Goal: Transaction & Acquisition: Book appointment/travel/reservation

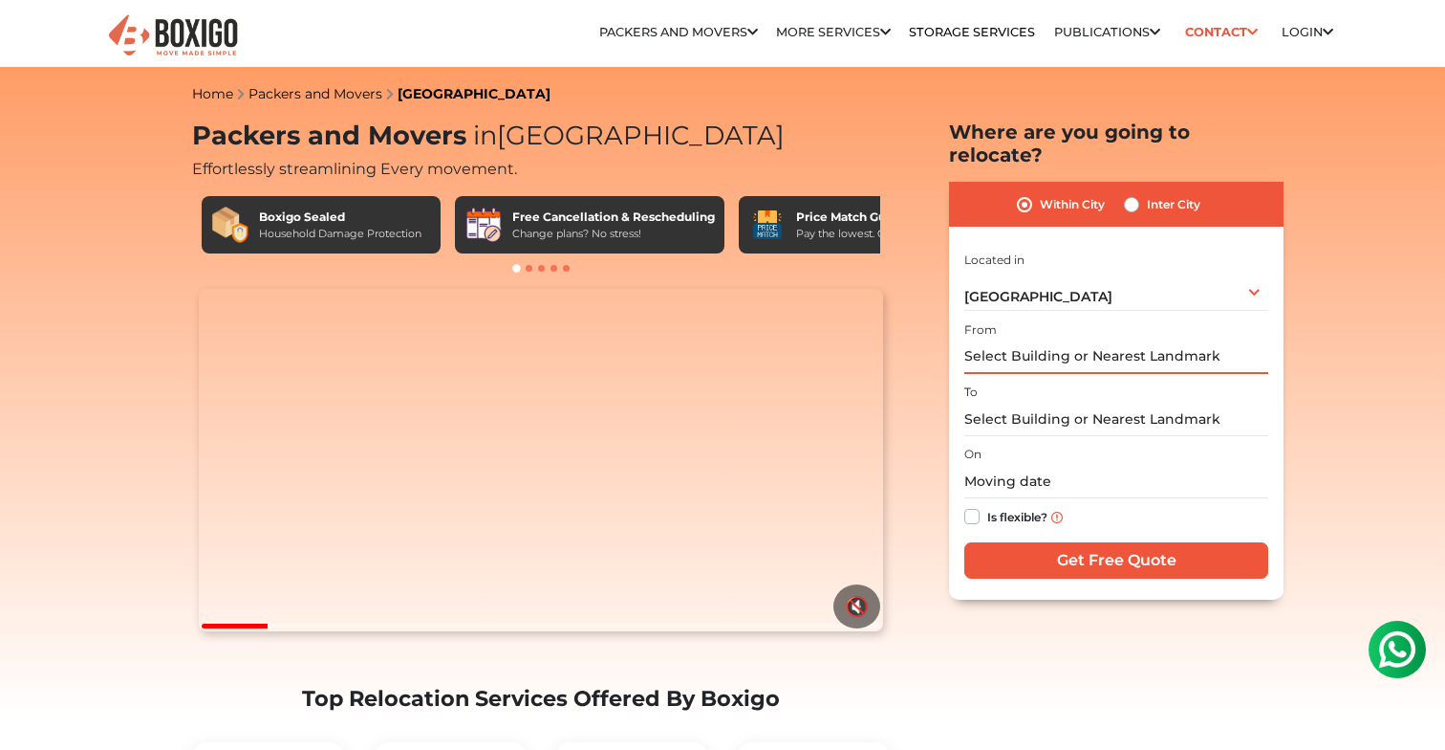
click at [1055, 341] on input "text" at bounding box center [1117, 356] width 304 height 33
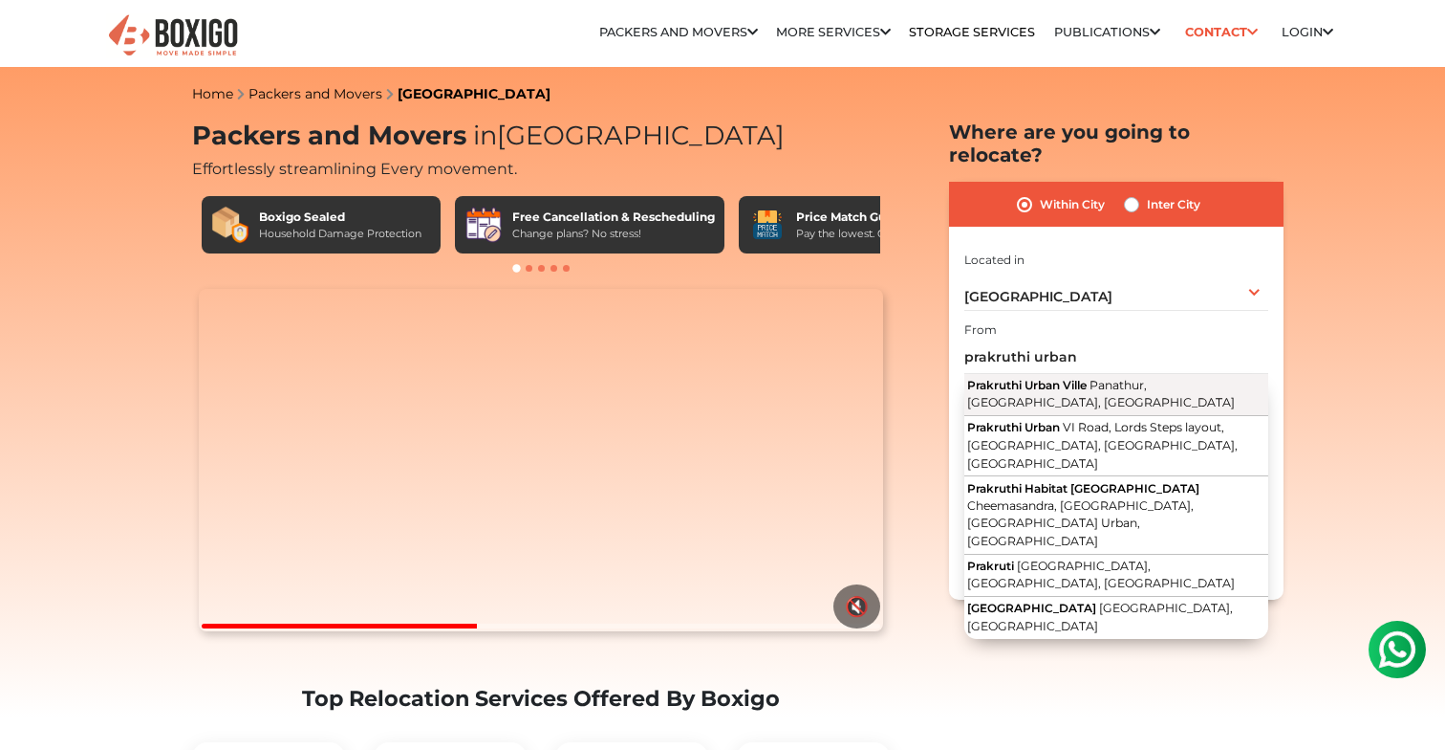
click at [1178, 375] on button "Prakruthi Urban Ville Panathur, Bengaluru, Karnataka" at bounding box center [1117, 395] width 304 height 43
type input "Prakruthi Urban Ville, Panathur, Bengaluru, Karnataka"
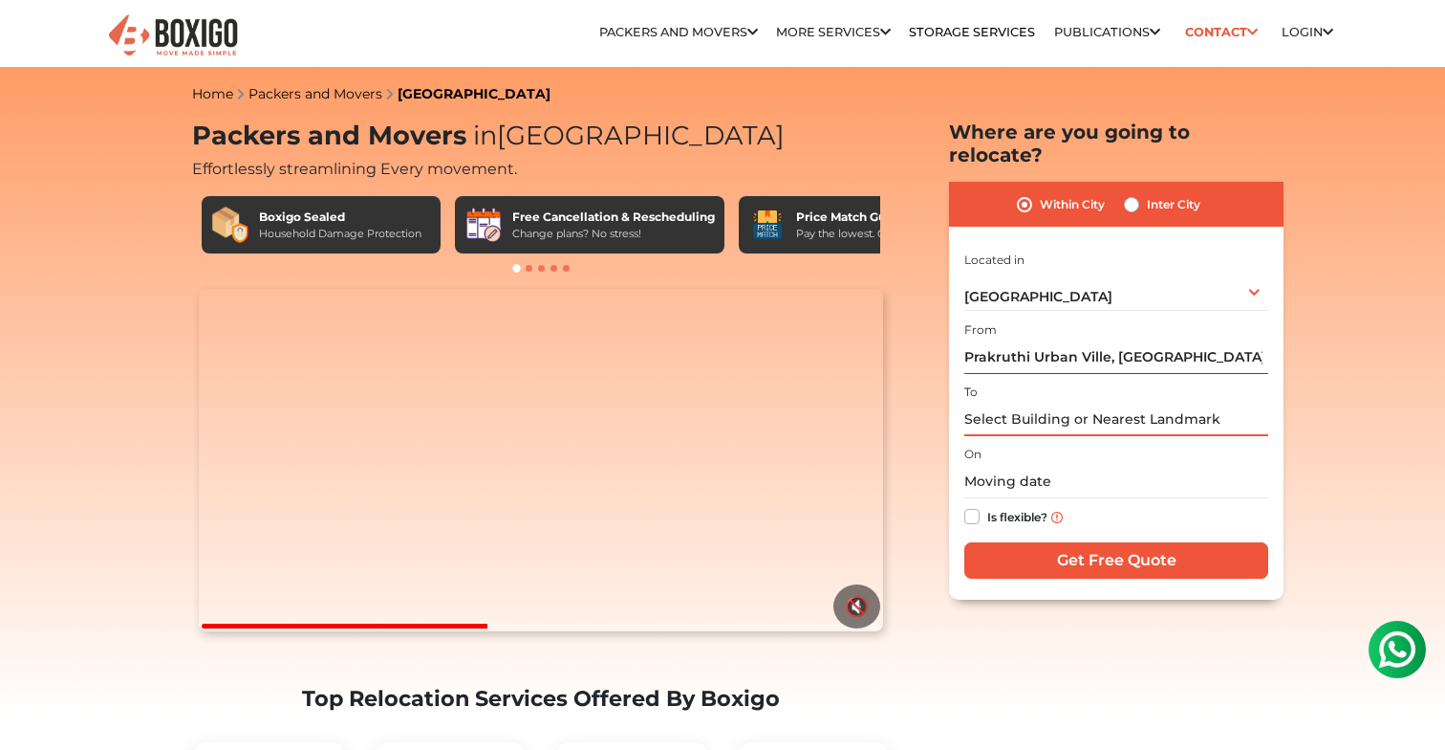
click at [1112, 405] on input "text" at bounding box center [1117, 418] width 304 height 33
paste input "Ashish shanker nest"
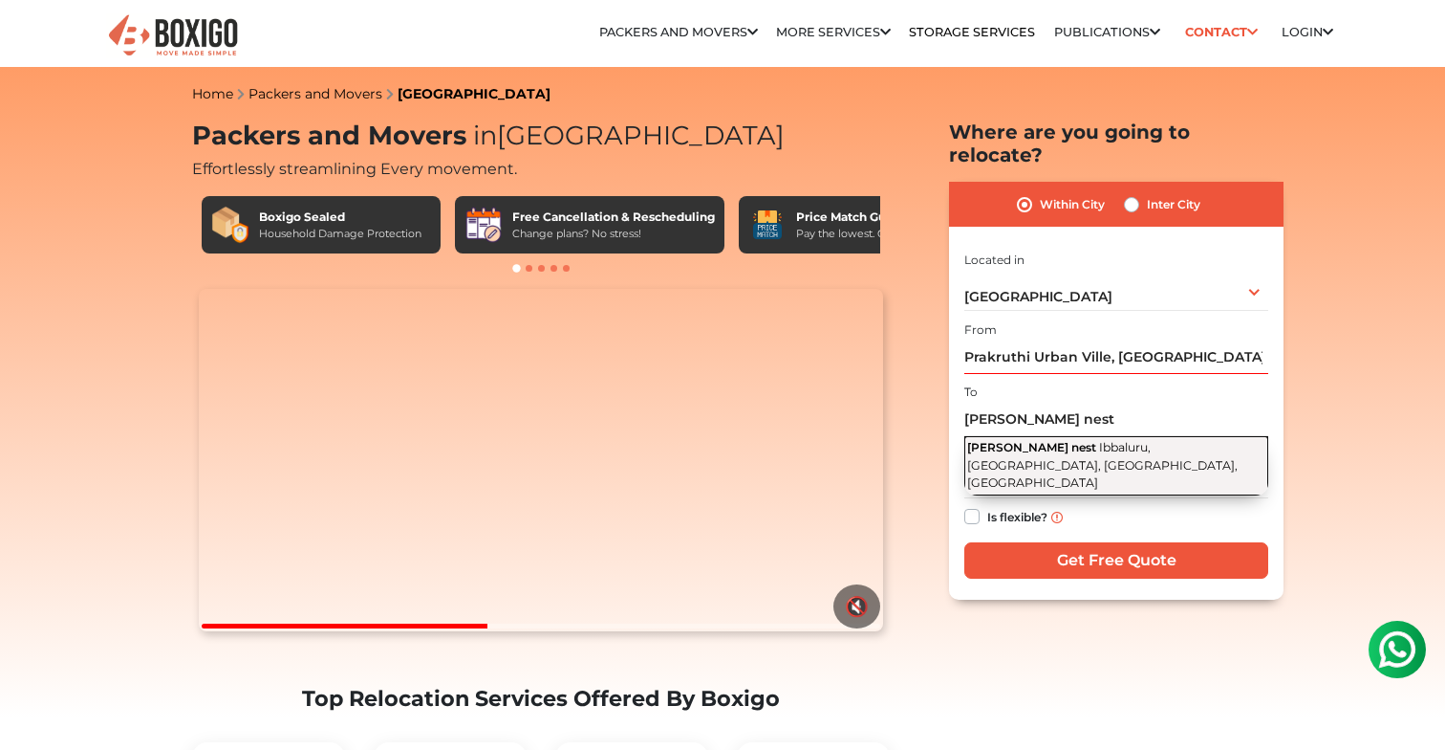
click at [1093, 440] on span "Ibbaluru, Bellandur, Bengaluru, Karnataka" at bounding box center [1102, 465] width 271 height 50
type input "Ashish shanker nest, Ibbaluru, Bellandur, Bengaluru, Karnataka"
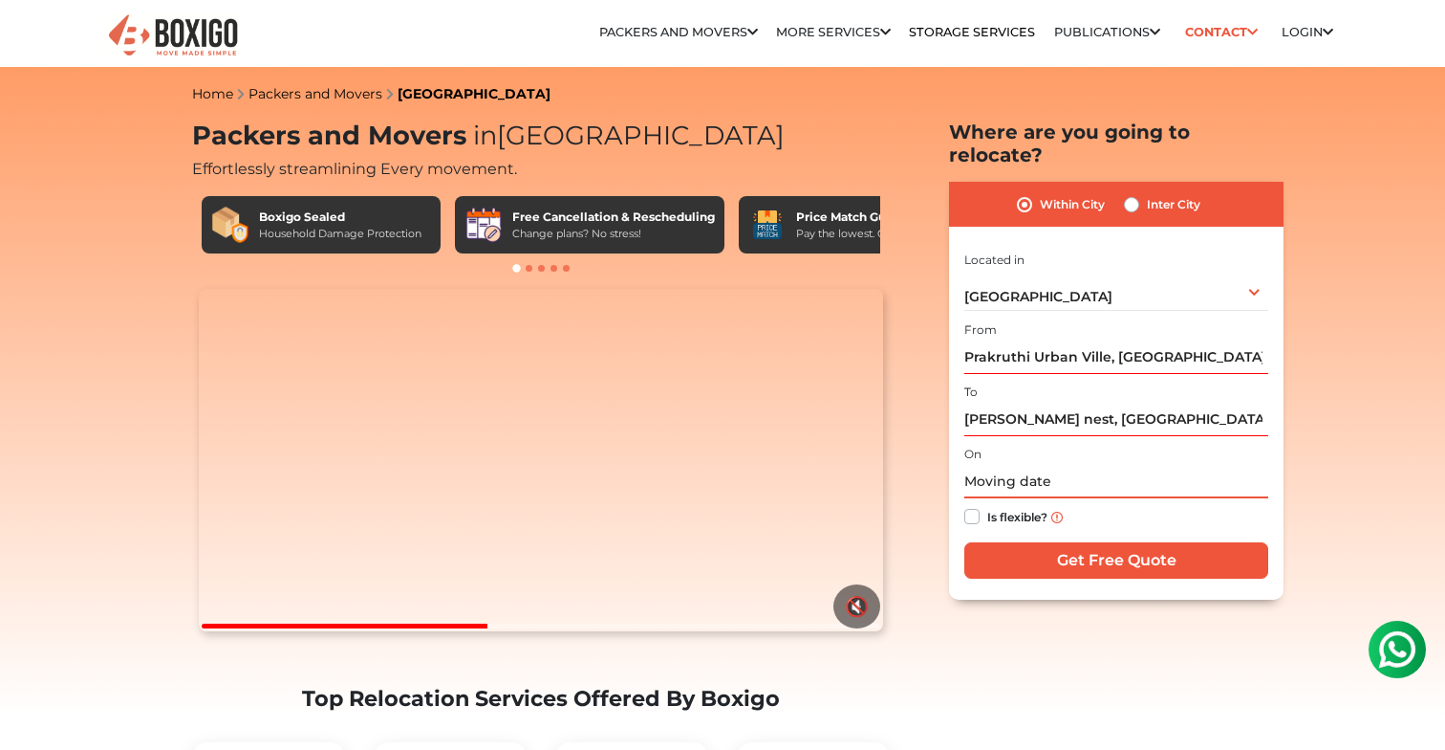
click at [1063, 465] on input "text" at bounding box center [1117, 481] width 304 height 33
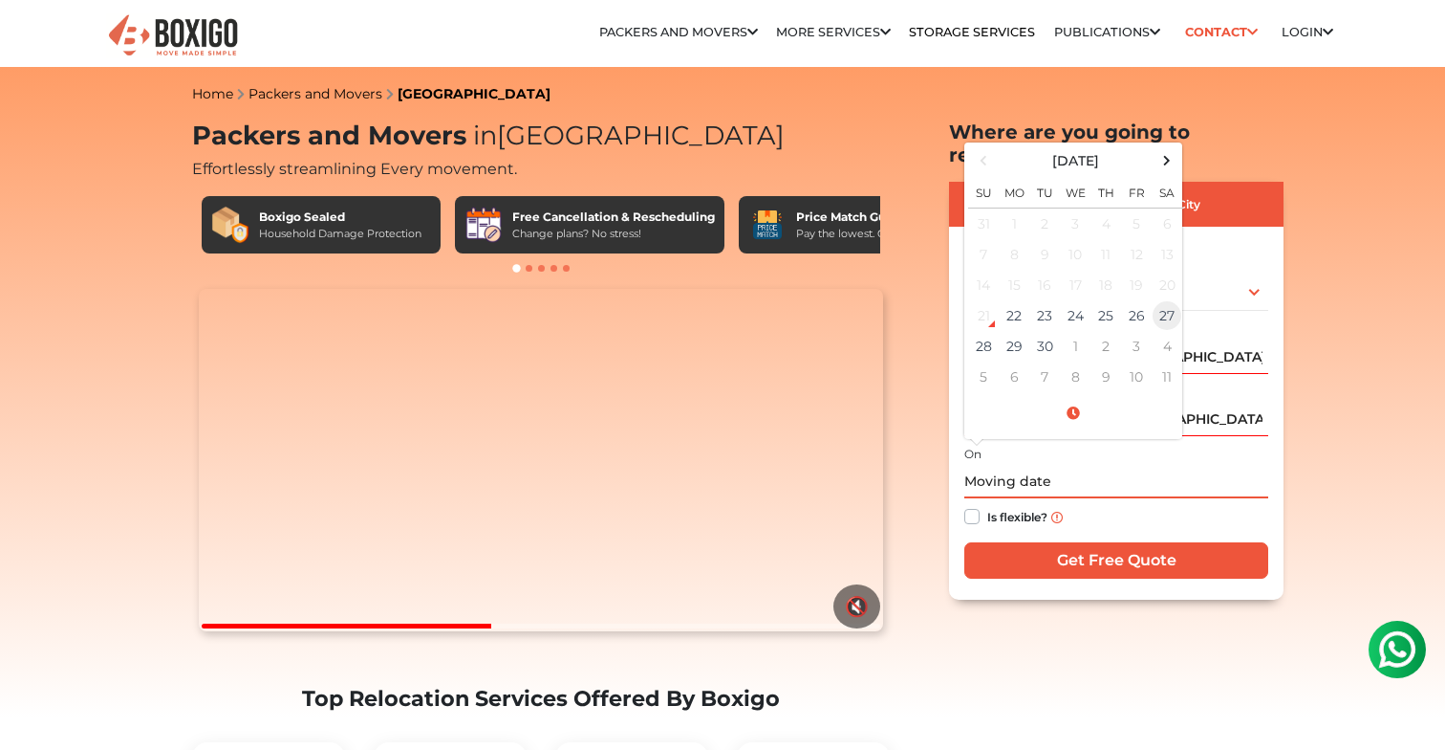
click at [1166, 300] on td "27" at bounding box center [1167, 315] width 31 height 31
type input "09/27/2025 12:00 AM"
click at [1136, 465] on input "09/27/2025 12:00 AM" at bounding box center [1117, 481] width 304 height 33
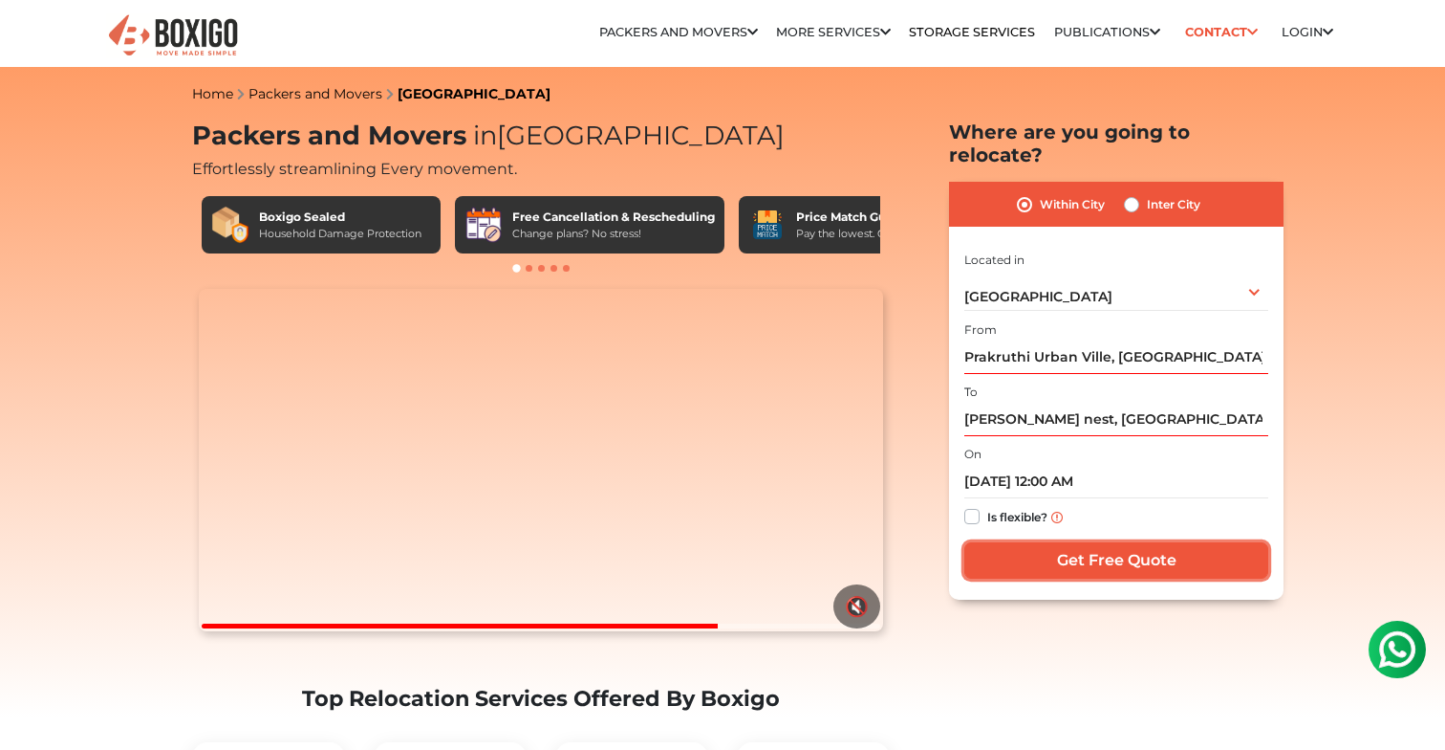
click at [1107, 542] on input "Get Free Quote" at bounding box center [1117, 560] width 304 height 36
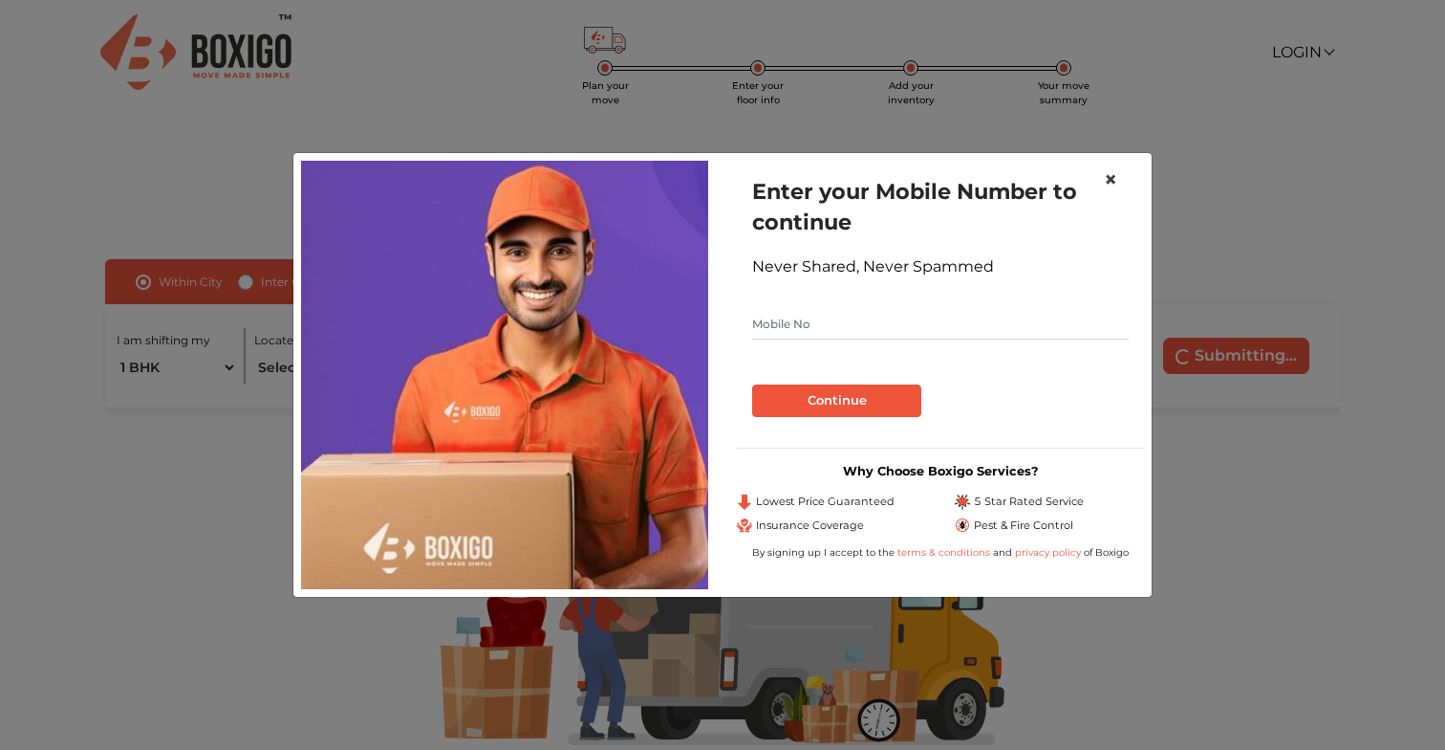
click at [1108, 182] on span "×" at bounding box center [1110, 179] width 13 height 28
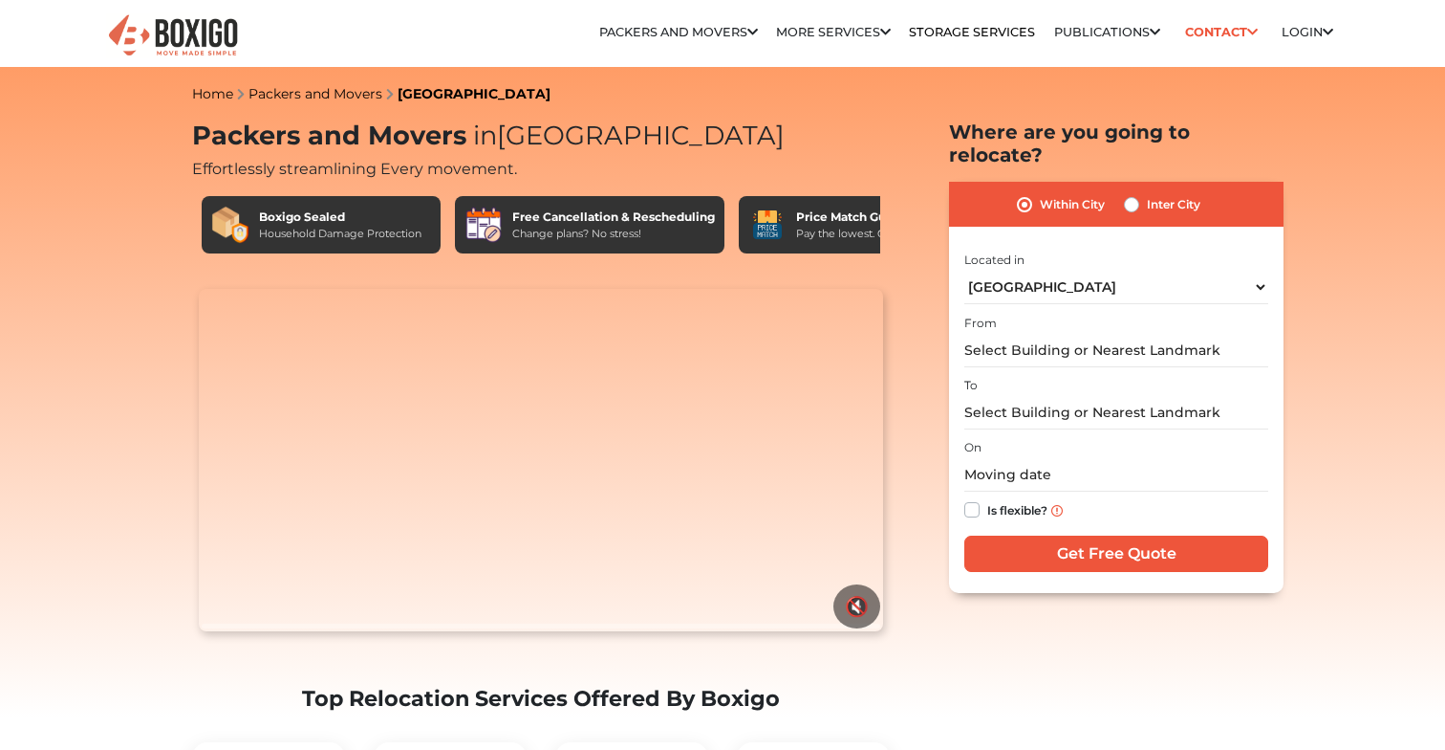
select select "[GEOGRAPHIC_DATA]"
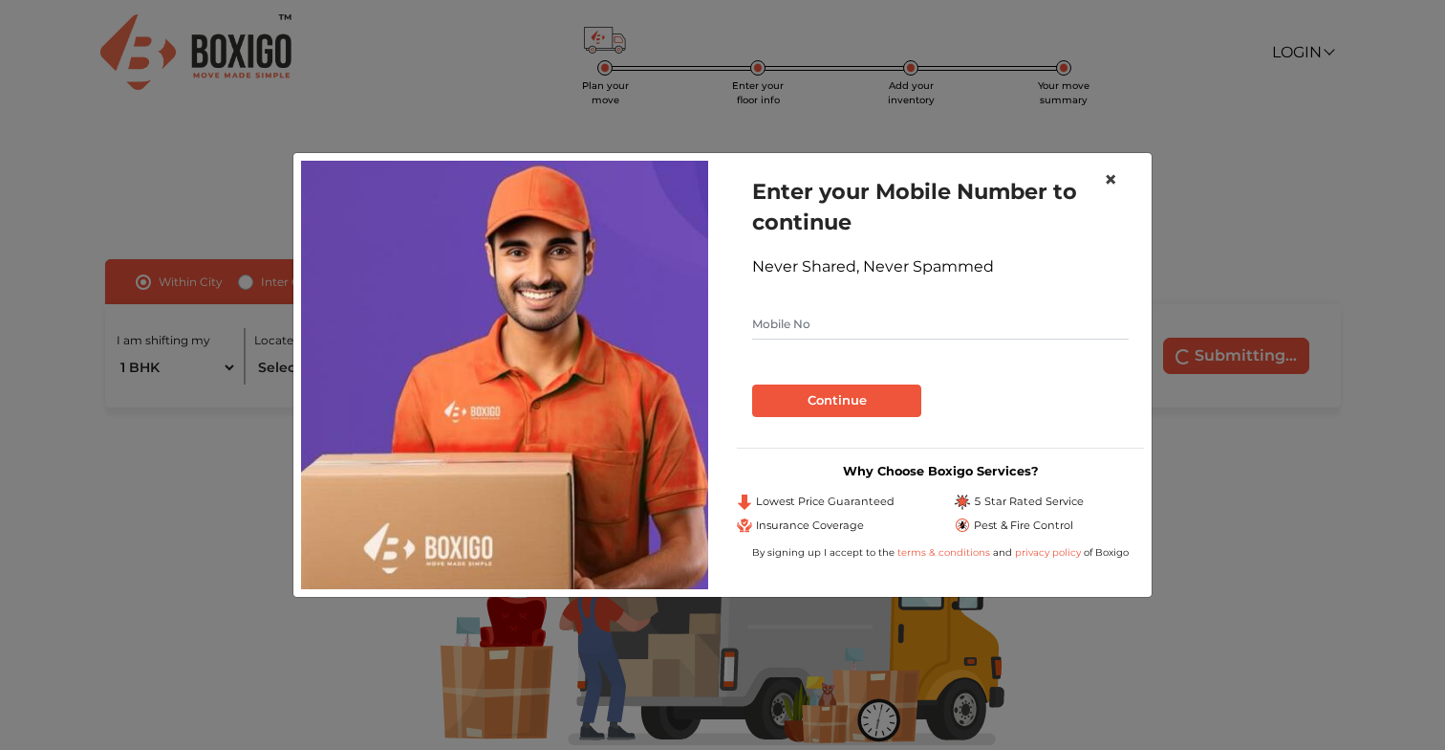
click at [1114, 182] on span "×" at bounding box center [1110, 179] width 13 height 28
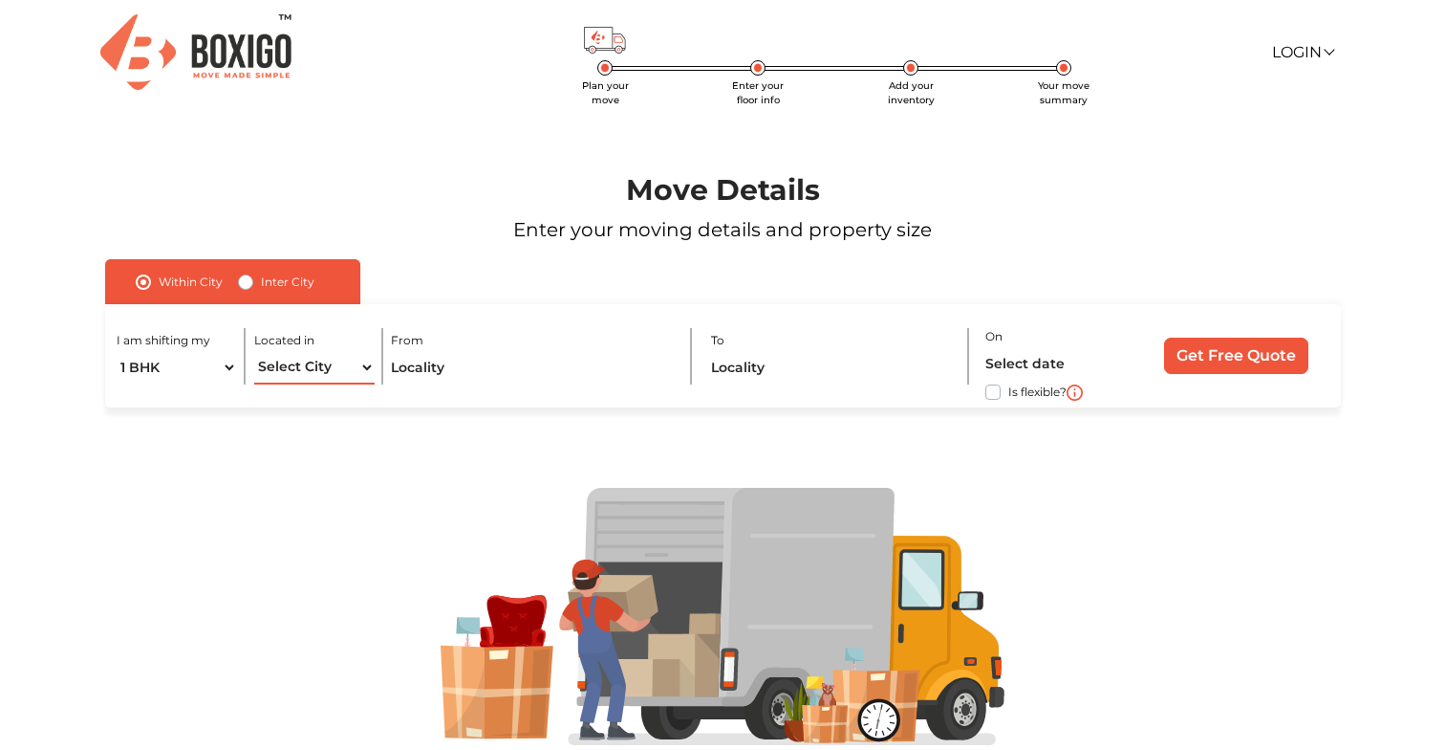
click at [349, 364] on select "Select City Bangalore Bengaluru Bhopal Bhubaneswar Chennai Coimbatore Cuttack D…" at bounding box center [314, 367] width 120 height 33
select select "[GEOGRAPHIC_DATA]"
click at [254, 351] on select "Select City Bangalore Bengaluru Bhopal Bhubaneswar Chennai Coimbatore Cuttack D…" at bounding box center [314, 367] width 120 height 33
click at [467, 369] on input "text" at bounding box center [532, 367] width 283 height 33
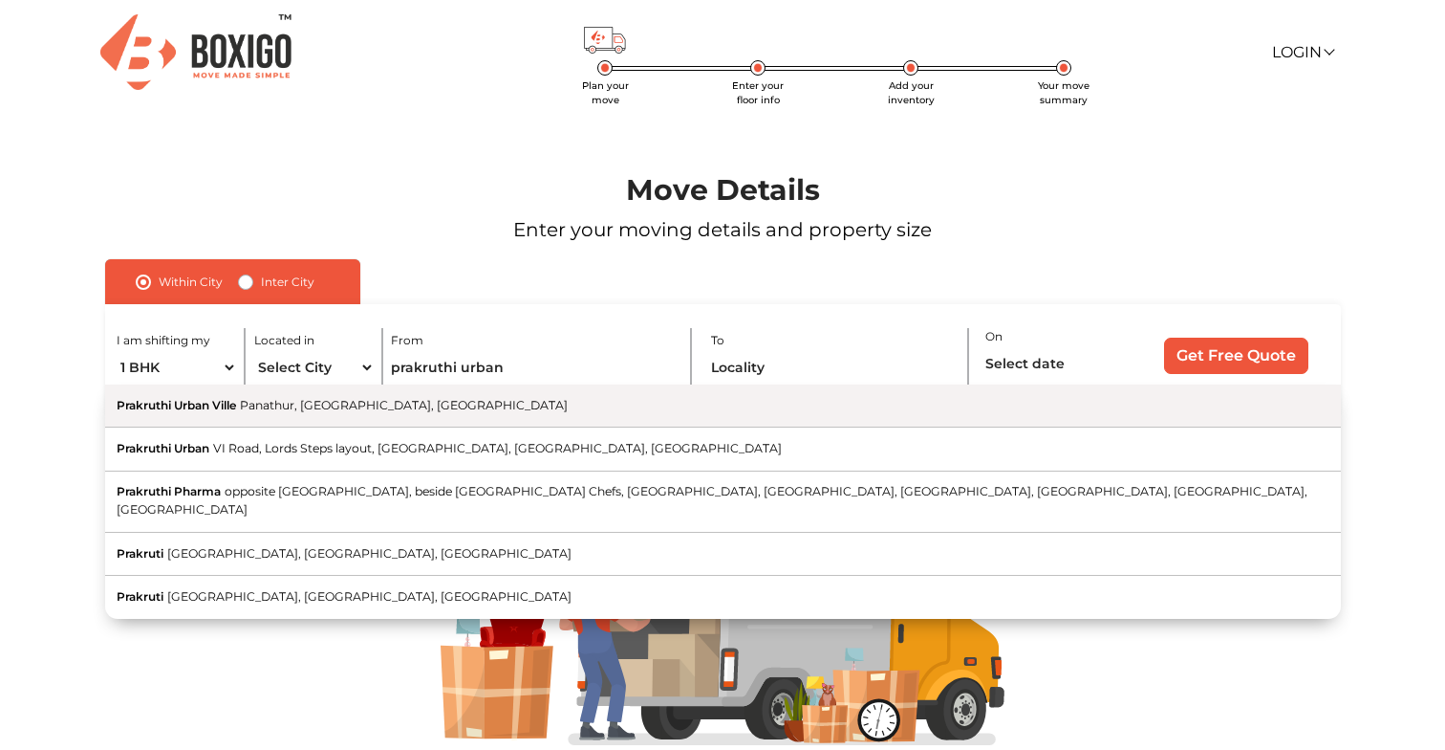
click at [299, 405] on span "Panathur, Bengaluru, Karnataka" at bounding box center [404, 405] width 328 height 14
type input "Prakruthi Urban Ville, Panathur, Bengaluru, Karnataka"
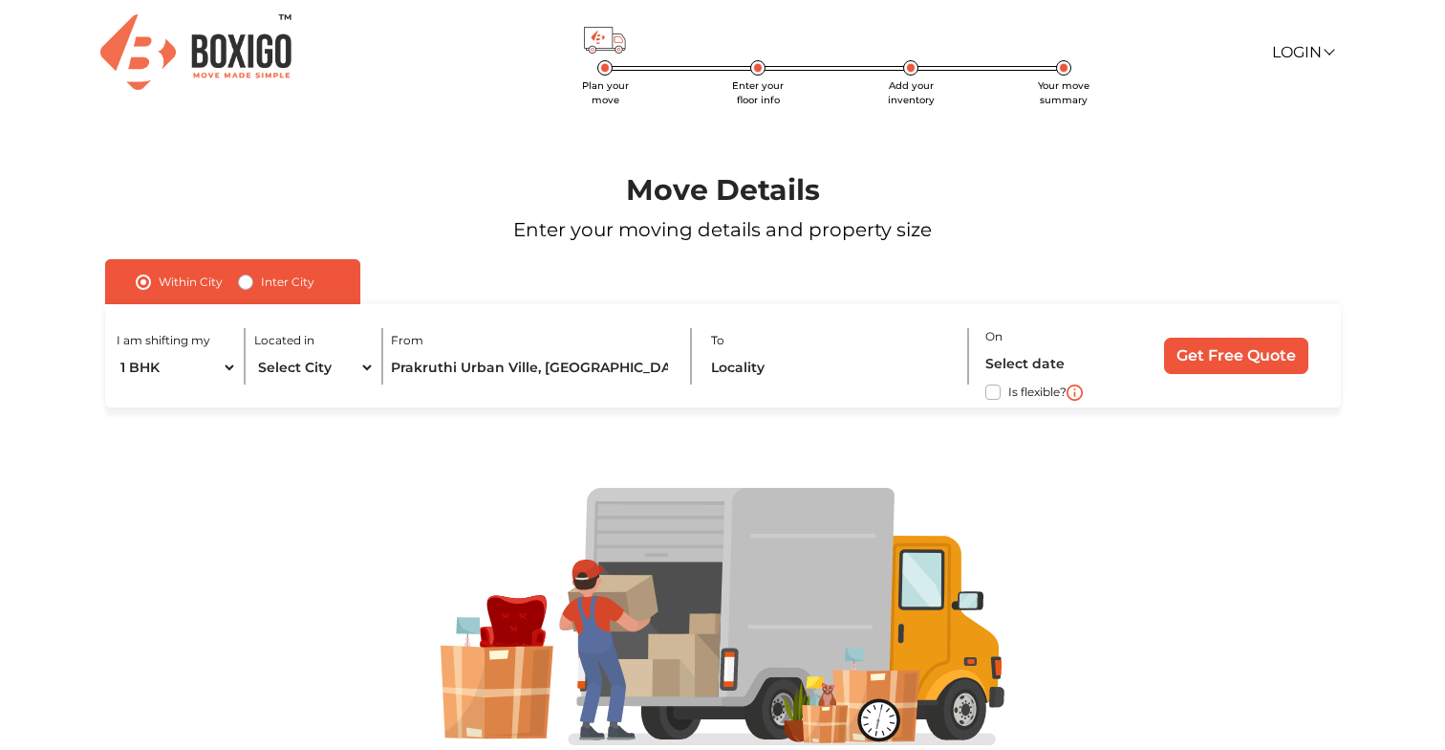
click at [706, 360] on div "I am shifting my 1 BHK 2 BHK 3 BHK 3 + BHK FEW ITEMS Located in Select City Ban…" at bounding box center [723, 356] width 1236 height 104
click at [732, 369] on input "text" at bounding box center [832, 367] width 242 height 33
paste input "Ashish shanker nest"
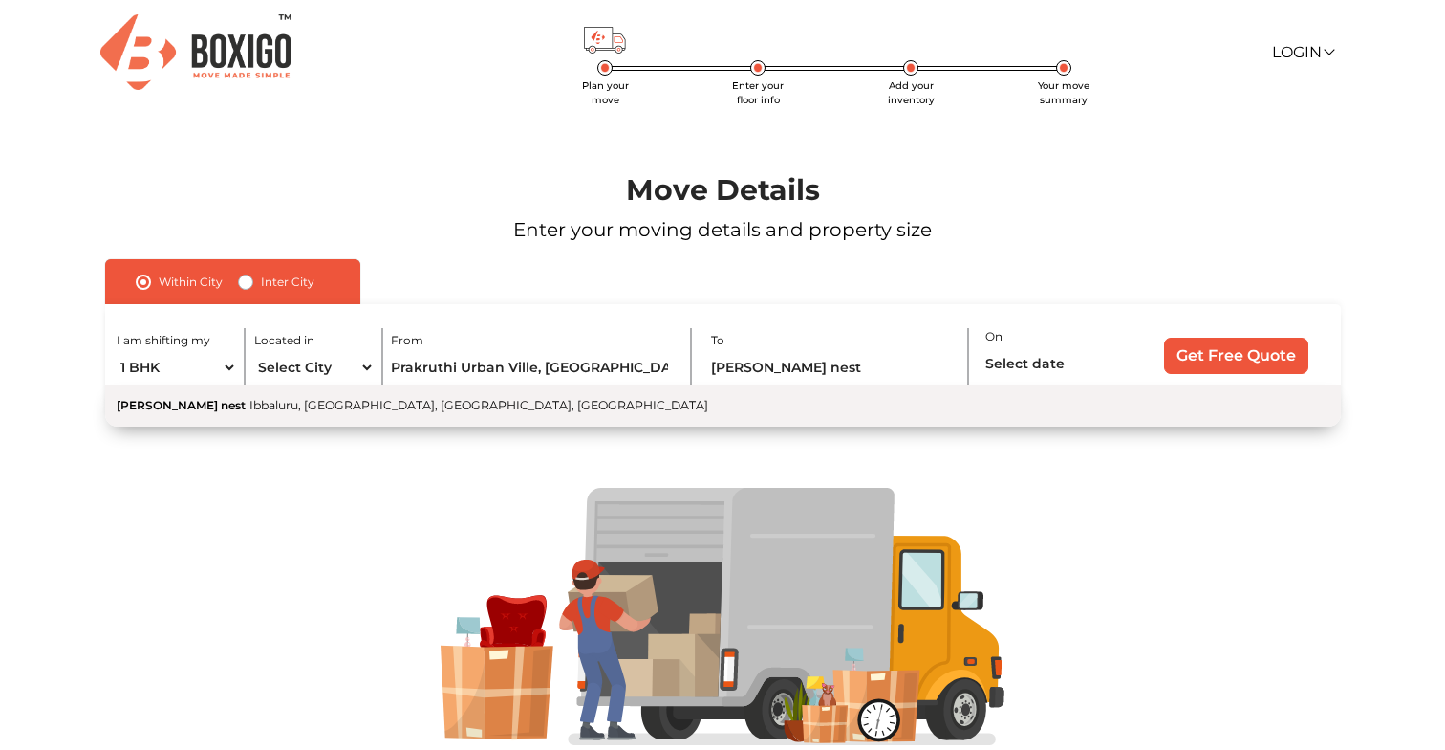
click at [606, 408] on button "Ashish shanker nest Ibbaluru, Bellandur, Bengaluru, Karnataka" at bounding box center [723, 405] width 1236 height 42
type input "Ashish shanker nest, Ibbaluru, Bellandur, Bengaluru, Karnataka"
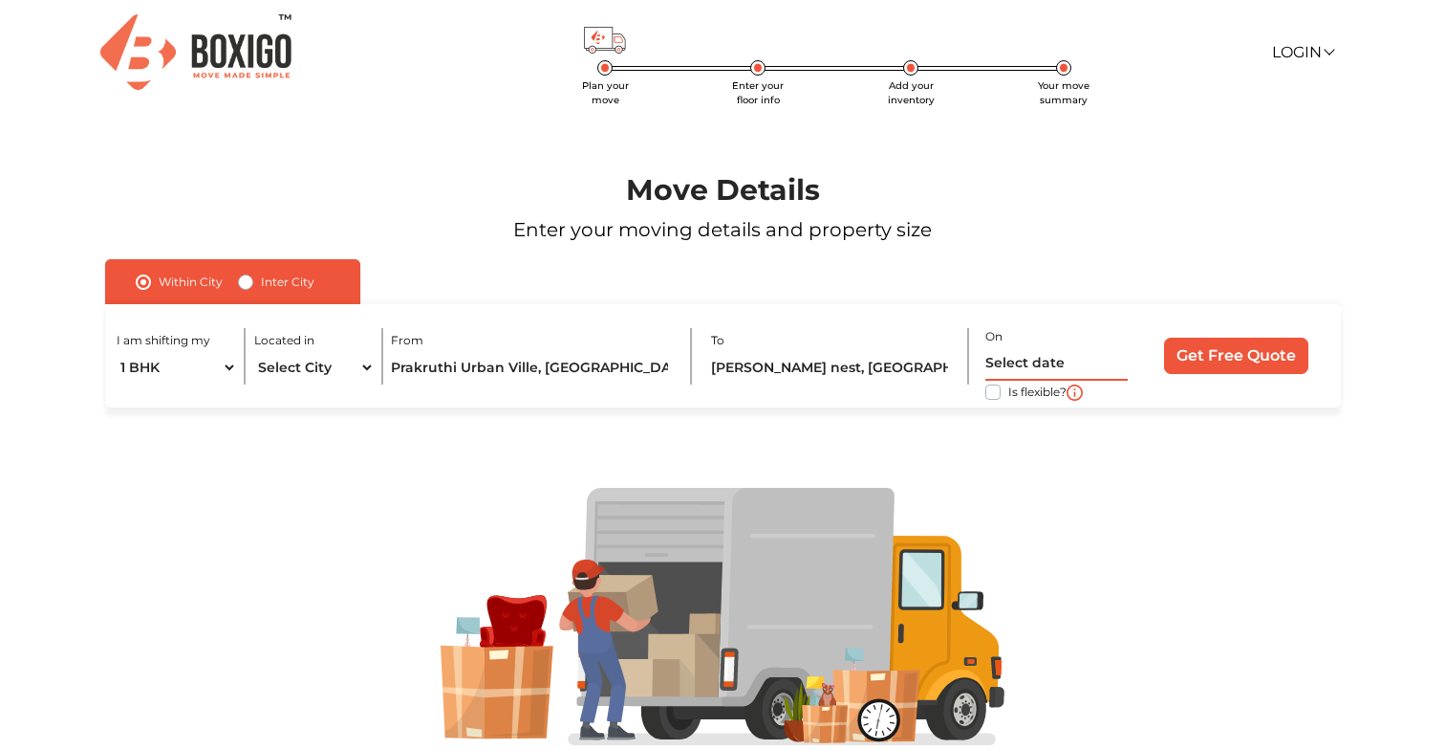
click at [1042, 368] on input "text" at bounding box center [1057, 363] width 142 height 33
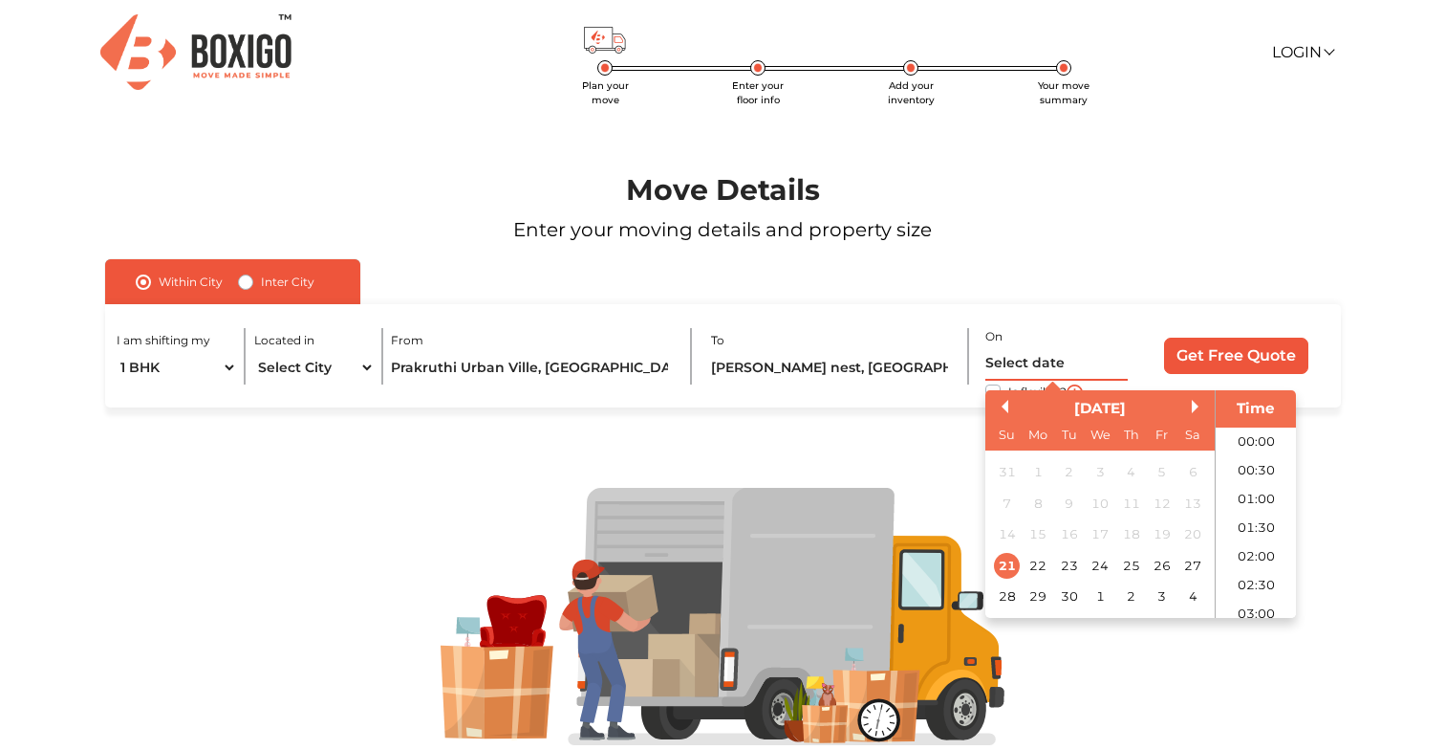
scroll to position [607, 0]
click at [1191, 566] on div "27" at bounding box center [1193, 565] width 26 height 26
type input "27/09/2025 12:00 AM"
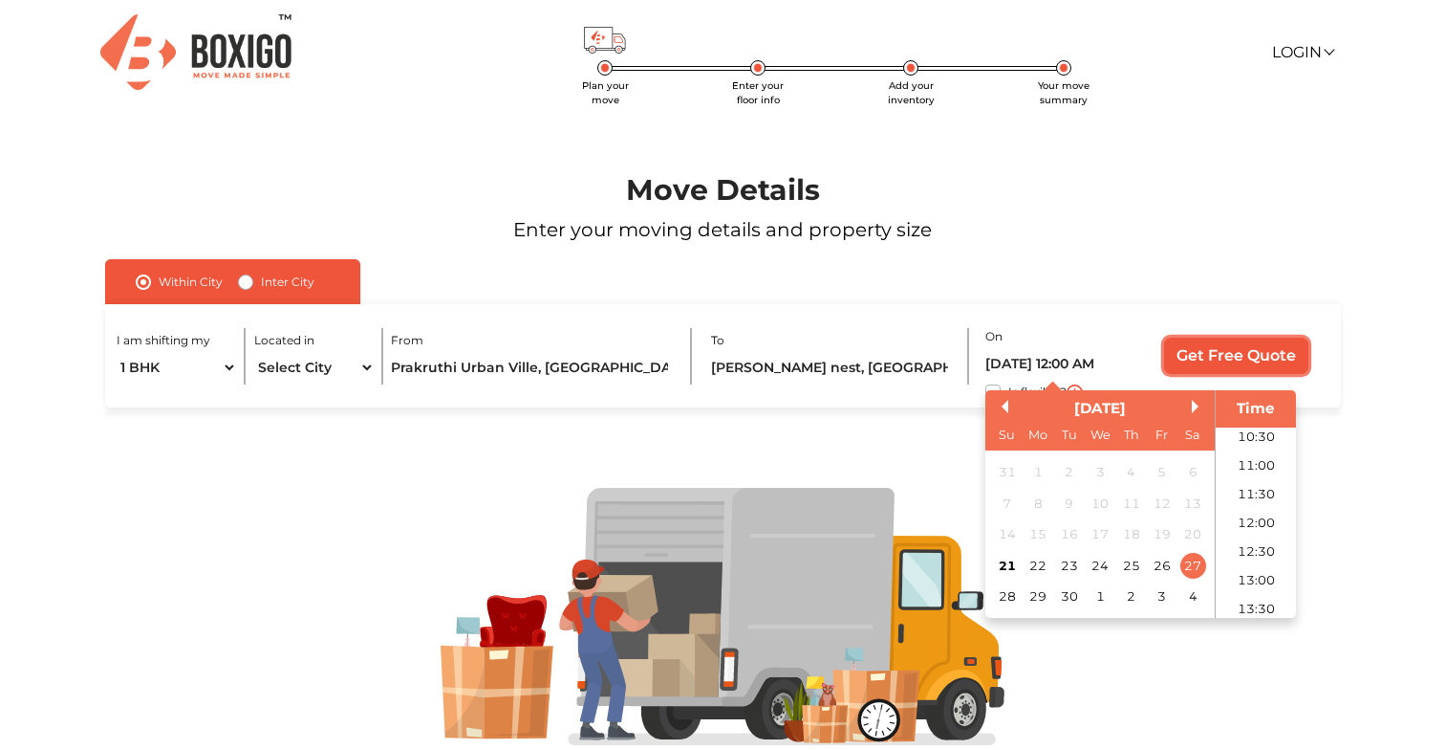
click at [1264, 363] on input "Get Free Quote" at bounding box center [1236, 355] width 144 height 36
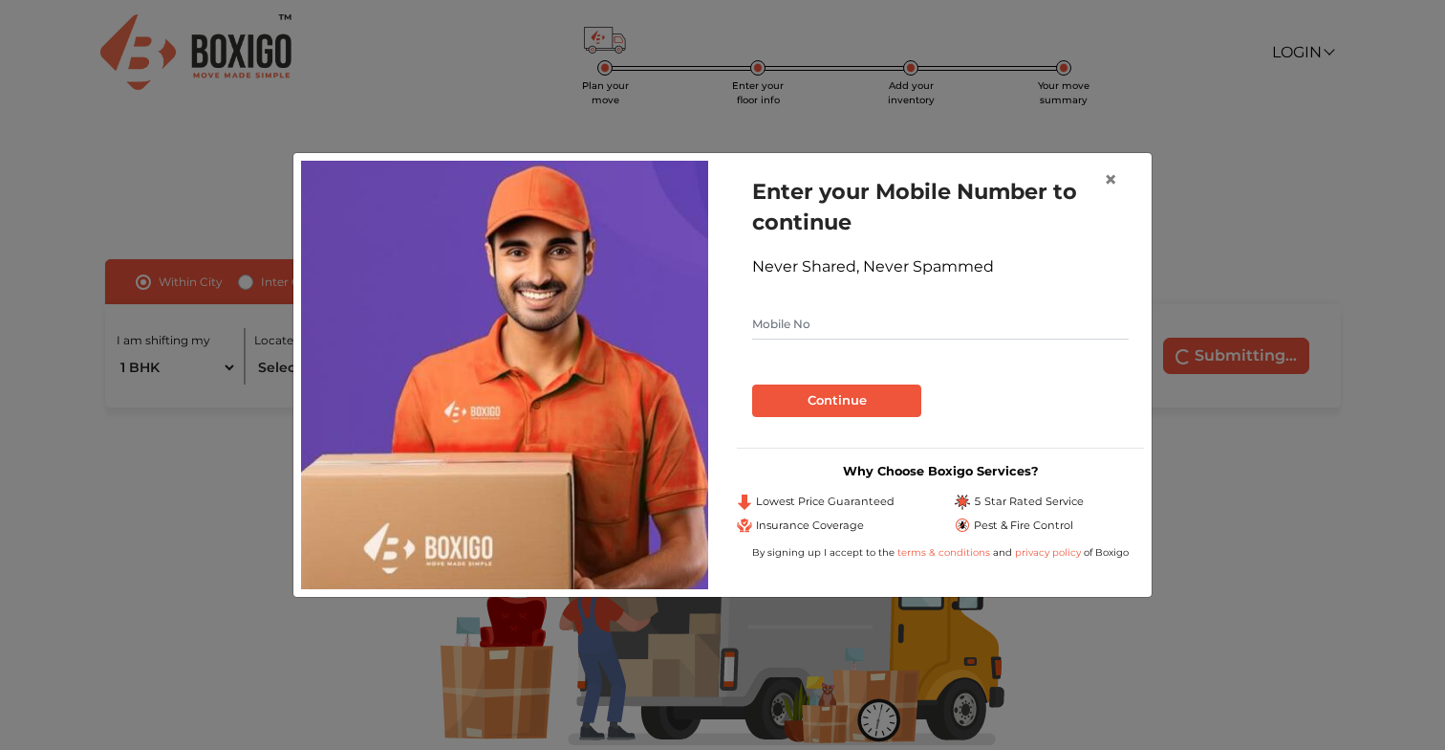
click at [875, 332] on input "text" at bounding box center [940, 324] width 377 height 31
type input "9521133652"
click at [880, 408] on button "Continue" at bounding box center [836, 400] width 169 height 33
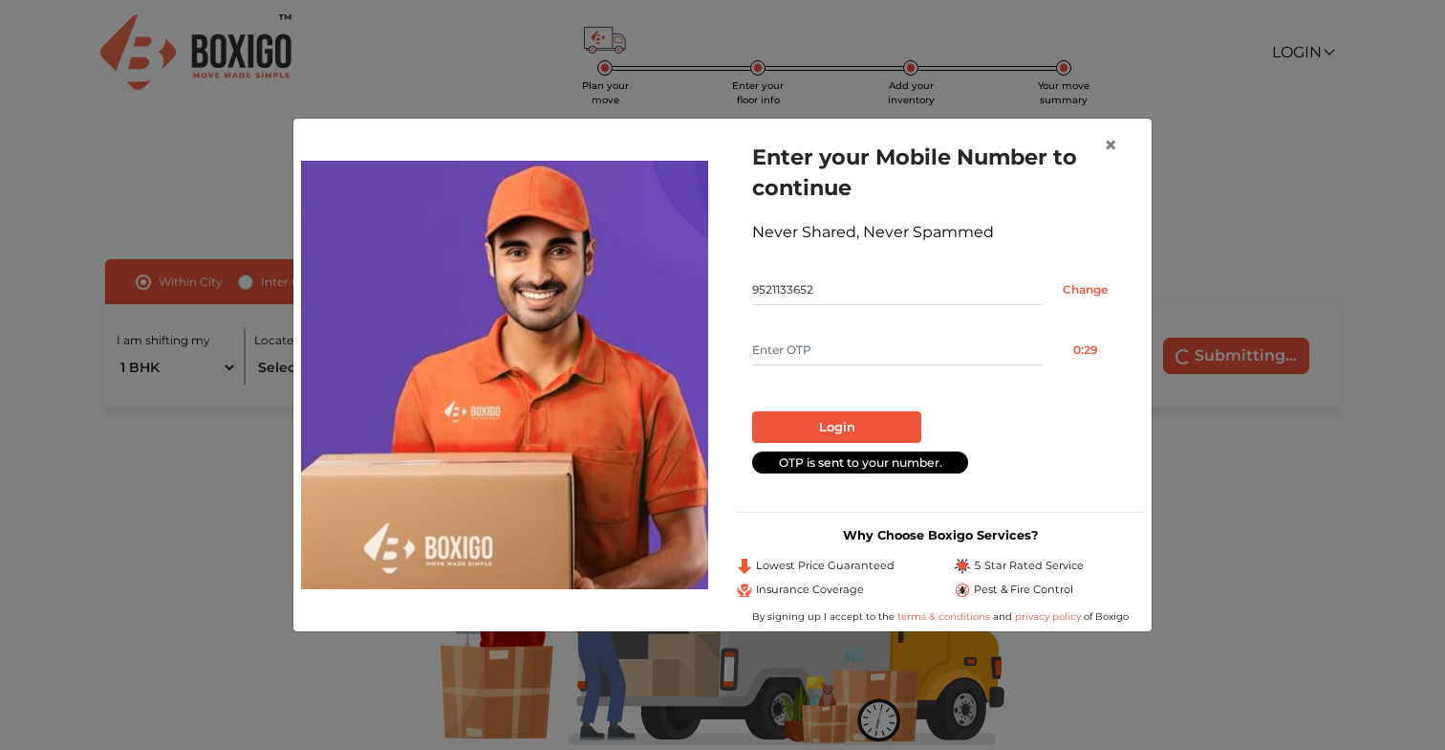
click at [900, 353] on input "text" at bounding box center [897, 350] width 290 height 31
type input "6671"
click at [854, 421] on button "Login" at bounding box center [836, 427] width 169 height 33
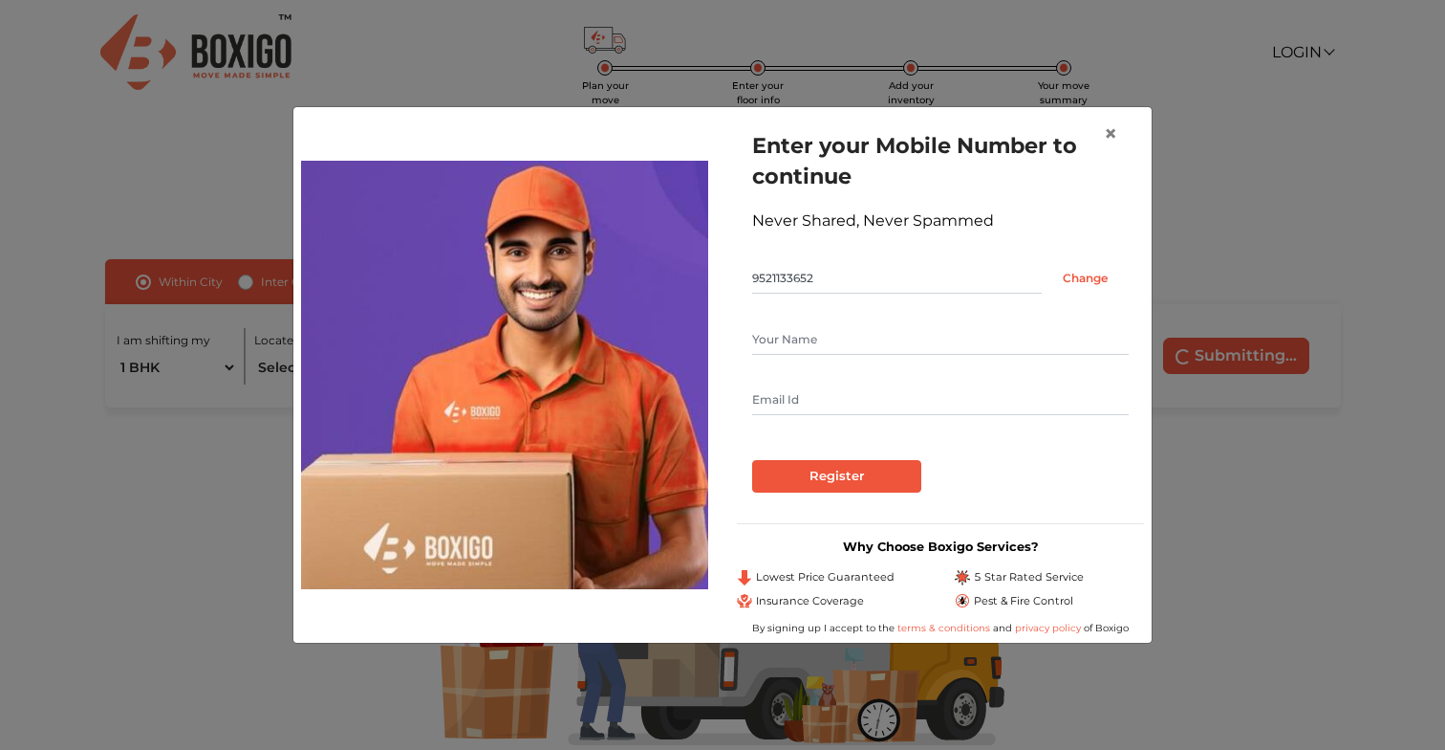
click at [868, 346] on input "text" at bounding box center [940, 339] width 377 height 31
type input "Surya"
click at [821, 385] on input "text" at bounding box center [940, 399] width 377 height 31
type input "suryapratap702354@gmail.com"
click at [752, 460] on input "Register" at bounding box center [836, 476] width 169 height 33
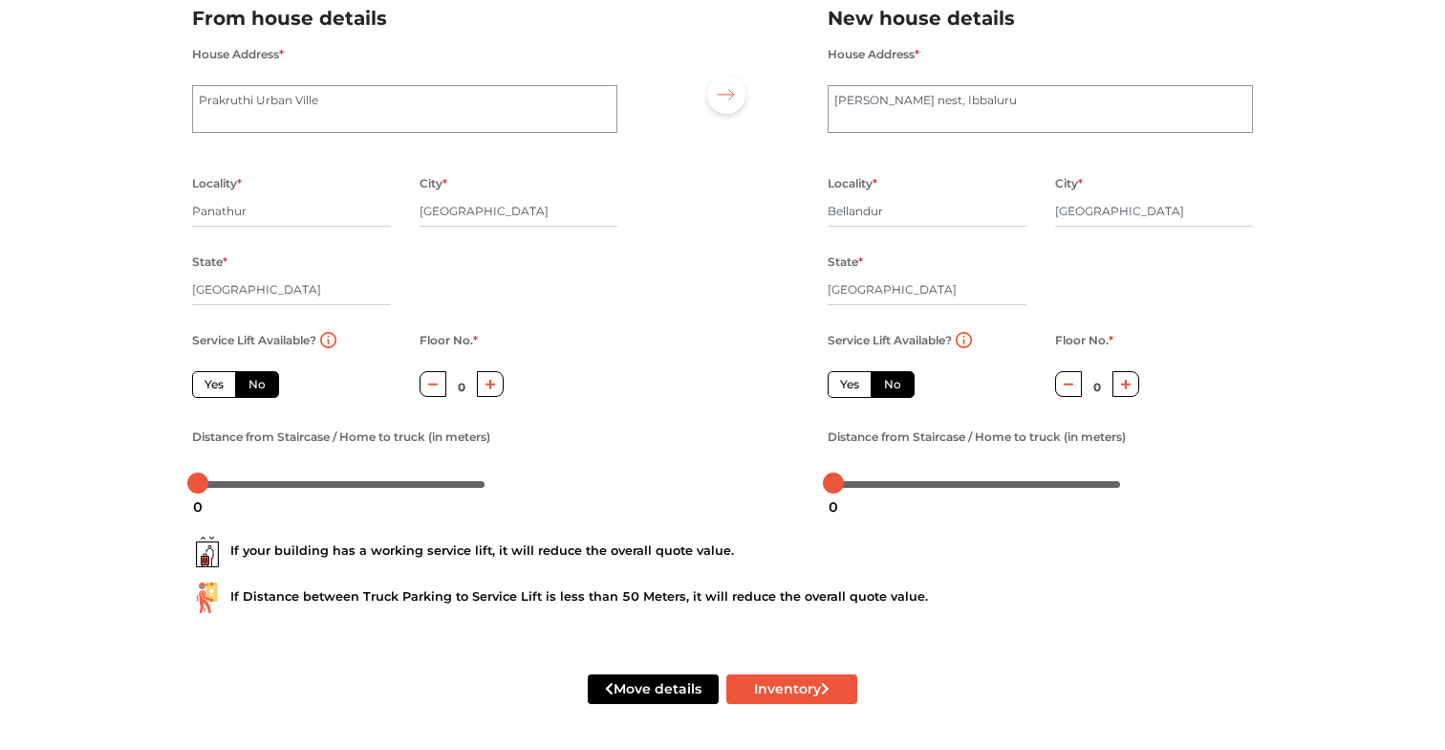
scroll to position [142, 0]
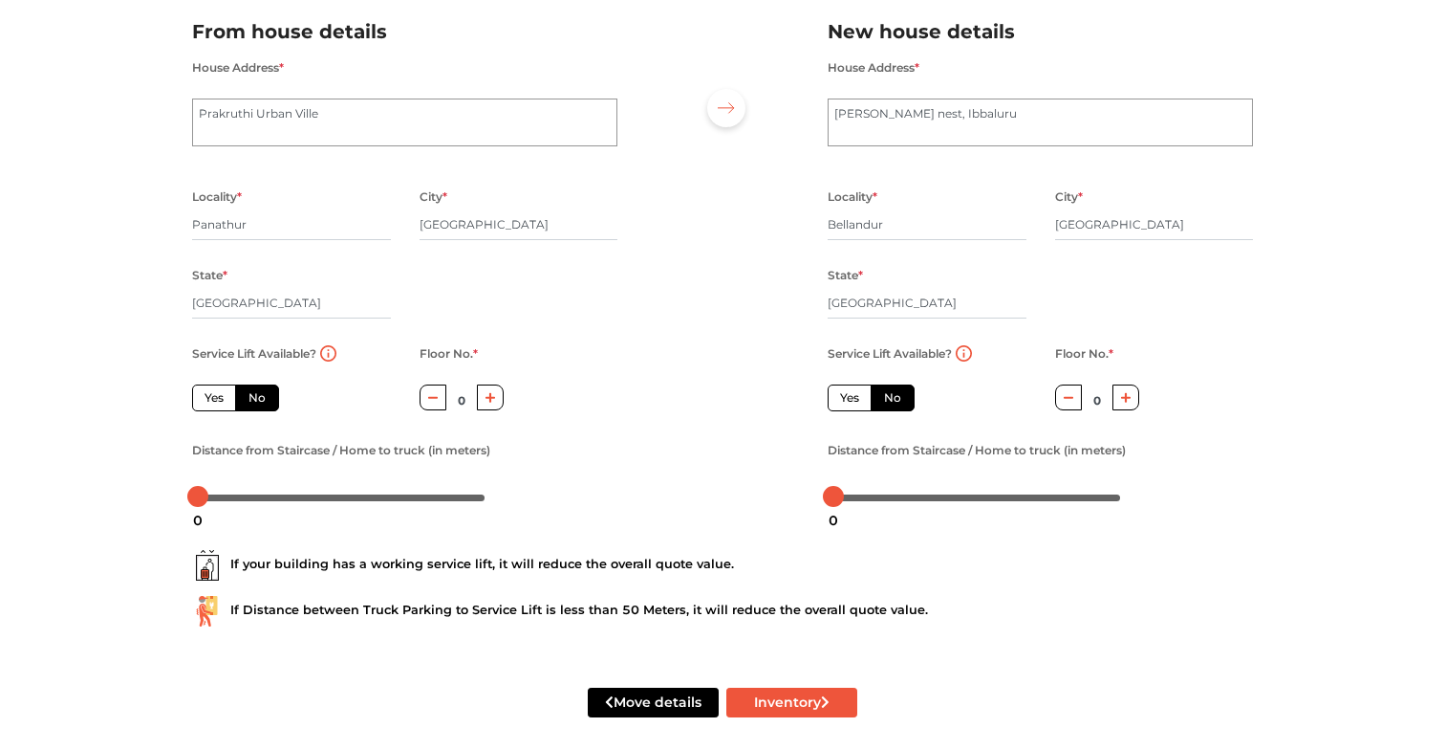
click at [217, 400] on label "Yes" at bounding box center [214, 397] width 44 height 27
click at [217, 400] on input "Yes" at bounding box center [211, 395] width 12 height 12
radio input "true"
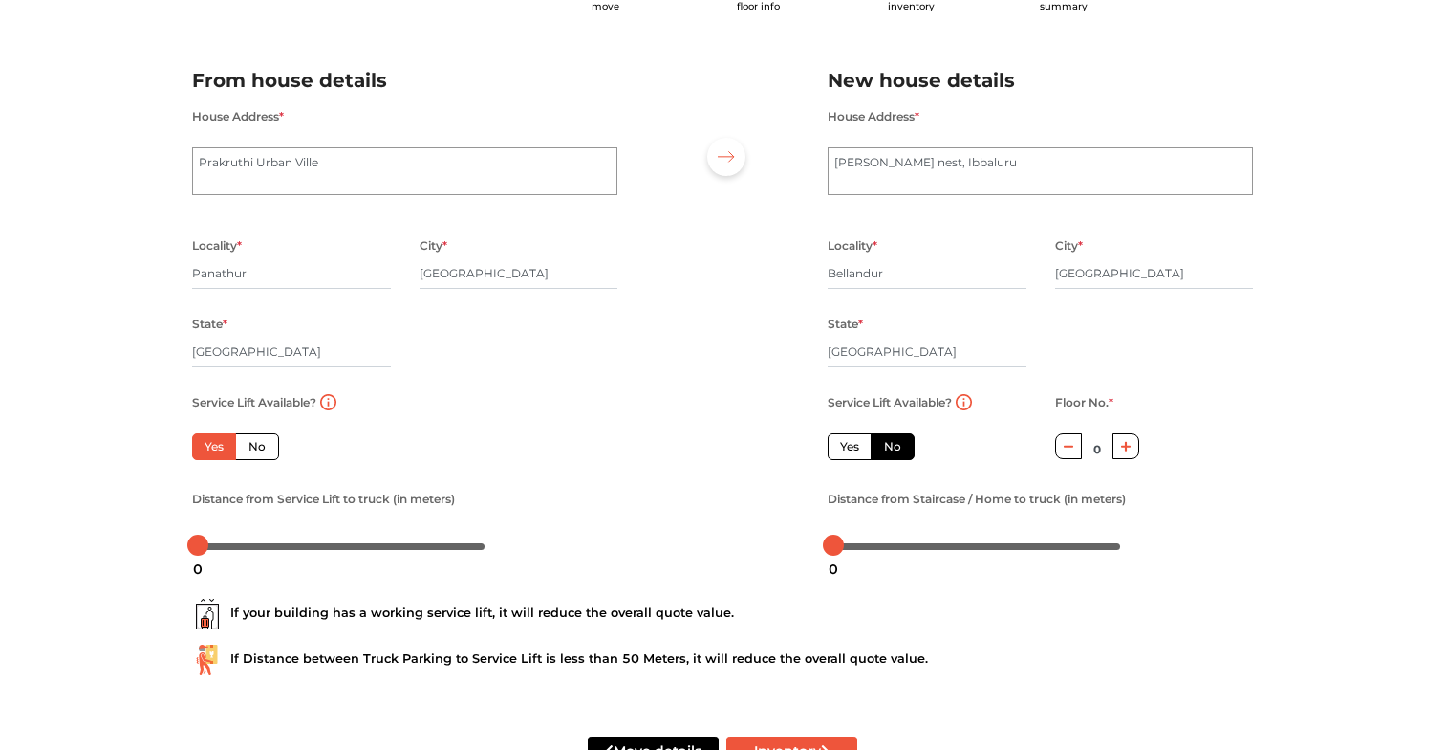
scroll to position [100, 0]
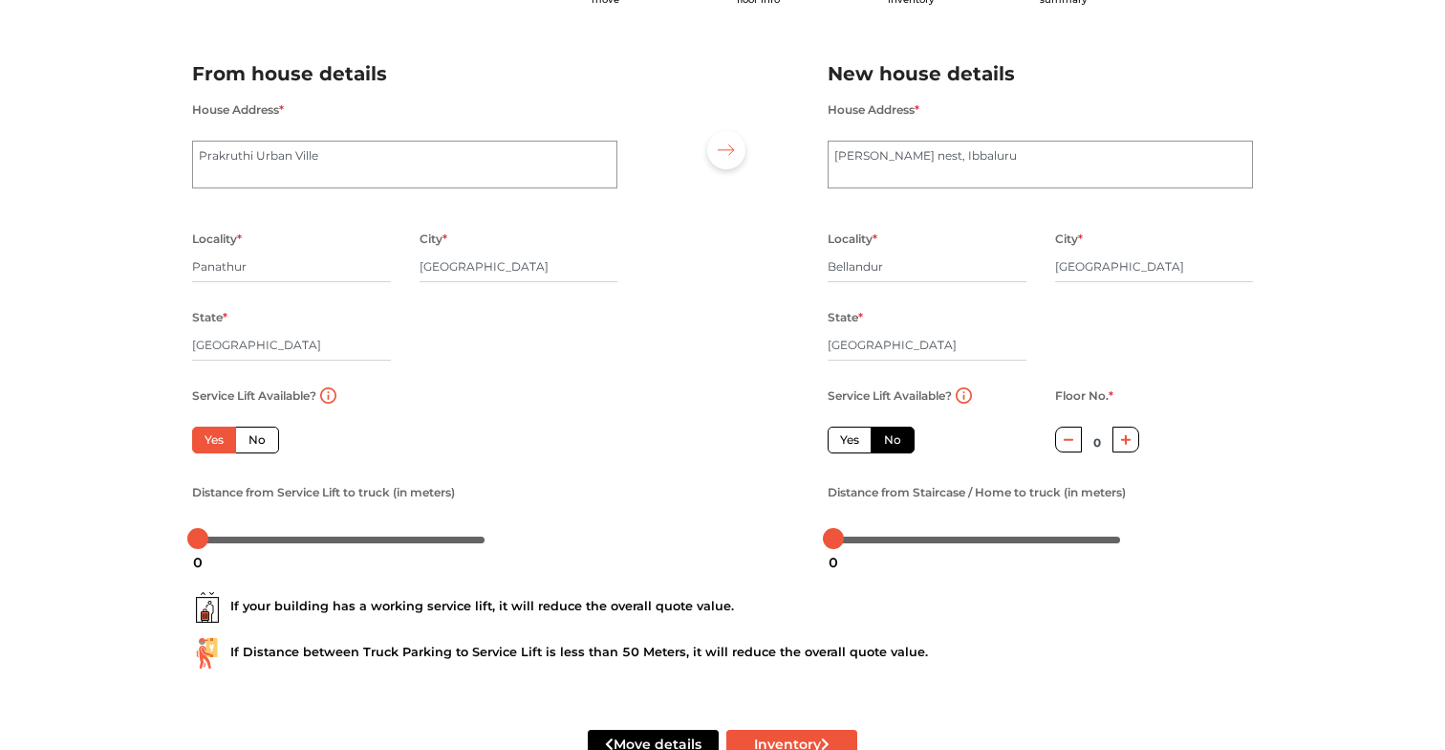
click at [1133, 448] on button "button" at bounding box center [1127, 439] width 28 height 26
type input "3"
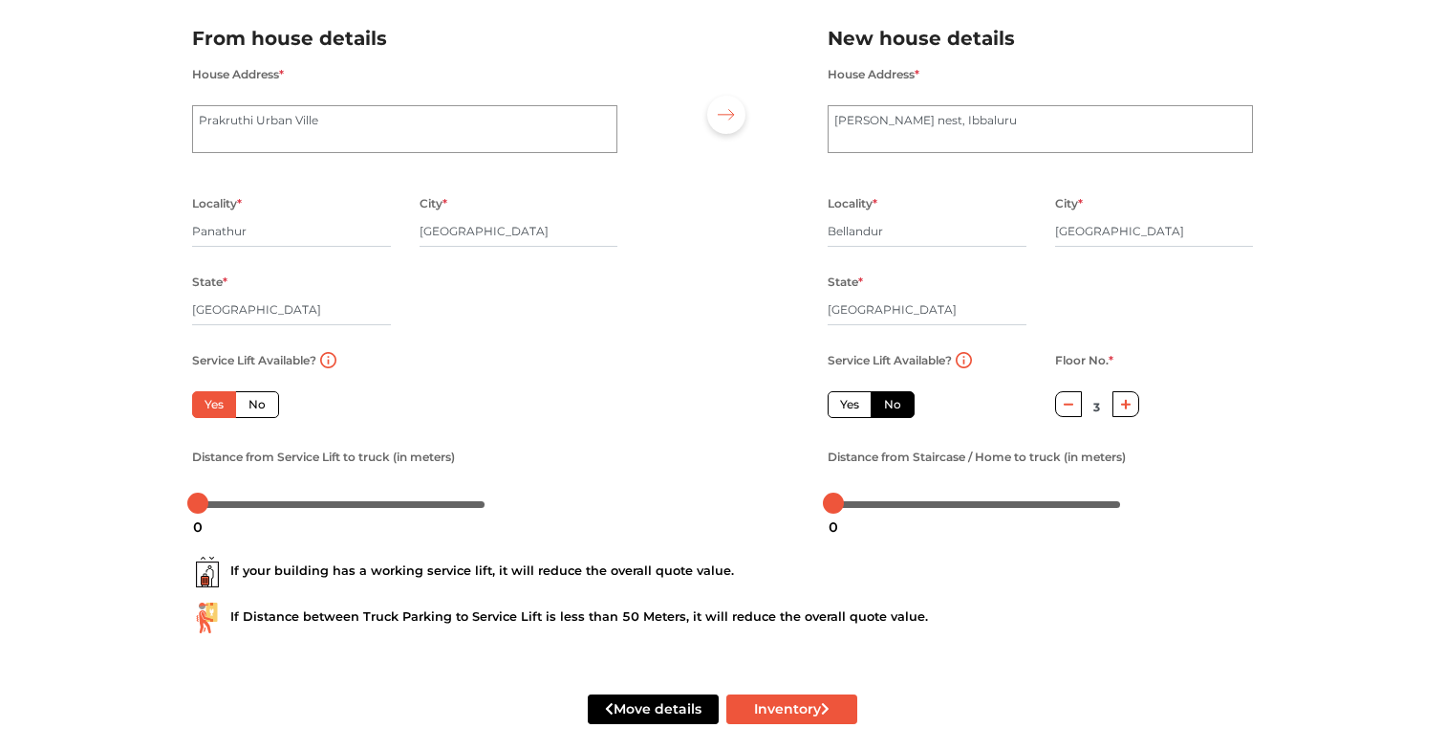
scroll to position [160, 0]
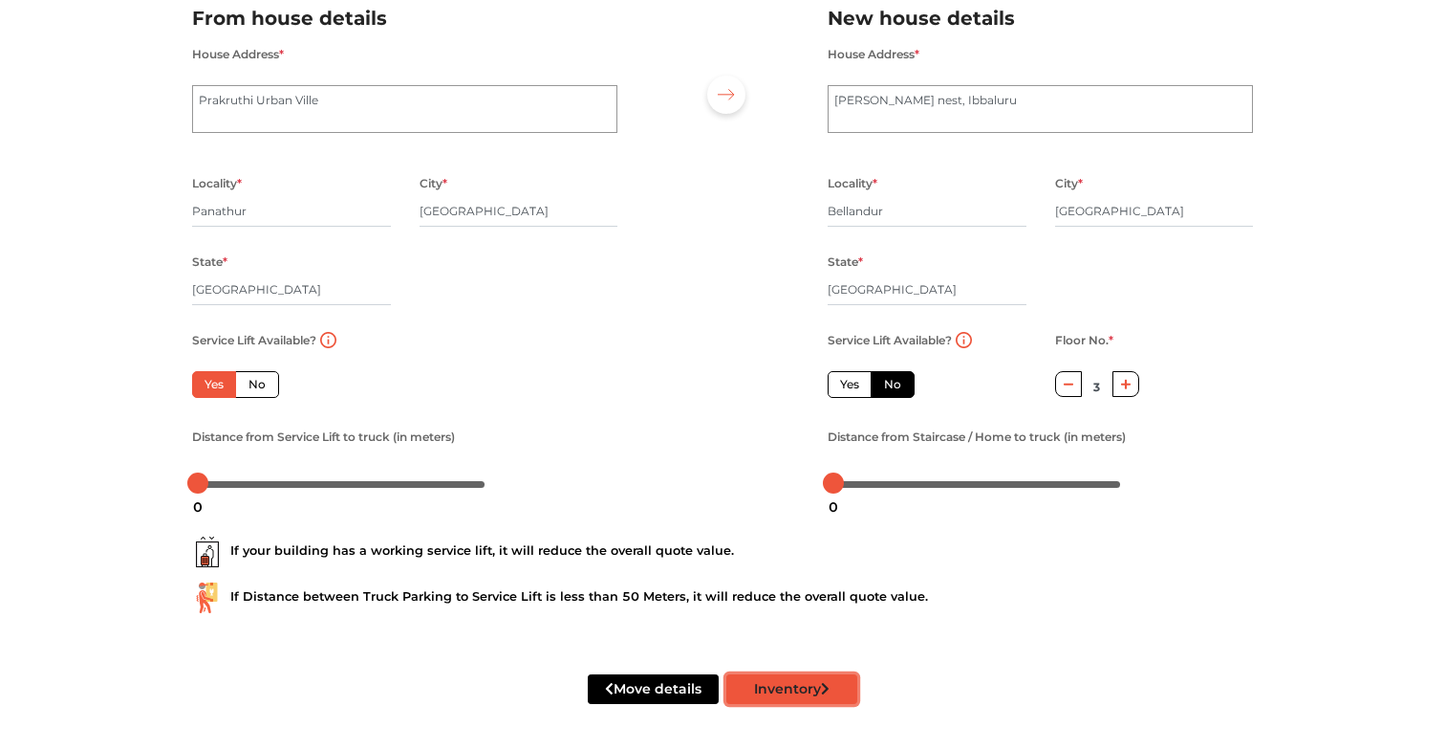
click at [789, 689] on button "Inventory" at bounding box center [792, 689] width 131 height 30
click at [810, 683] on button "Inventory" at bounding box center [792, 689] width 131 height 30
click at [744, 599] on div "If Distance between Truck Parking to Service Lift is less than 50 Meters, it wi…" at bounding box center [722, 597] width 1061 height 31
click at [775, 694] on button "Inventory" at bounding box center [792, 689] width 131 height 30
drag, startPoint x: 837, startPoint y: 484, endPoint x: 792, endPoint y: 494, distance: 46.1
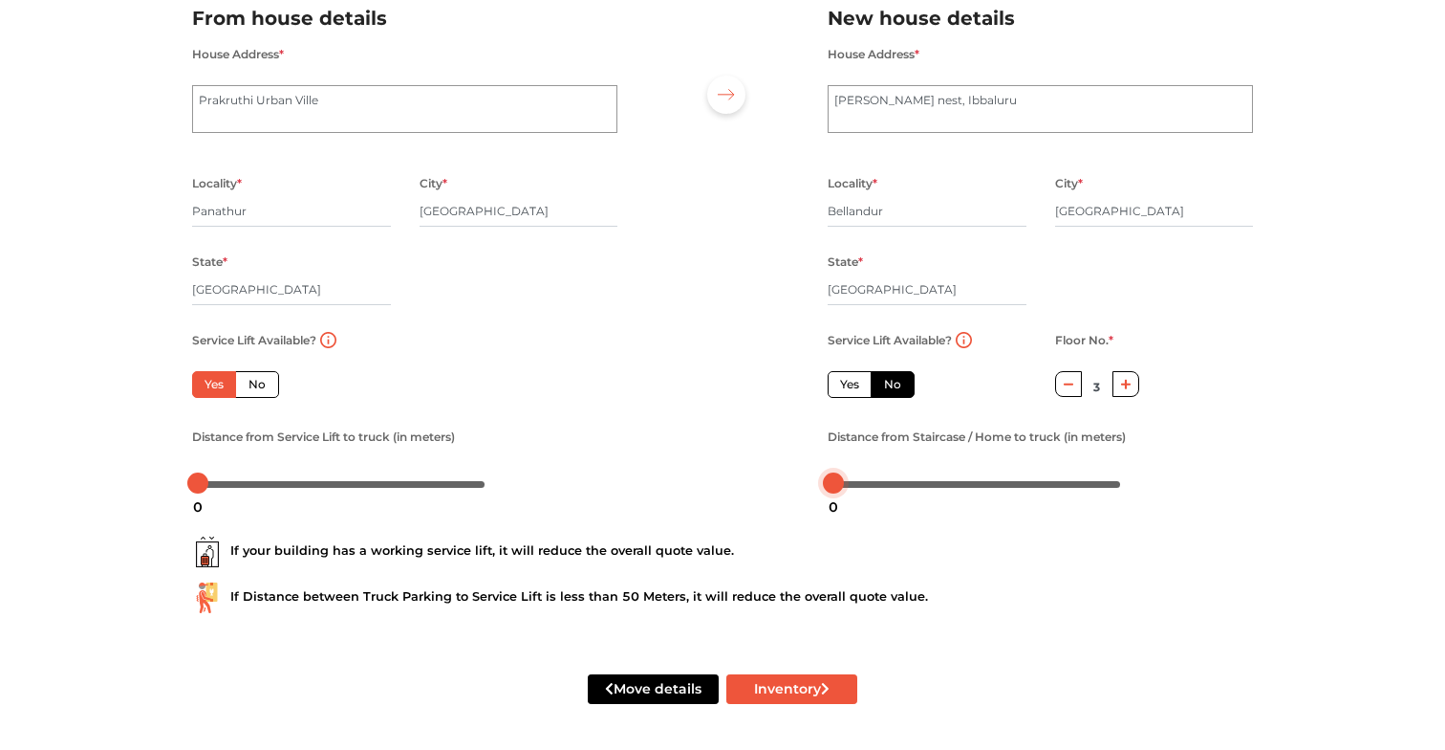
click at [793, 495] on div "From house details House Address * Prakruthi Urban Ville Locality * Panathur Ci…" at bounding box center [723, 243] width 1090 height 527
click at [810, 687] on button "Inventory" at bounding box center [792, 689] width 131 height 30
drag, startPoint x: 508, startPoint y: 599, endPoint x: 772, endPoint y: 605, distance: 264.9
click at [772, 605] on div "If Distance between Truck Parking to Service Lift is less than 50 Meters, it wi…" at bounding box center [722, 597] width 1061 height 31
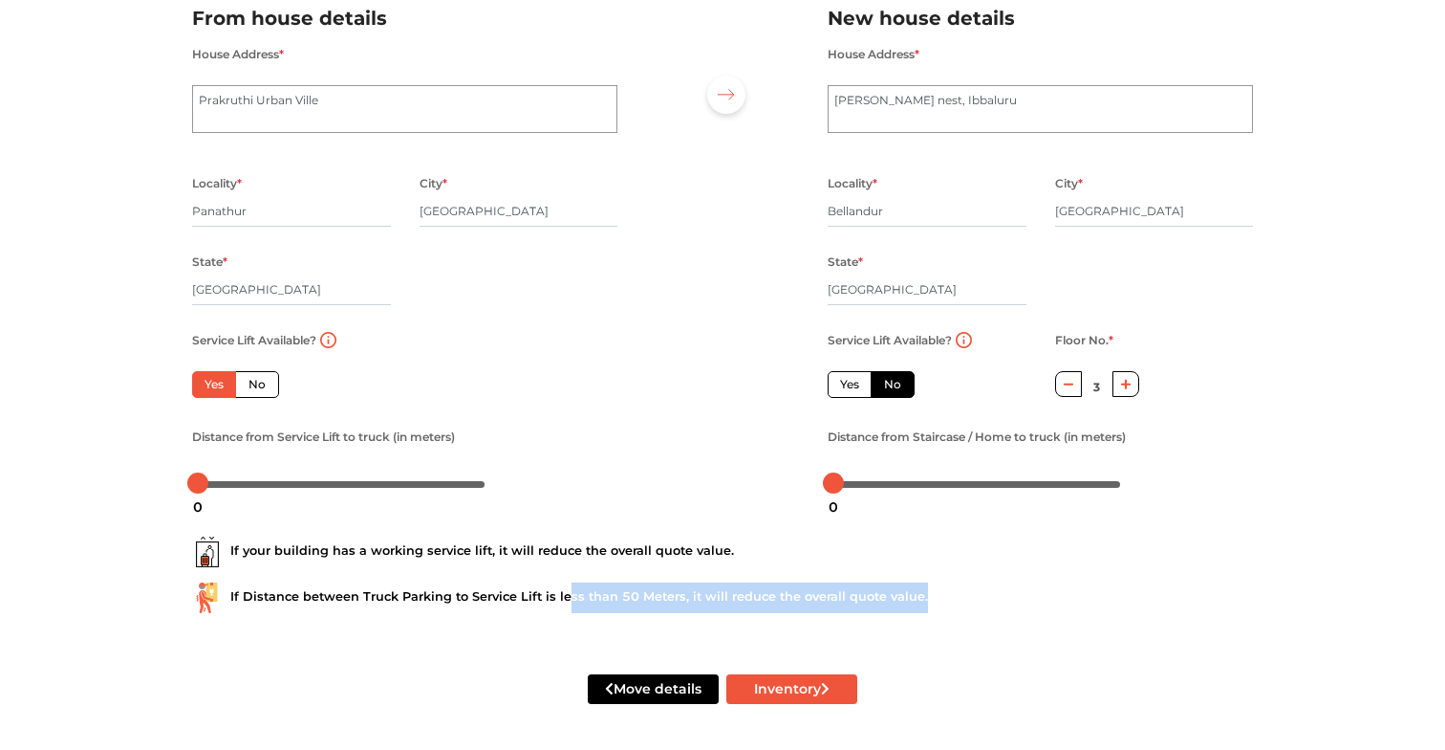
drag, startPoint x: 566, startPoint y: 594, endPoint x: 928, endPoint y: 590, distance: 362.3
click at [928, 590] on div "If Distance between Truck Parking to Service Lift is less than 50 Meters, it wi…" at bounding box center [722, 597] width 1061 height 31
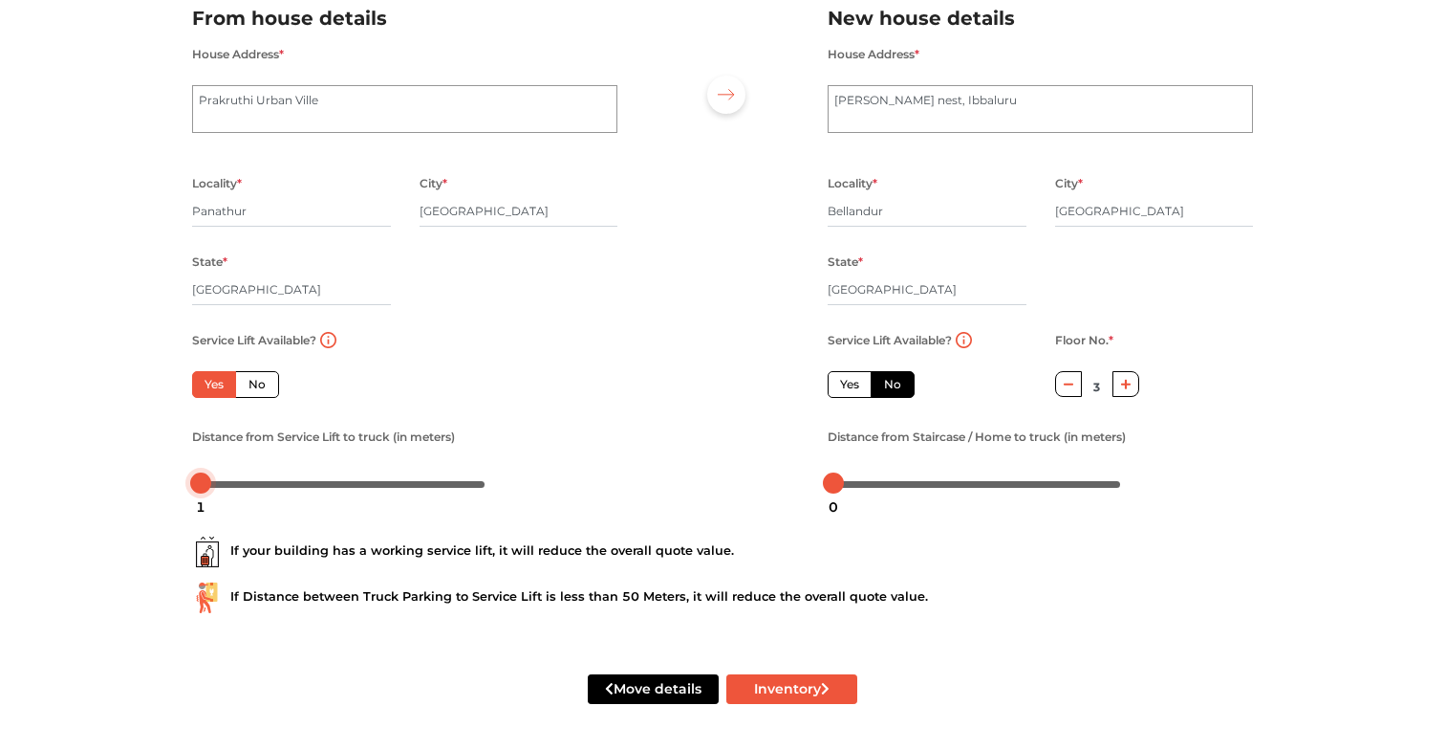
click at [194, 483] on div at bounding box center [200, 482] width 21 height 21
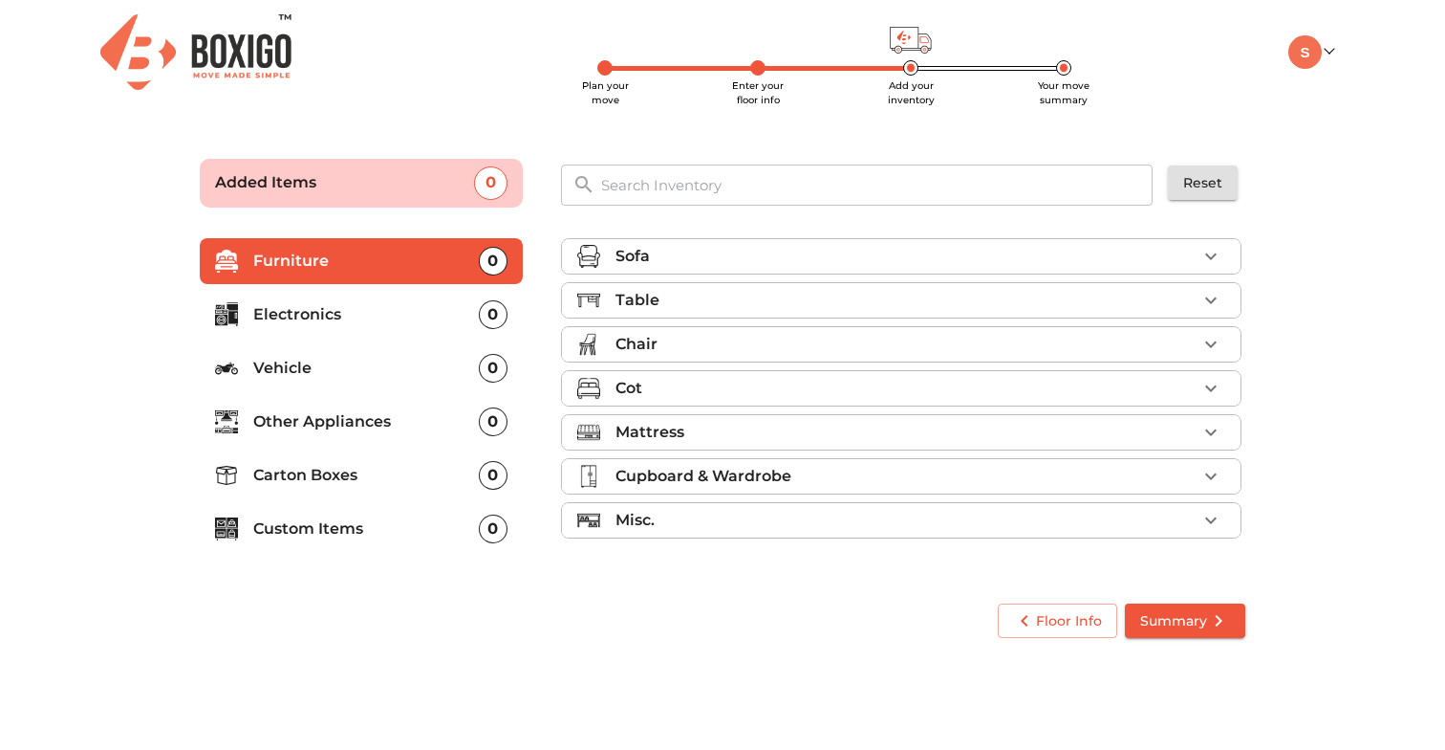
click at [945, 258] on div "Sofa" at bounding box center [906, 256] width 581 height 23
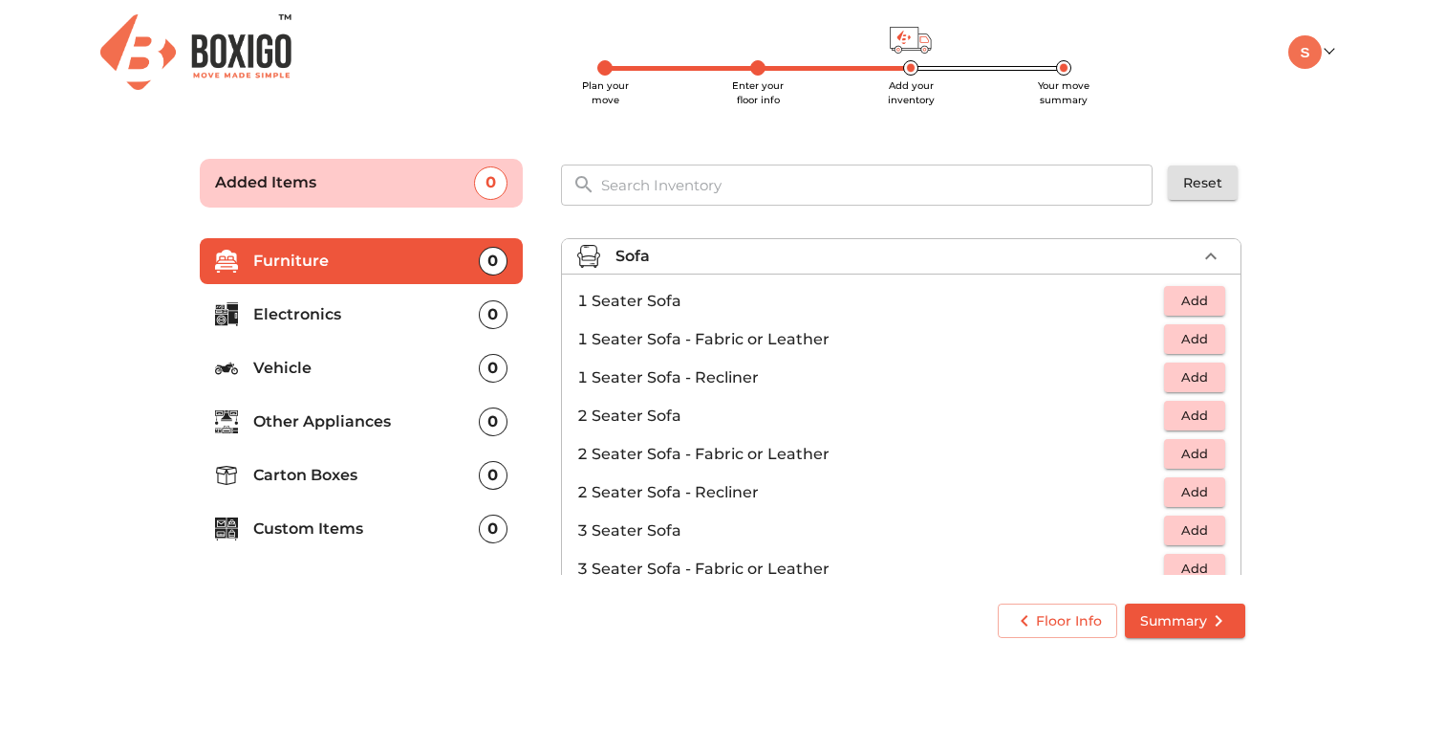
click at [945, 258] on div "Sofa" at bounding box center [906, 256] width 581 height 23
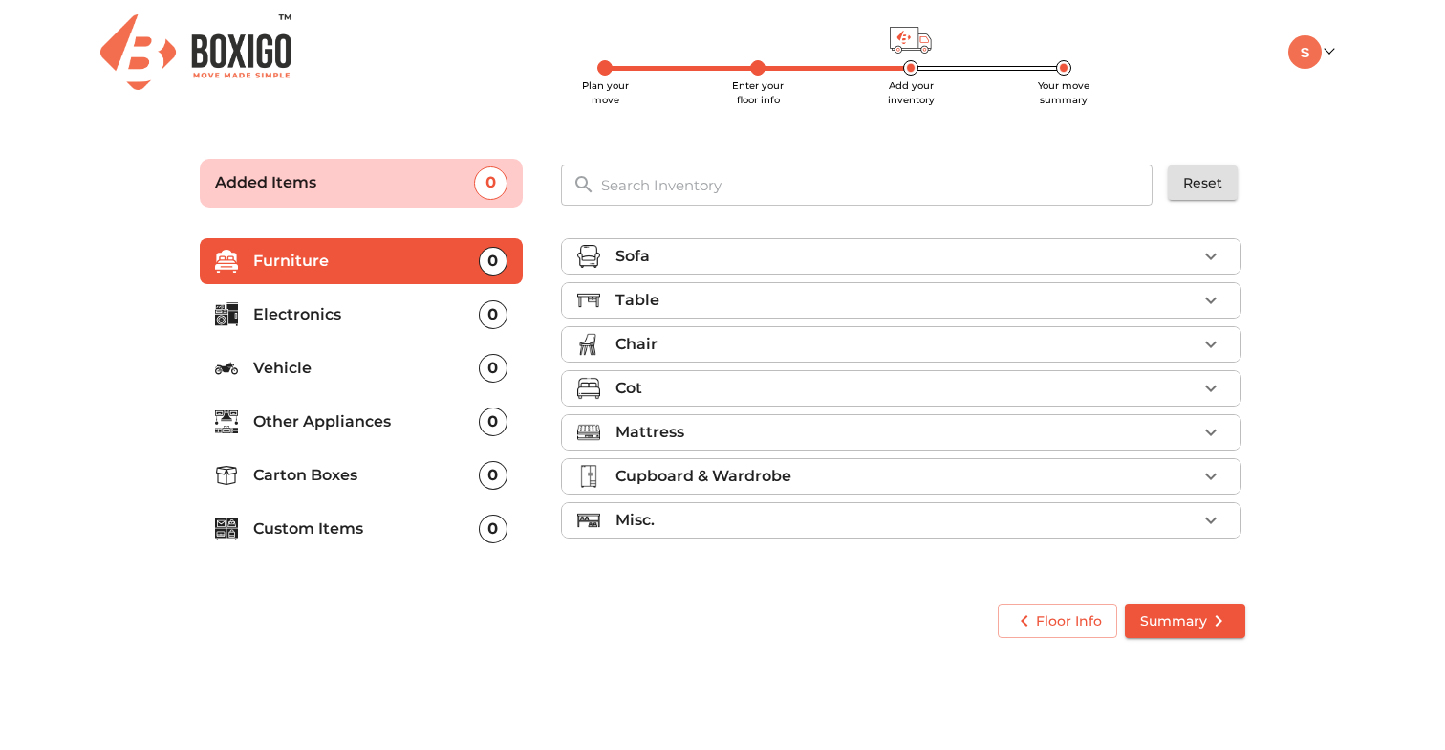
click at [1044, 311] on div "Table" at bounding box center [906, 300] width 581 height 23
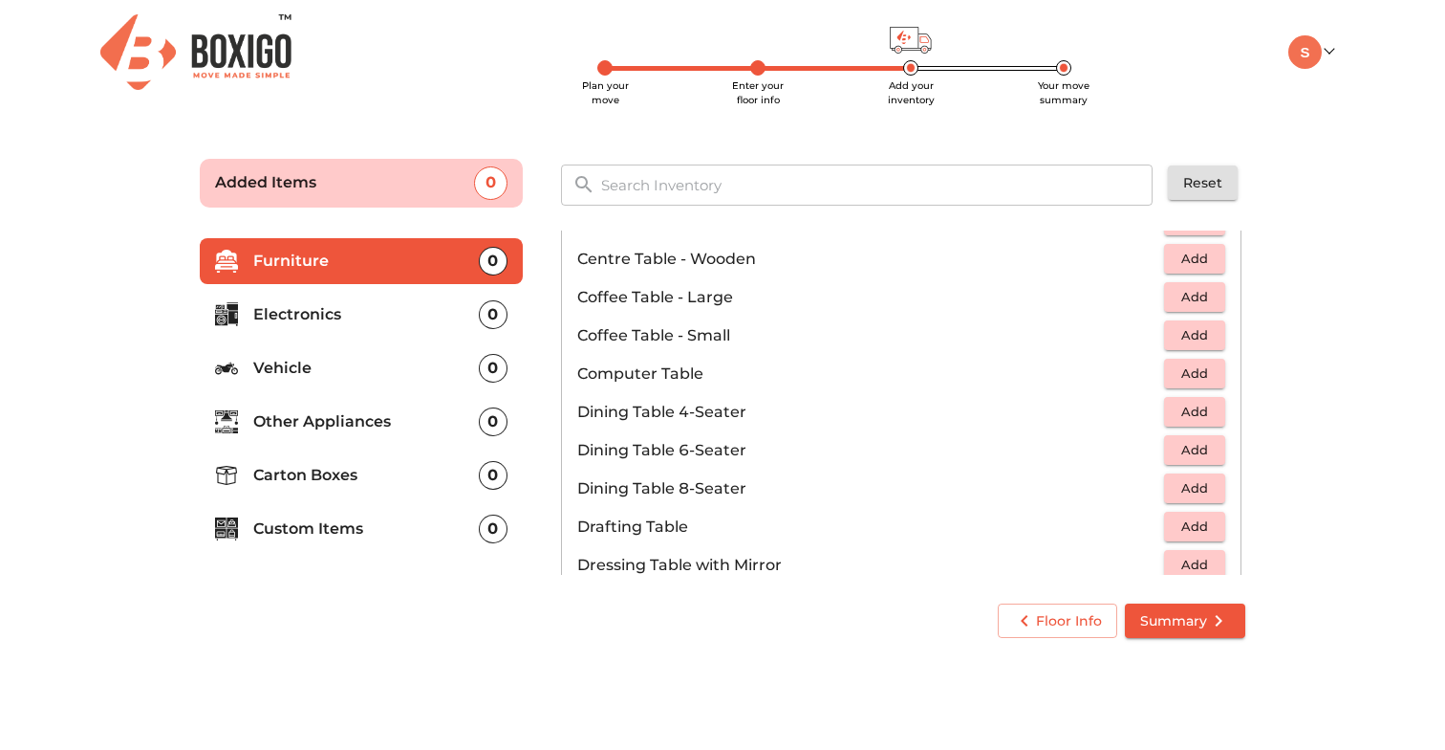
scroll to position [242, 0]
click at [1211, 373] on span "Add" at bounding box center [1195, 370] width 42 height 22
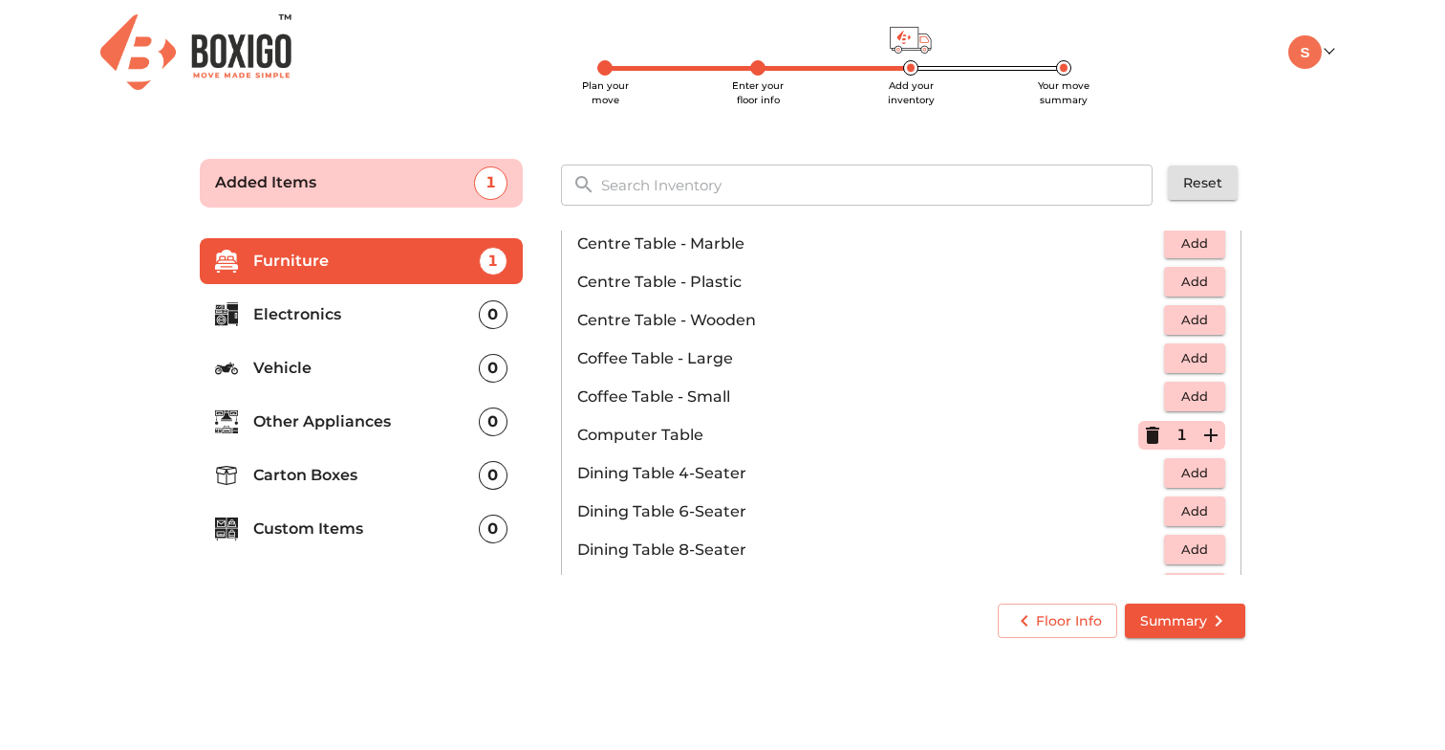
scroll to position [174, 0]
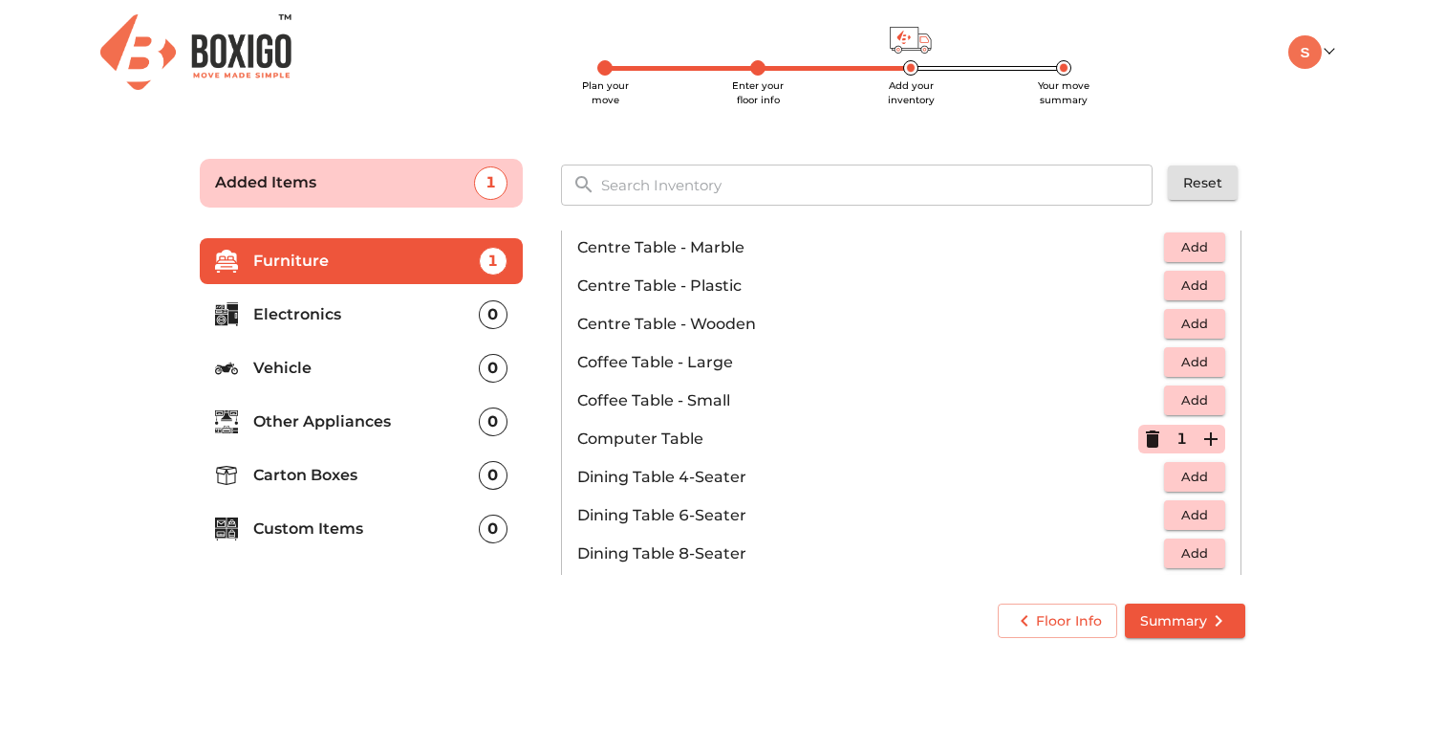
click at [1212, 430] on icon "button" at bounding box center [1211, 438] width 23 height 23
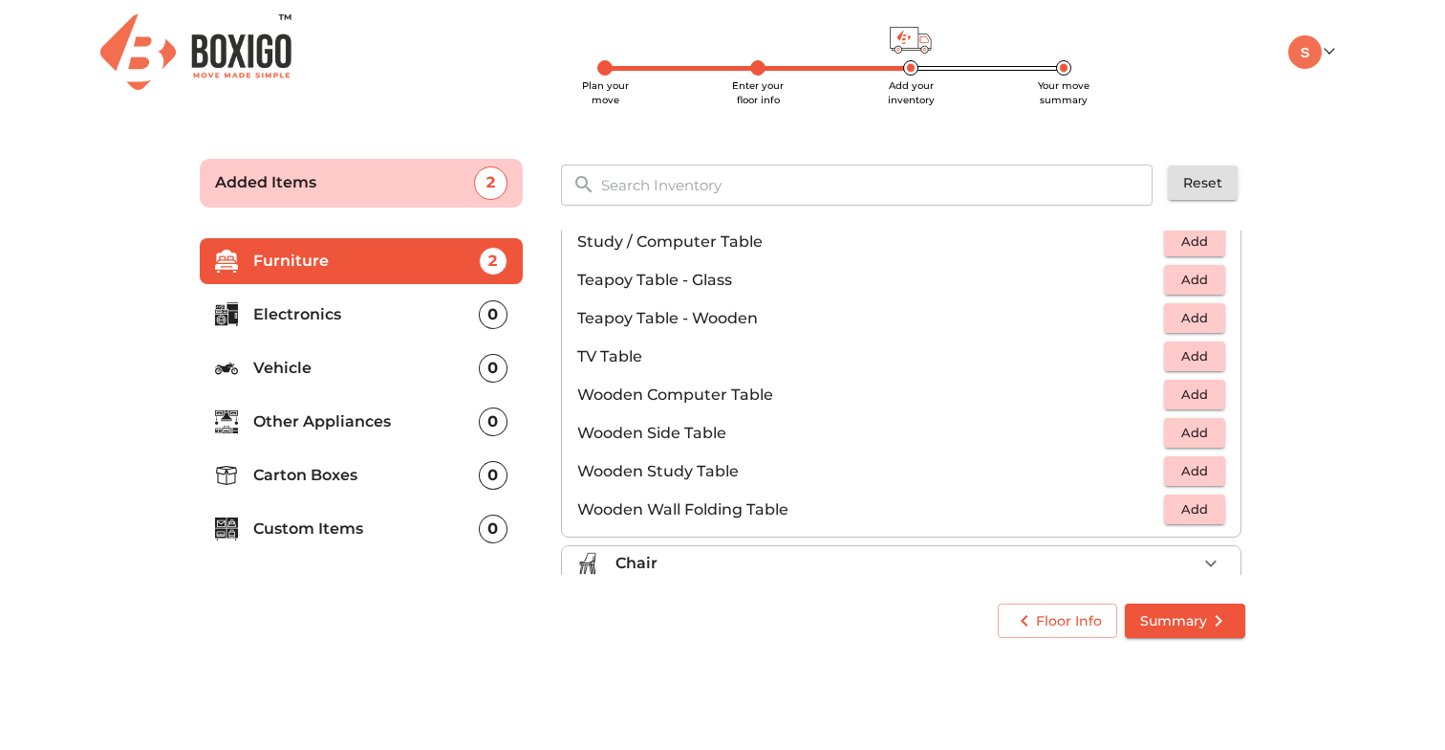
scroll to position [1334, 0]
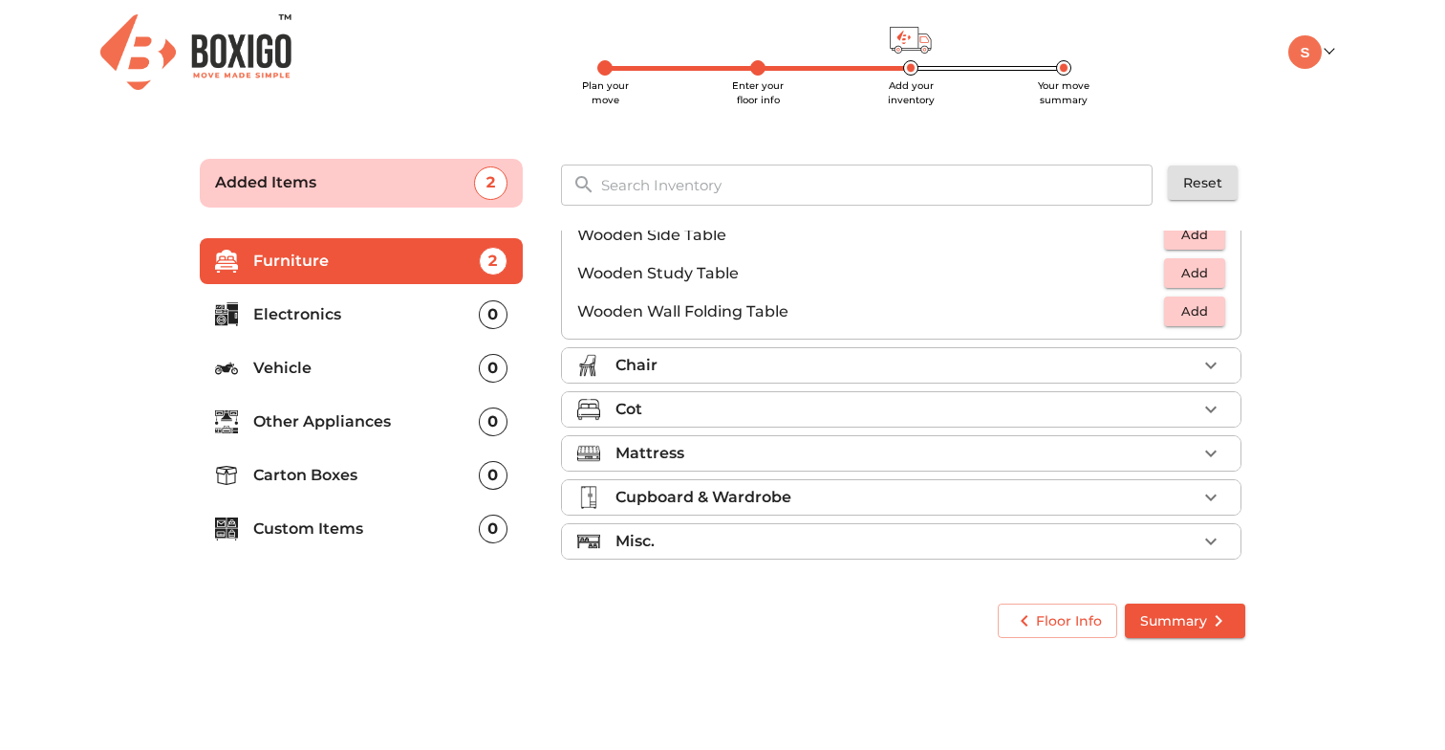
click at [1197, 367] on button "button" at bounding box center [1211, 365] width 29 height 29
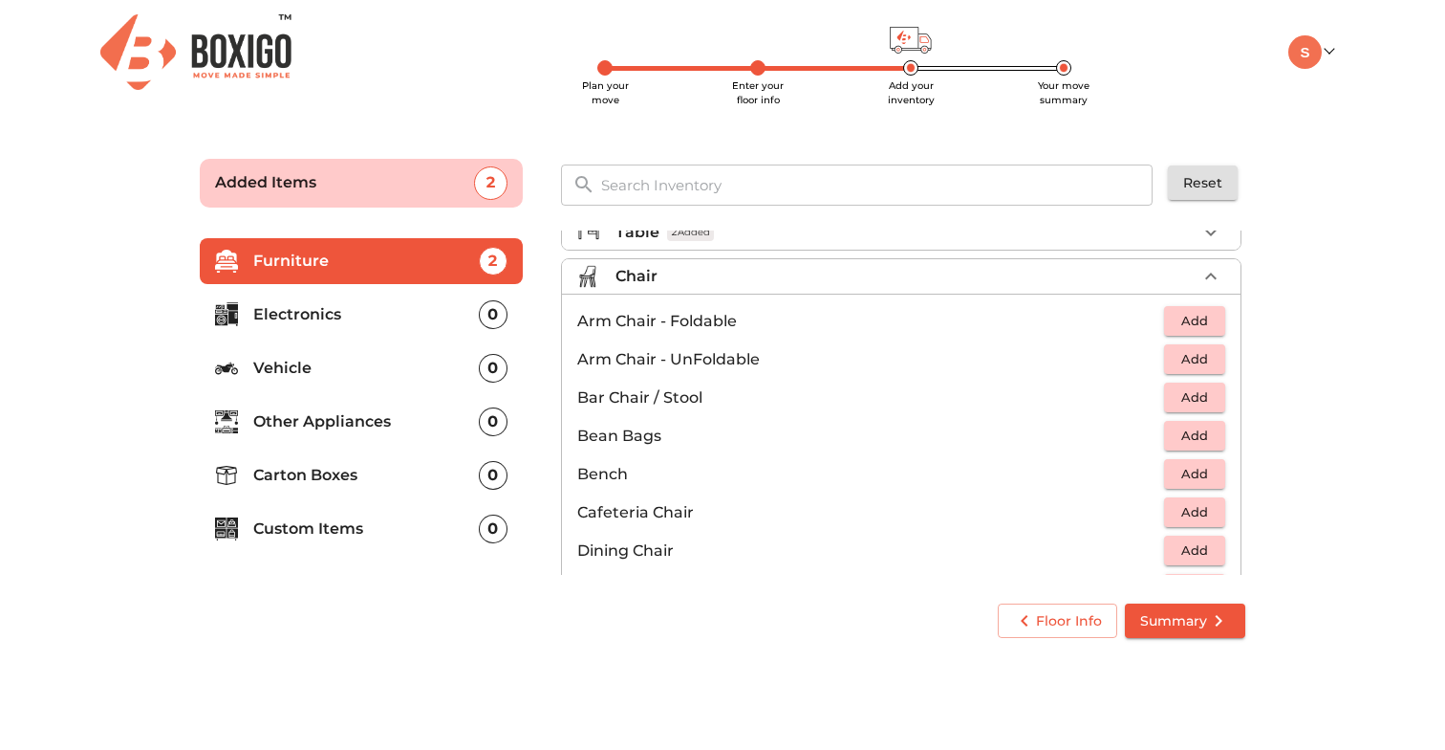
scroll to position [88, 0]
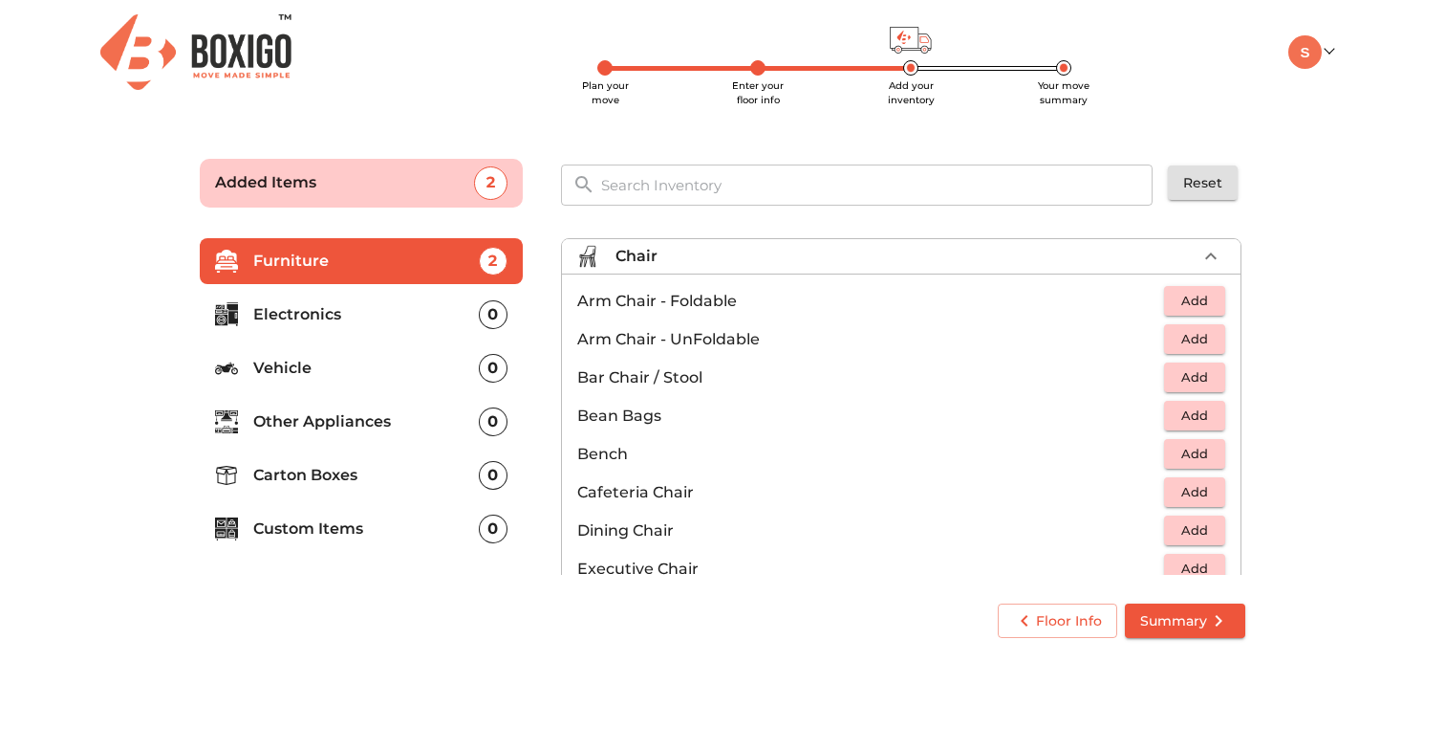
click at [1197, 339] on span "Add" at bounding box center [1195, 339] width 42 height 22
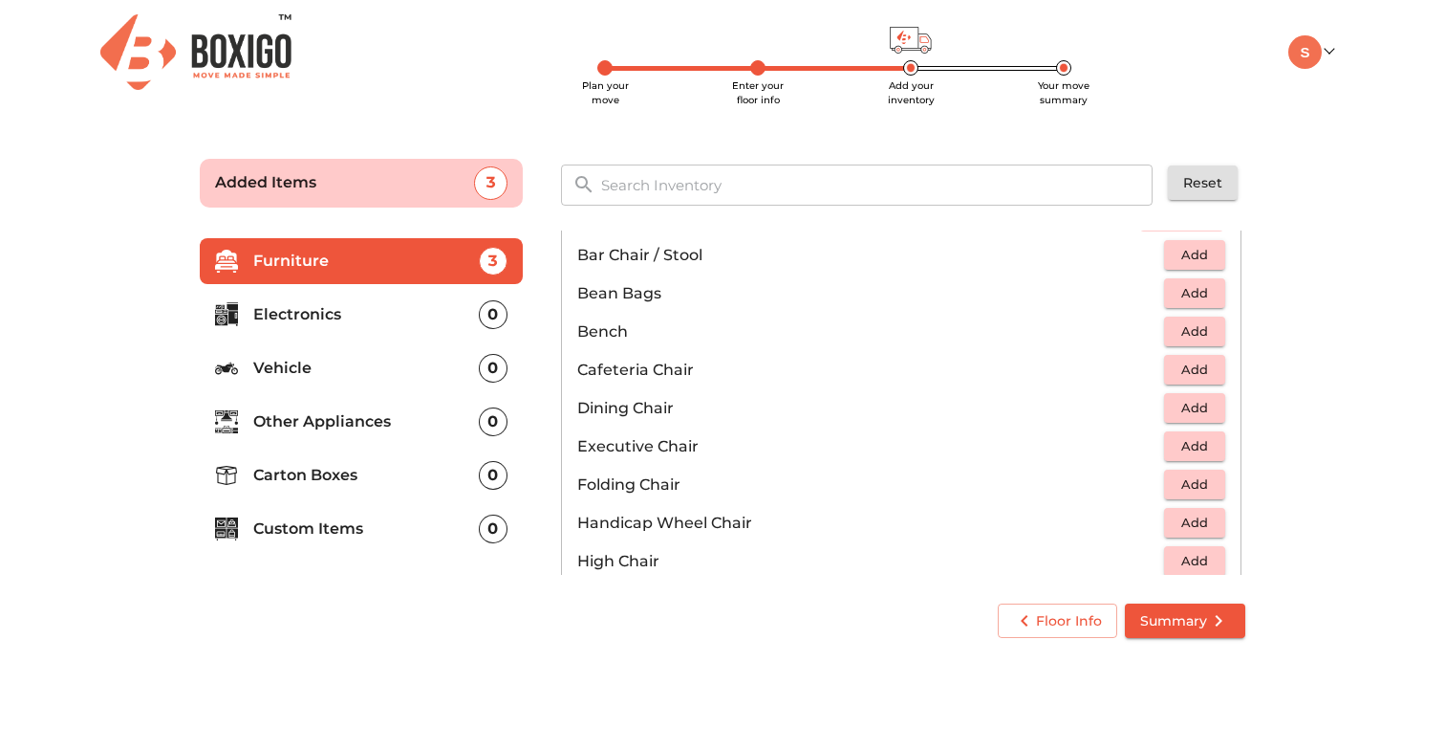
scroll to position [220, 0]
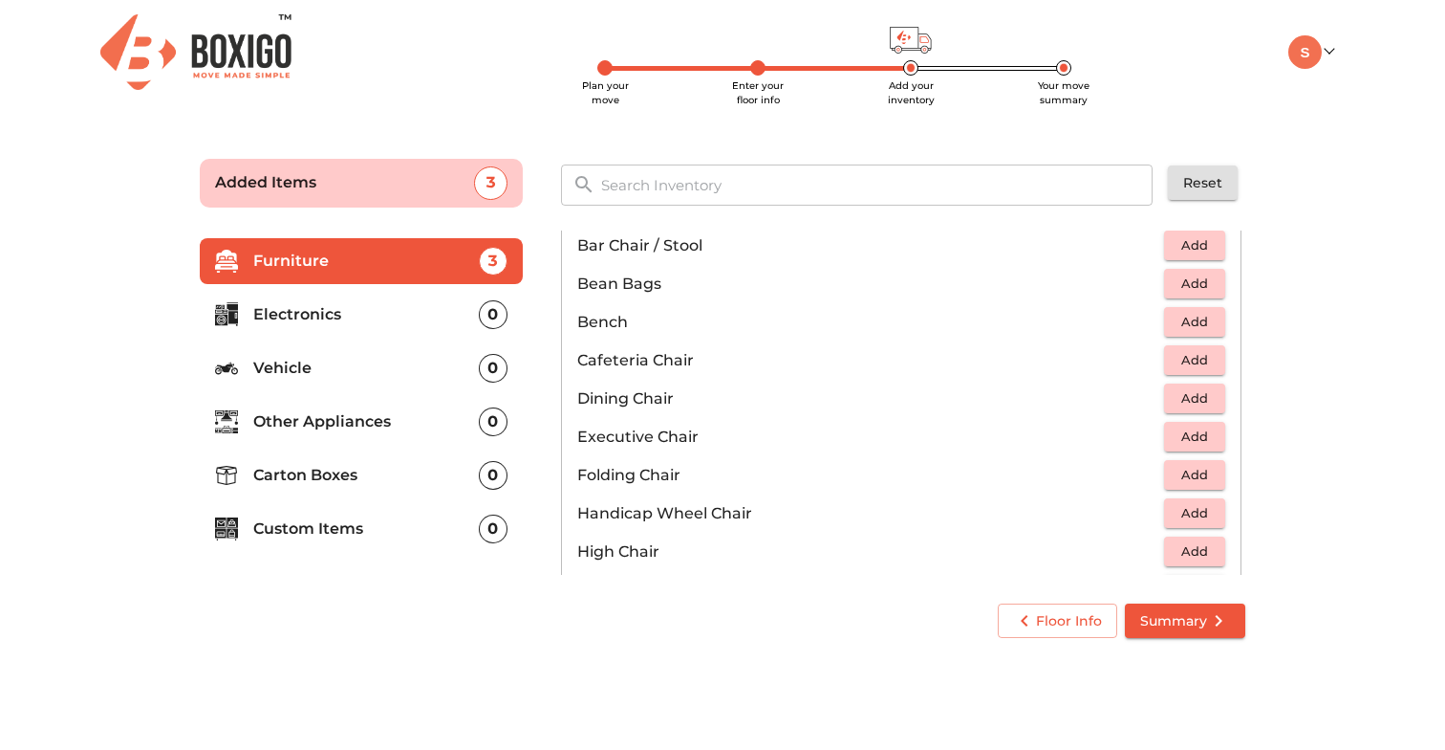
click at [1189, 434] on span "Add" at bounding box center [1195, 436] width 42 height 22
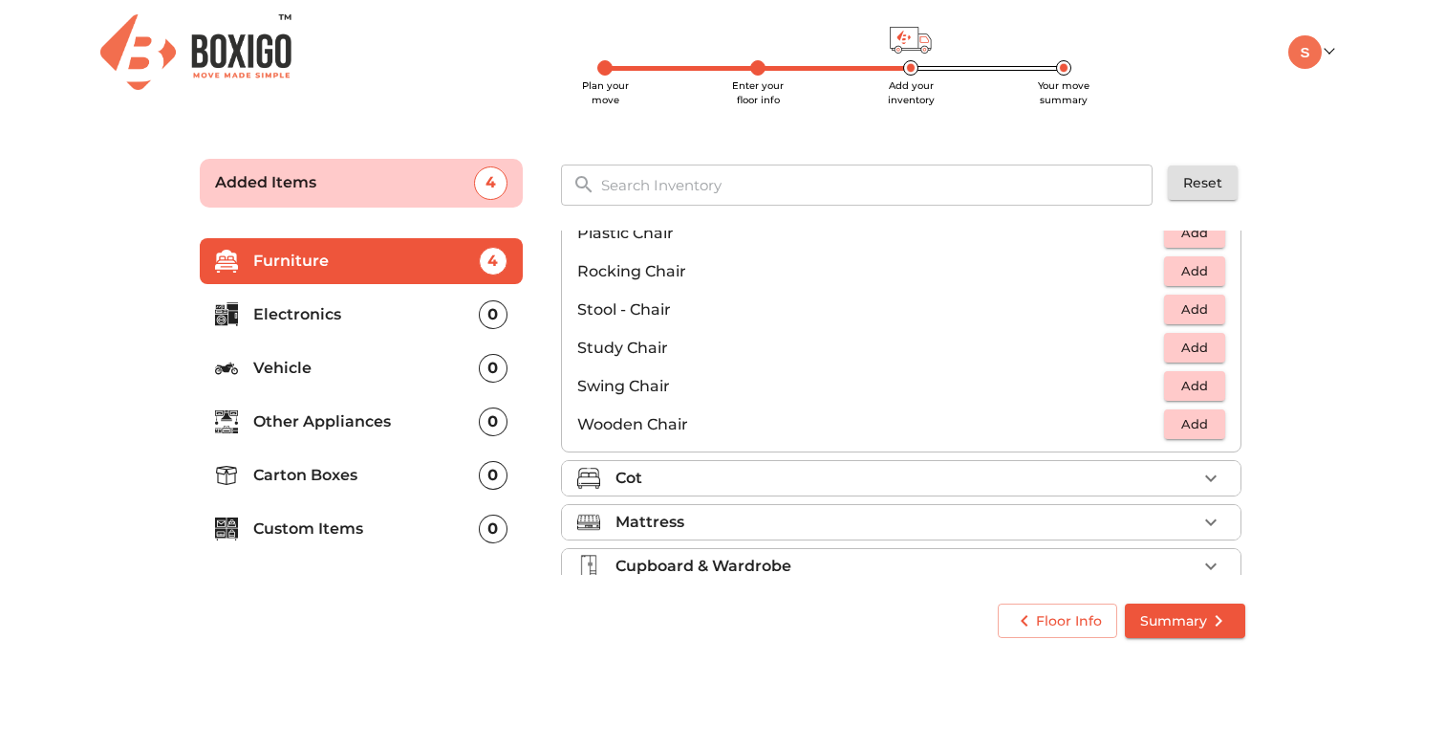
scroll to position [798, 0]
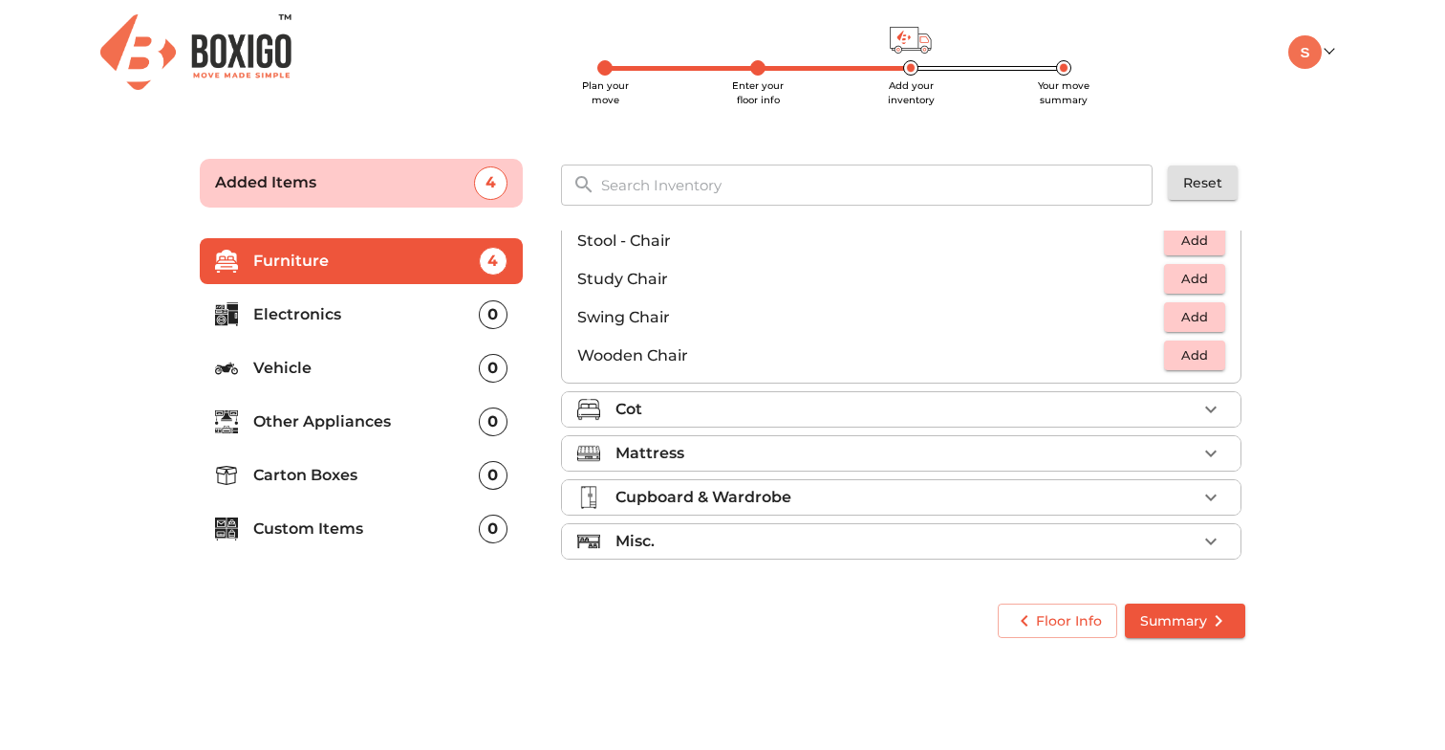
click at [1165, 410] on div "Cot" at bounding box center [906, 409] width 581 height 23
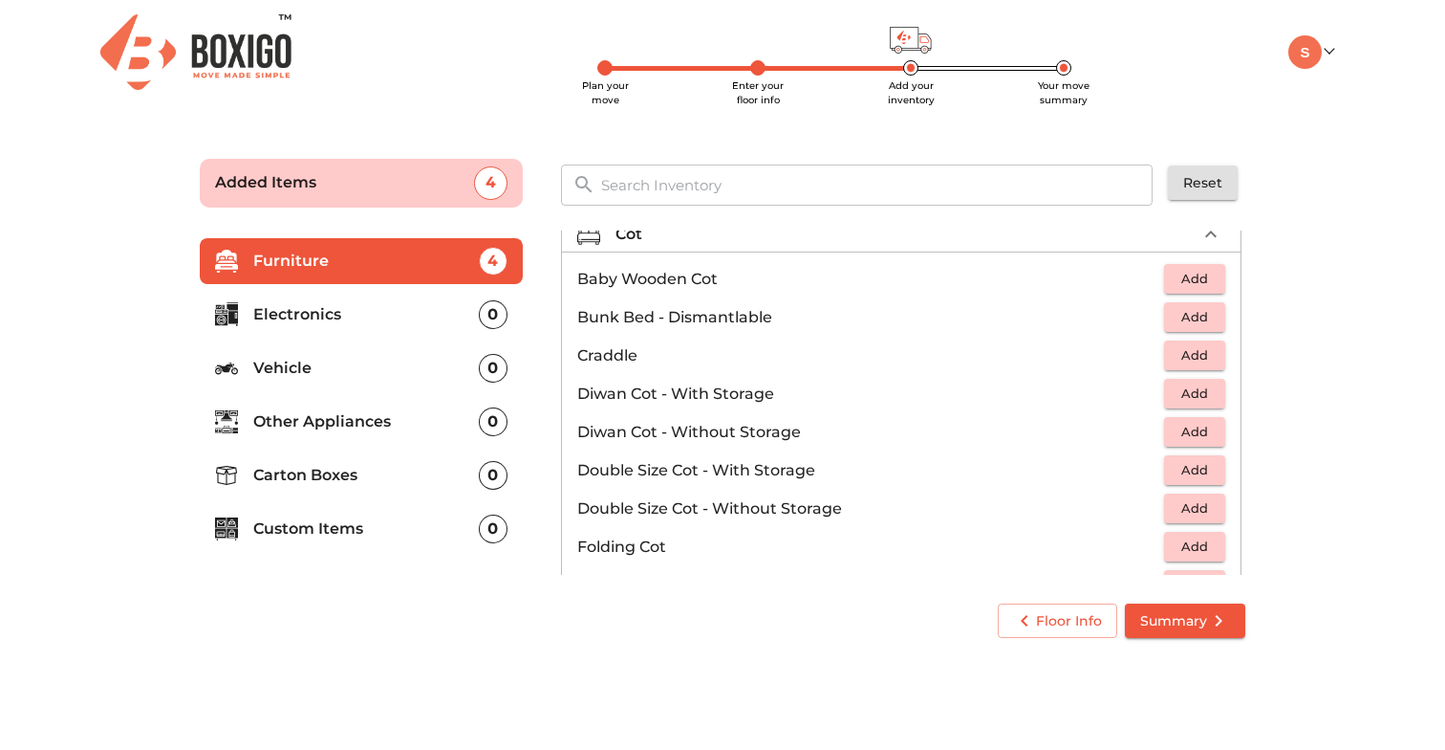
scroll to position [141, 0]
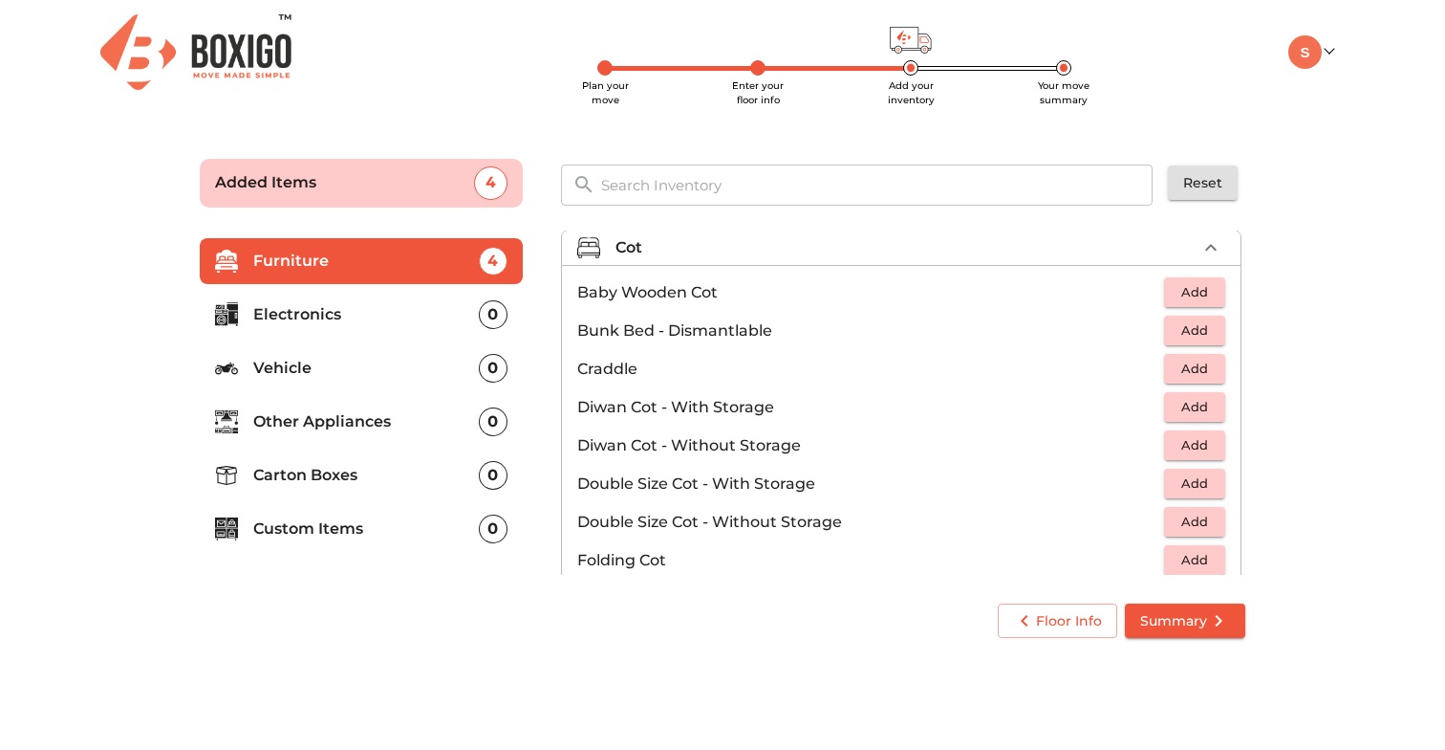
click at [1219, 246] on icon "button" at bounding box center [1211, 247] width 23 height 23
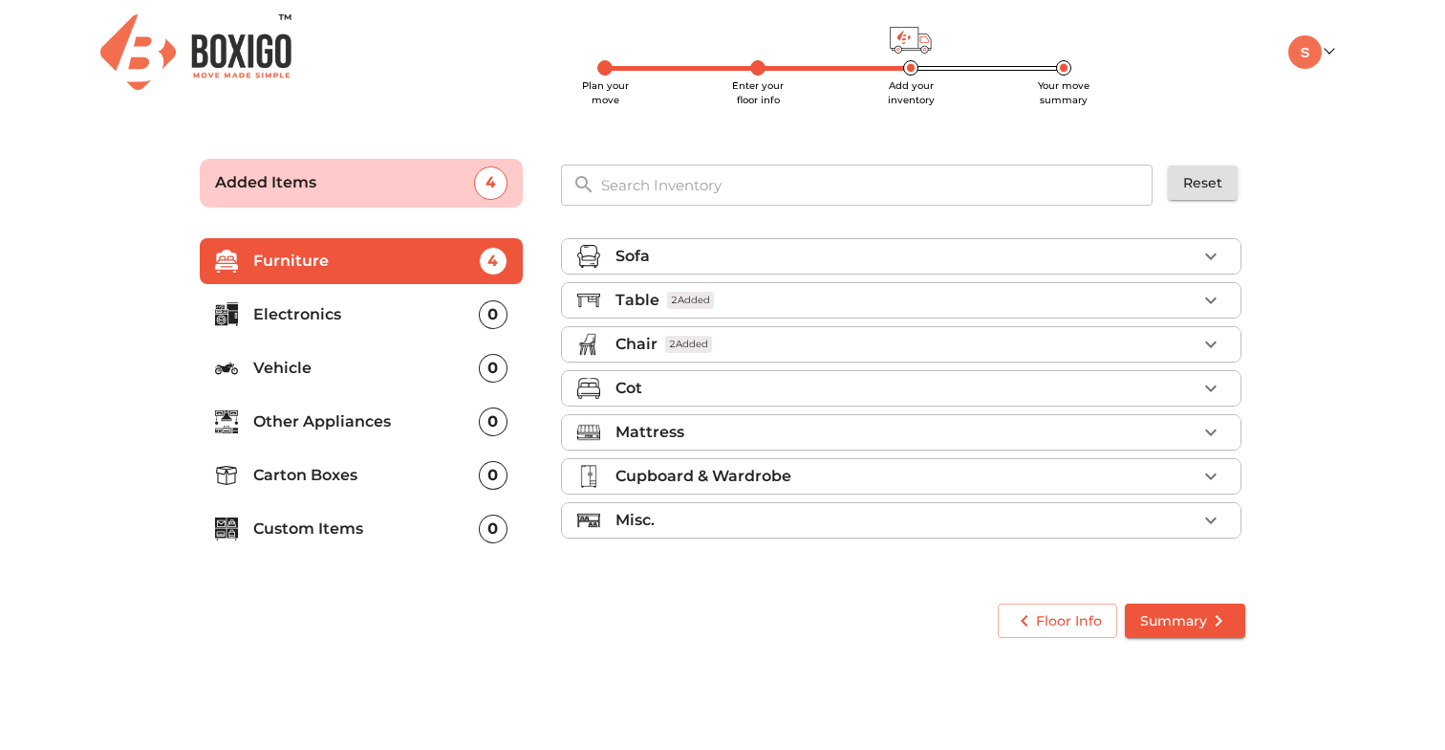
scroll to position [0, 0]
click at [1063, 428] on div "Mattress" at bounding box center [906, 432] width 581 height 23
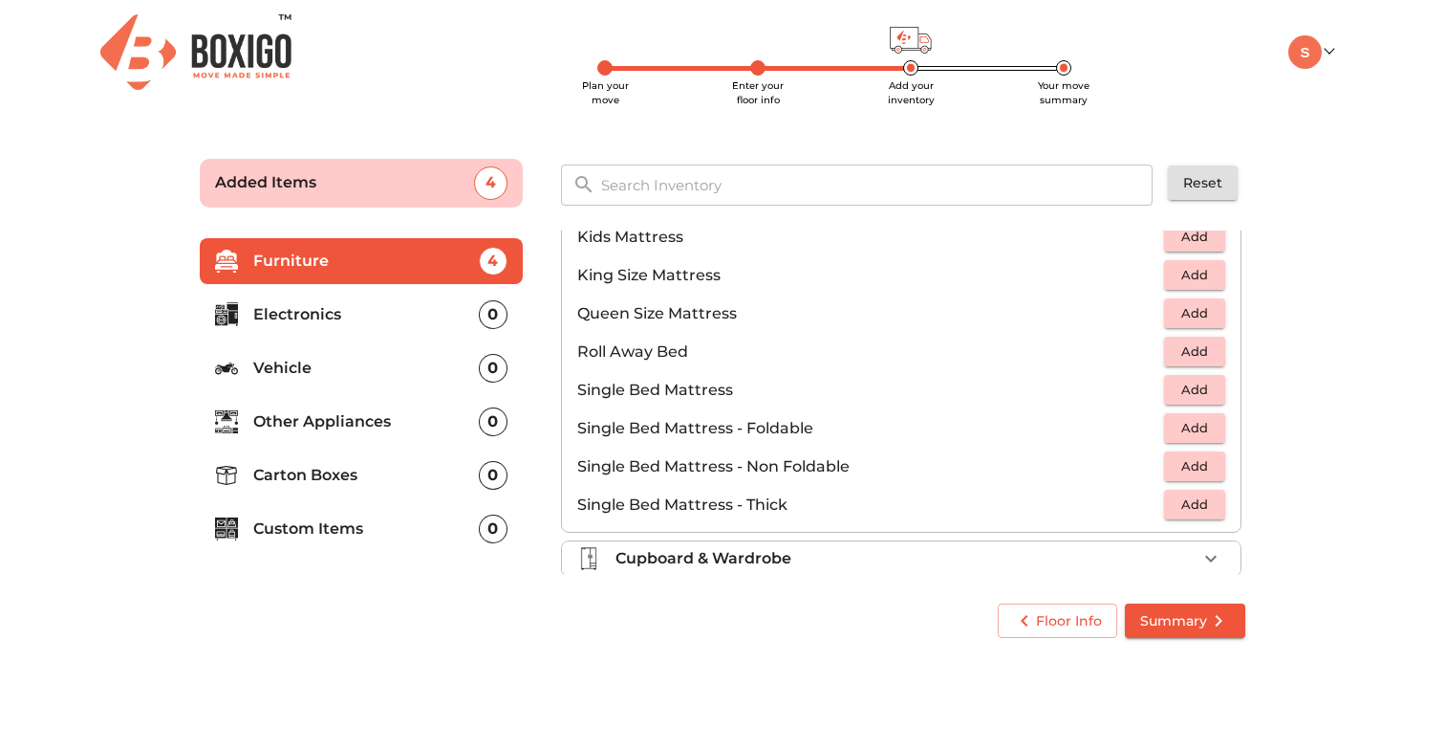
scroll to position [320, 0]
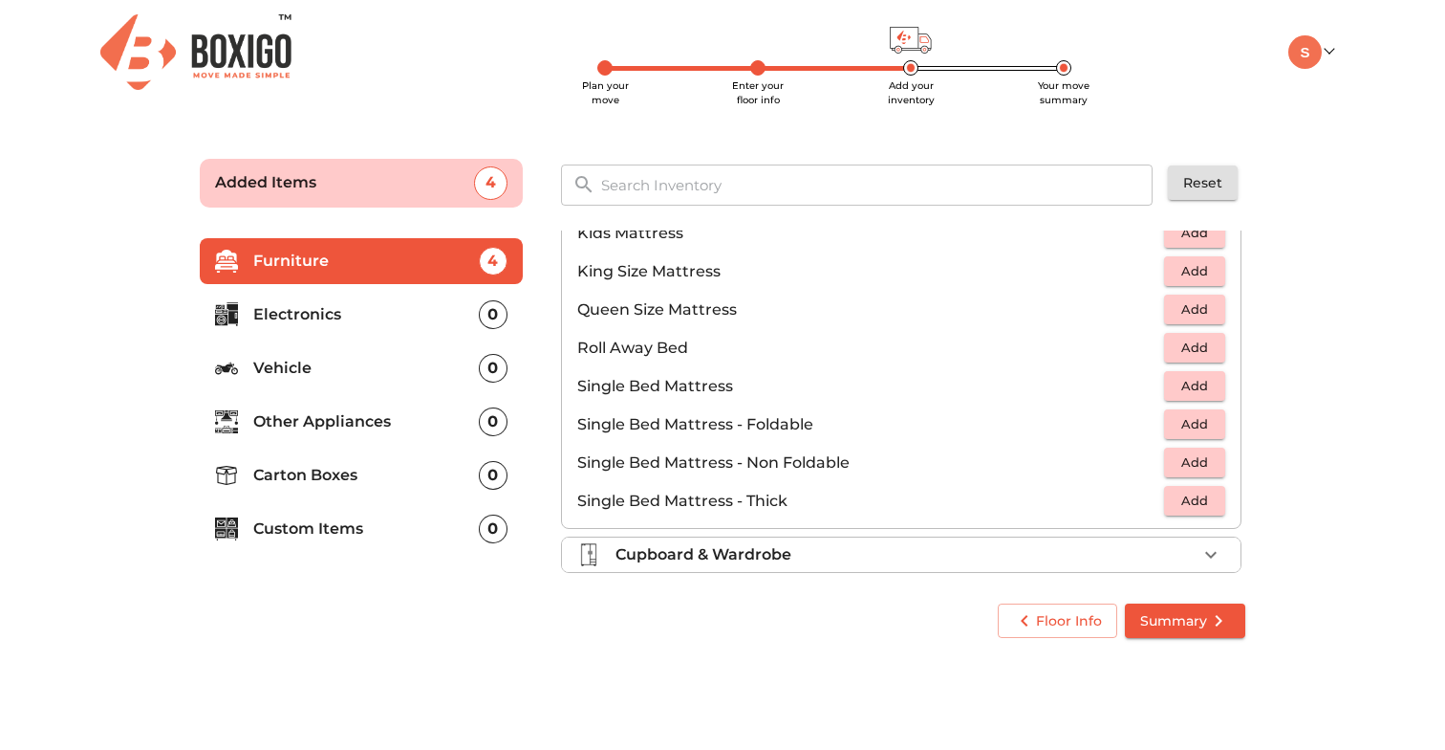
click at [1201, 427] on span "Add" at bounding box center [1195, 424] width 42 height 22
click at [1212, 421] on icon "button" at bounding box center [1211, 424] width 23 height 23
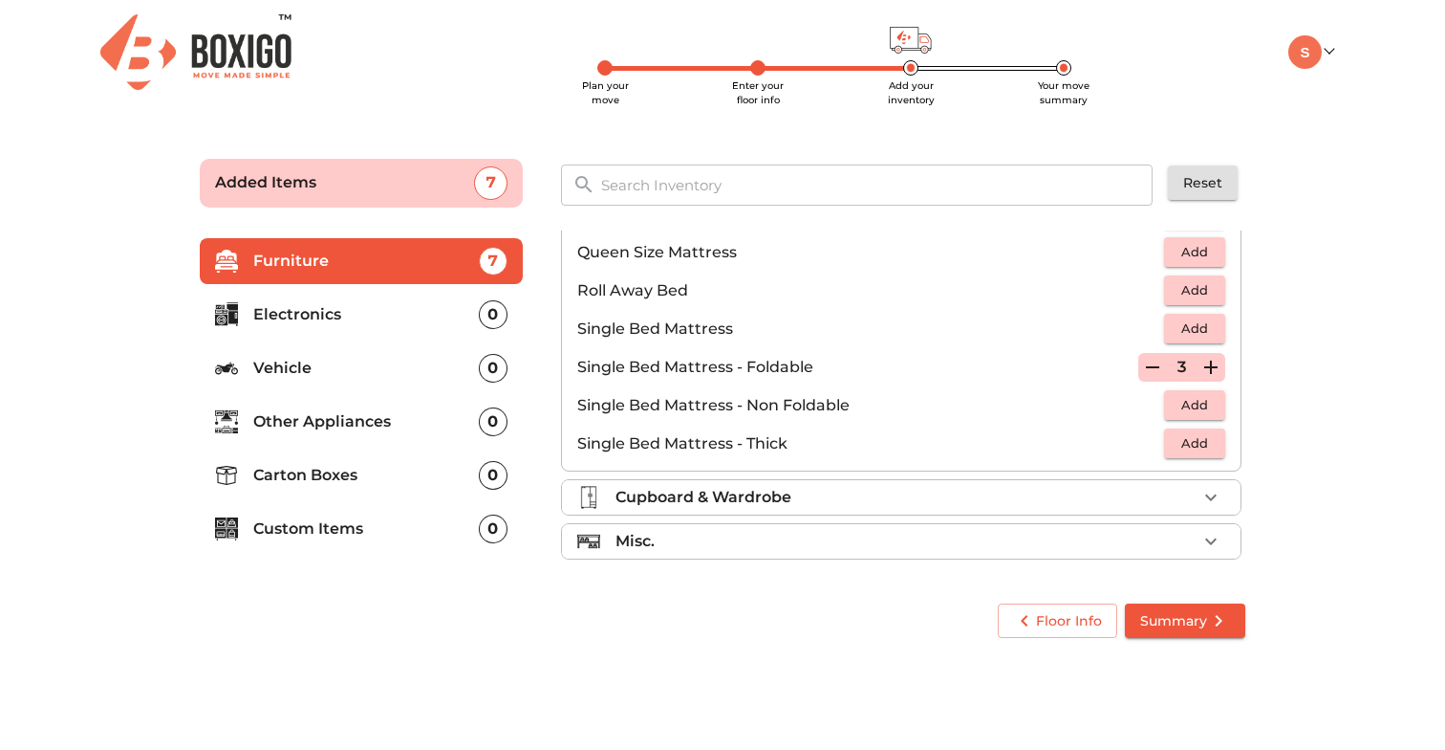
click at [1194, 493] on div "Cupboard & Wardrobe" at bounding box center [906, 497] width 581 height 23
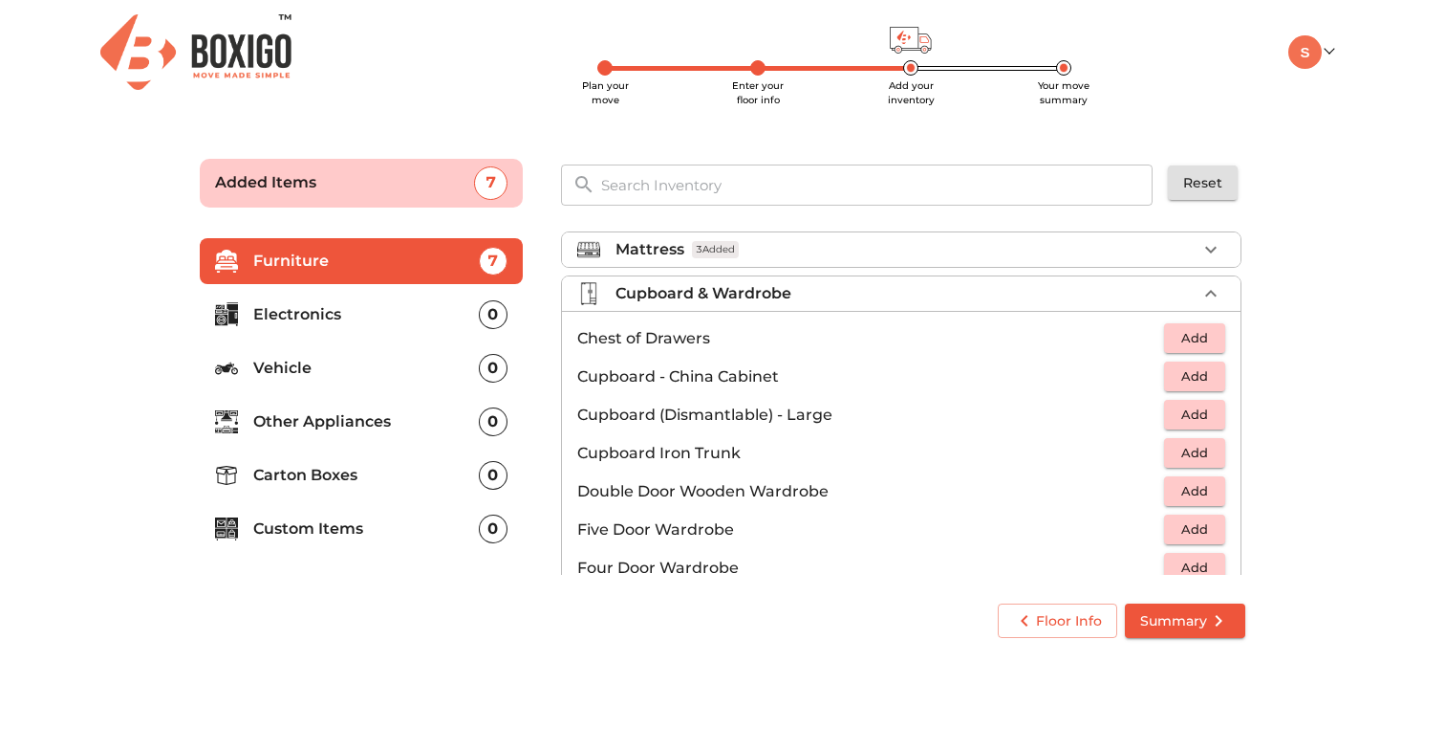
scroll to position [154, 0]
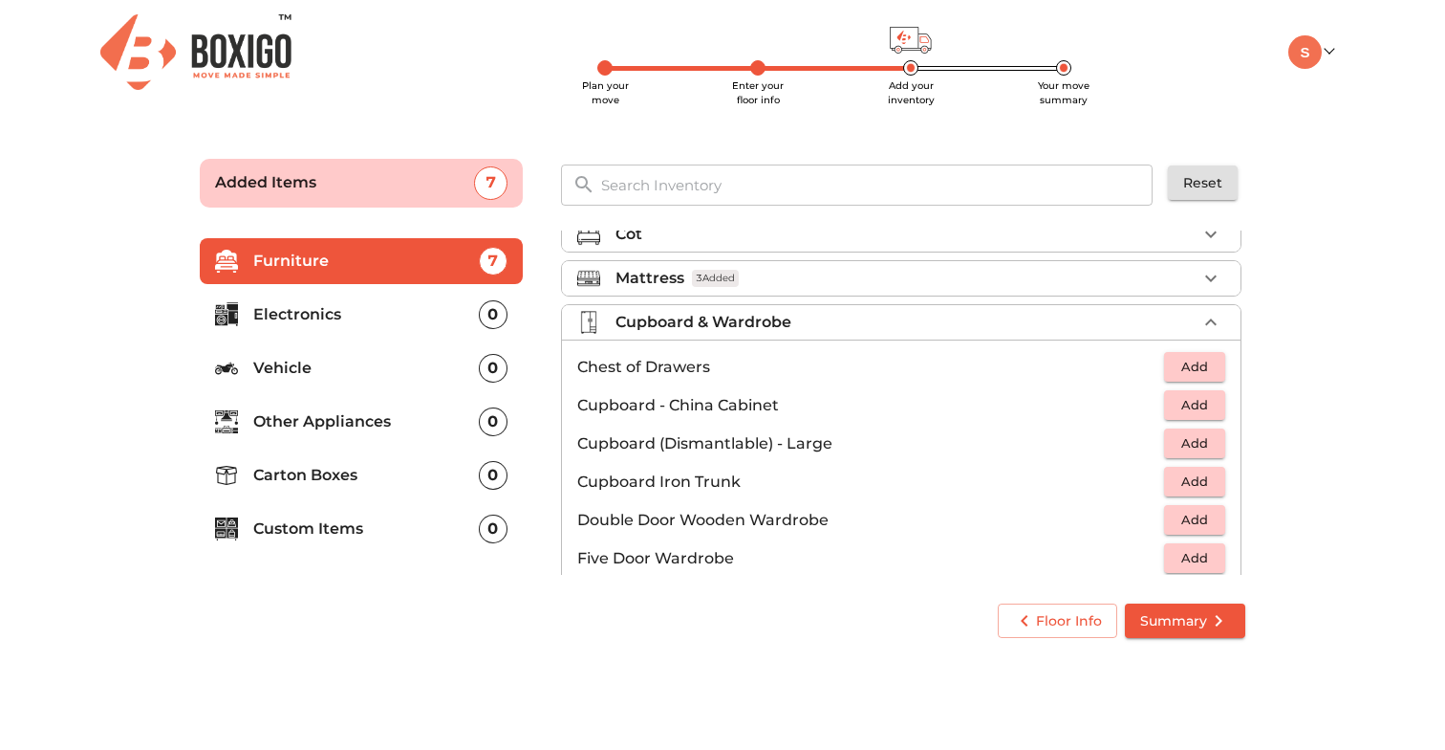
click at [1108, 329] on div "Cupboard & Wardrobe" at bounding box center [906, 322] width 581 height 23
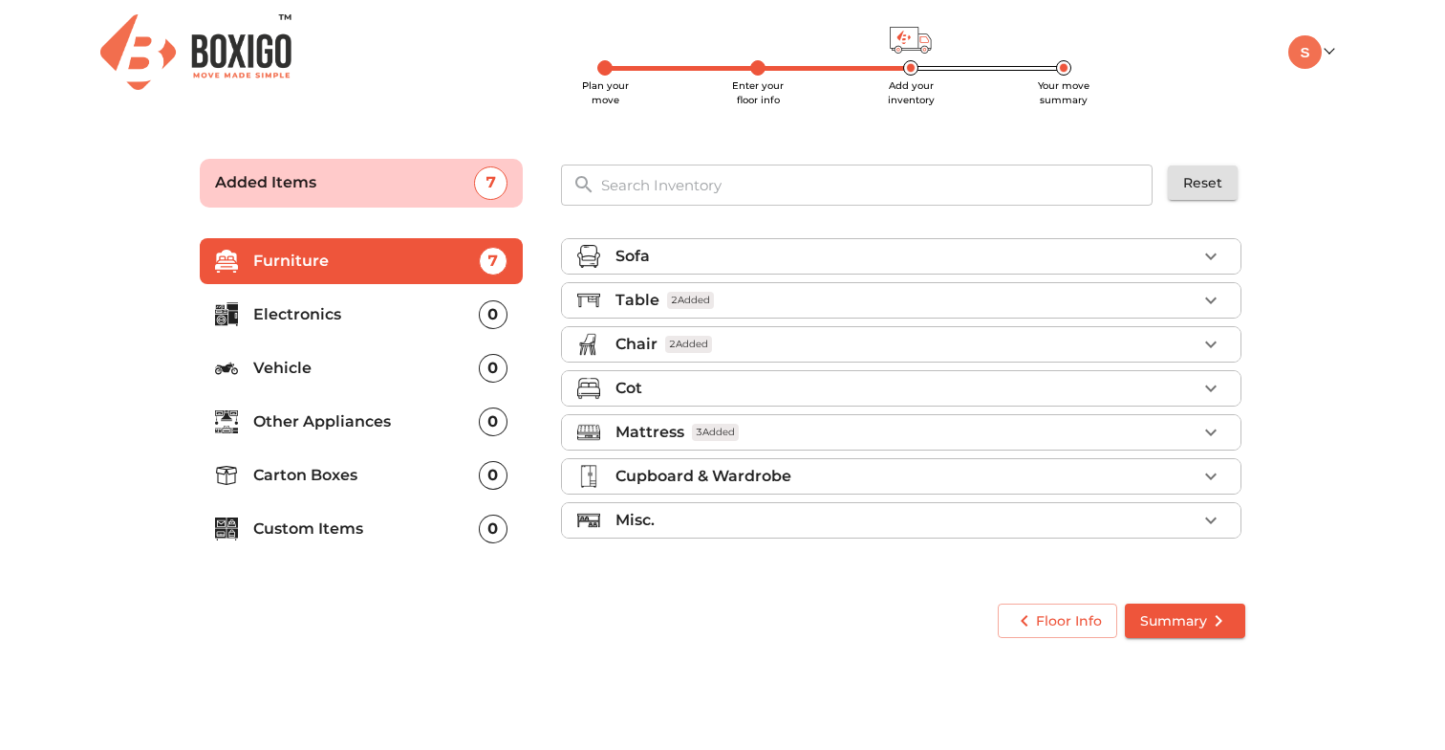
scroll to position [0, 0]
click at [1084, 518] on div "Misc." at bounding box center [906, 520] width 581 height 23
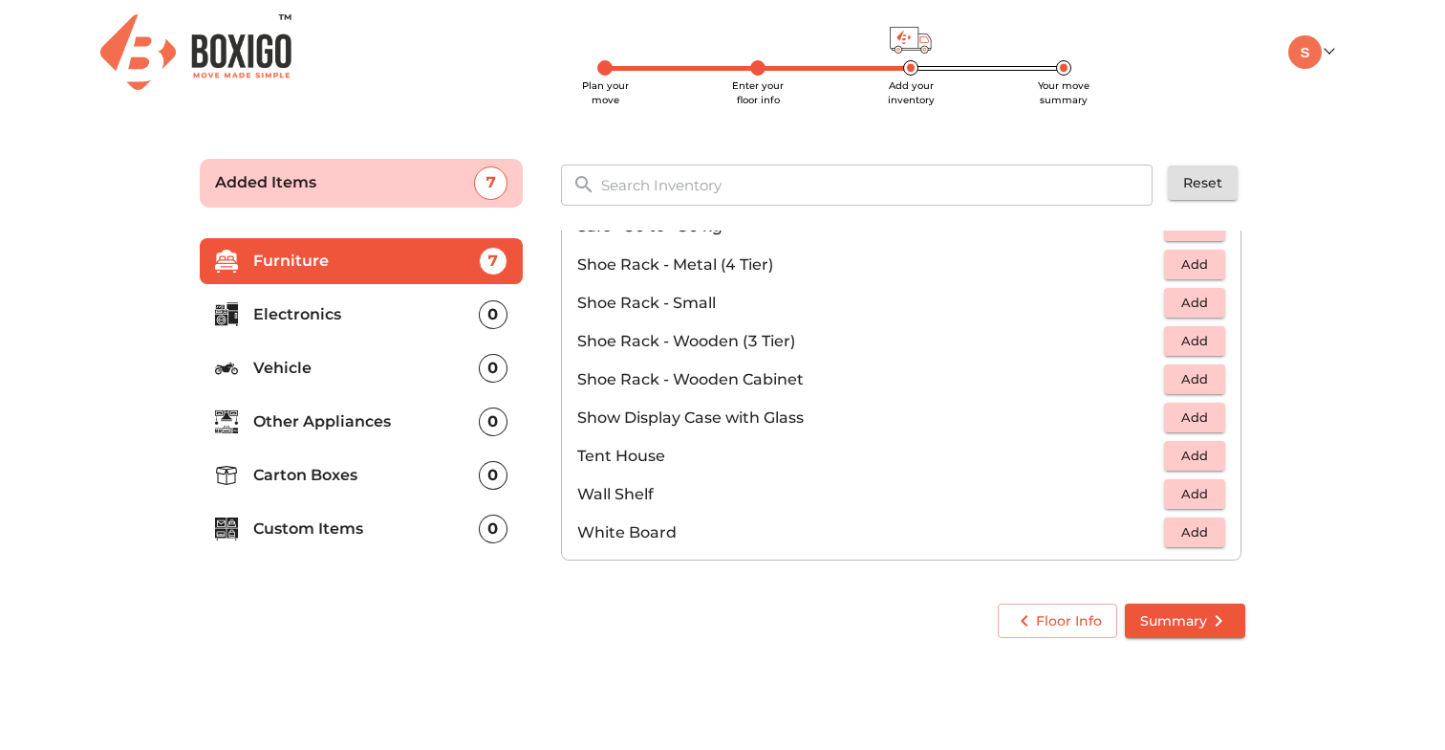
scroll to position [1028, 0]
click at [424, 318] on p "Electronics" at bounding box center [366, 314] width 226 height 23
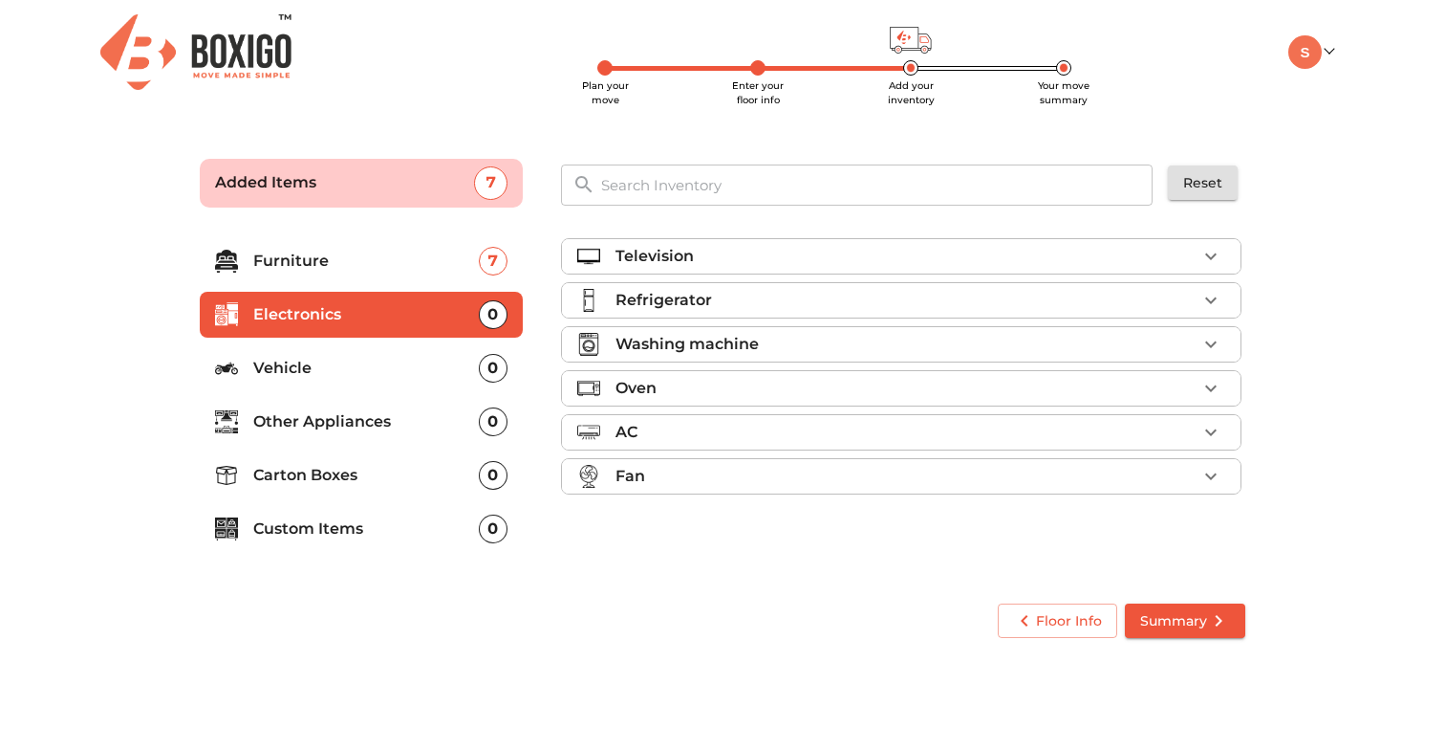
scroll to position [0, 0]
click at [1110, 298] on div "Refrigerator" at bounding box center [906, 300] width 581 height 23
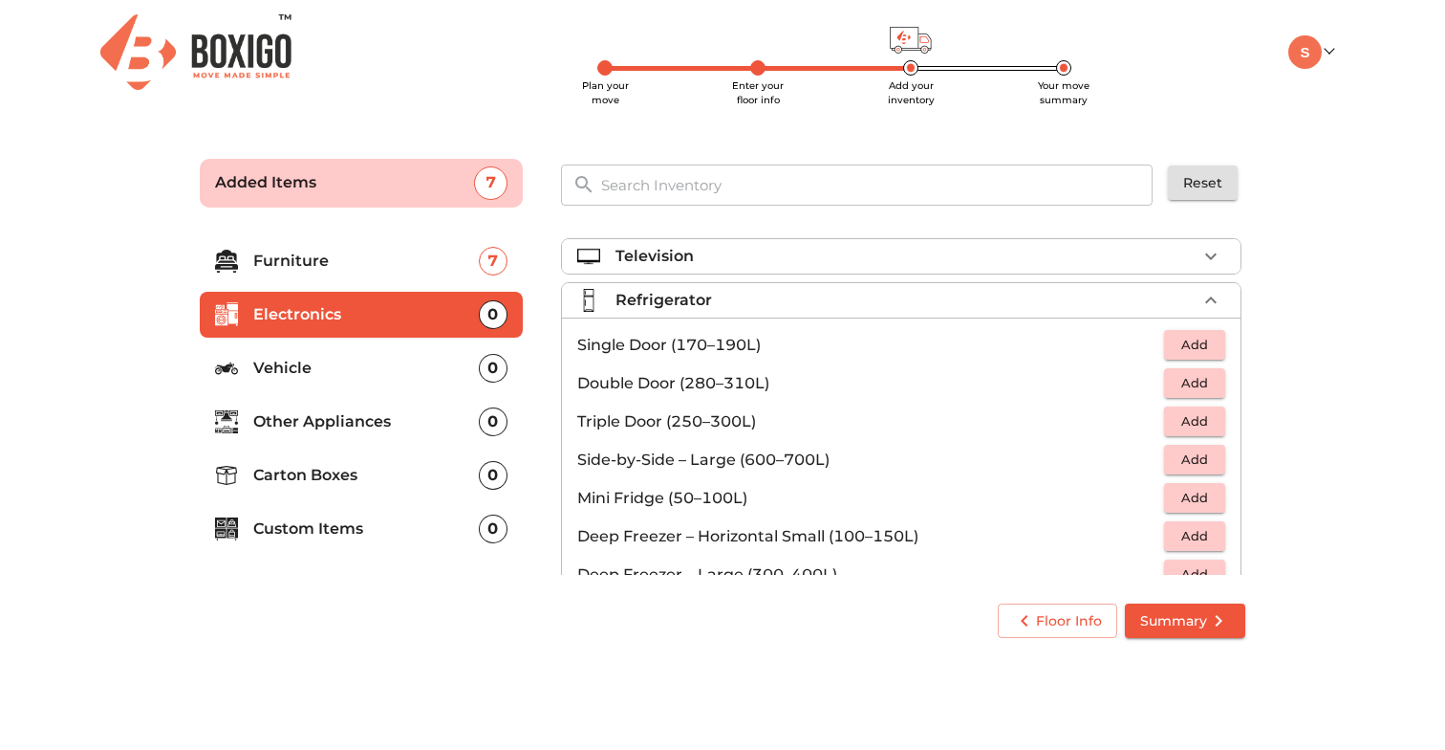
scroll to position [1, 0]
click at [1207, 340] on span "Add" at bounding box center [1195, 344] width 42 height 22
click at [1212, 293] on icon "button" at bounding box center [1211, 299] width 23 height 23
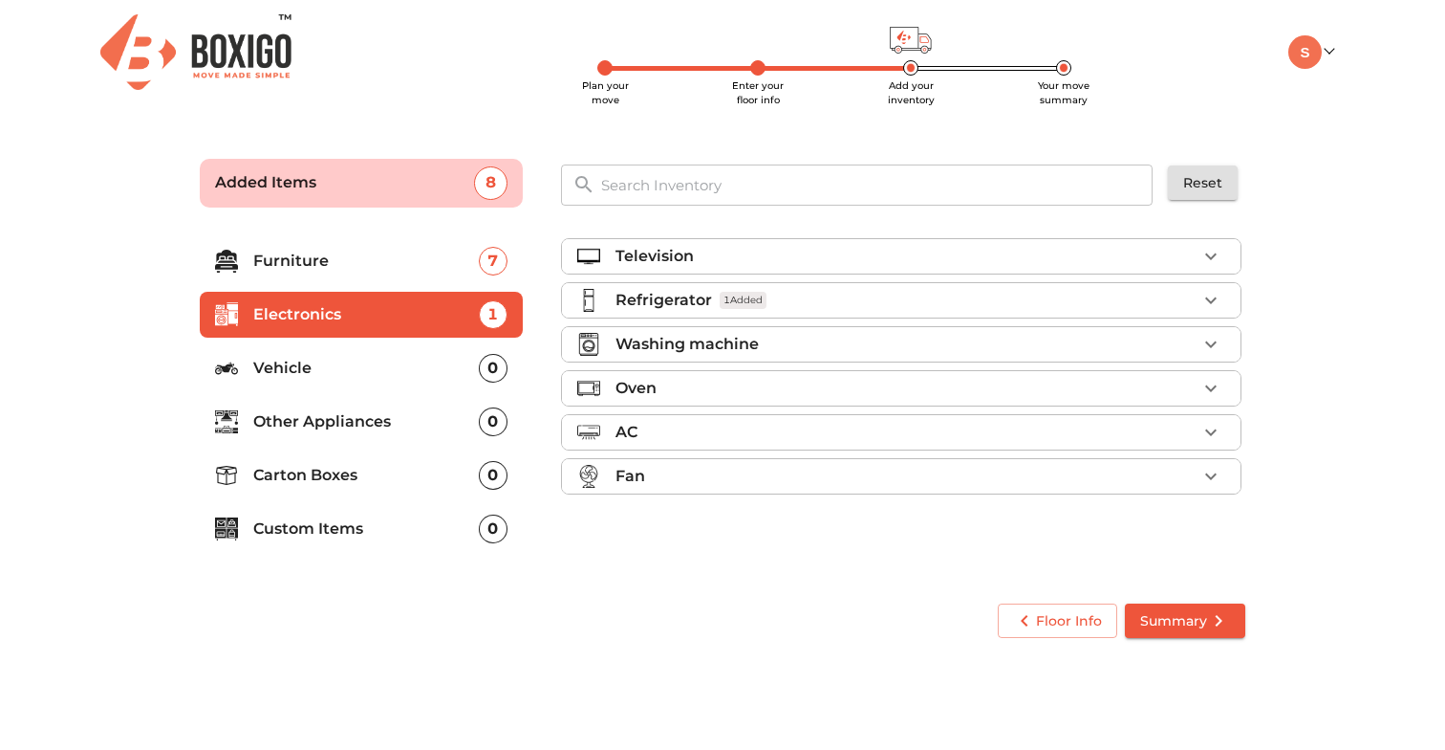
scroll to position [0, 0]
click at [1216, 343] on icon "button" at bounding box center [1211, 344] width 23 height 23
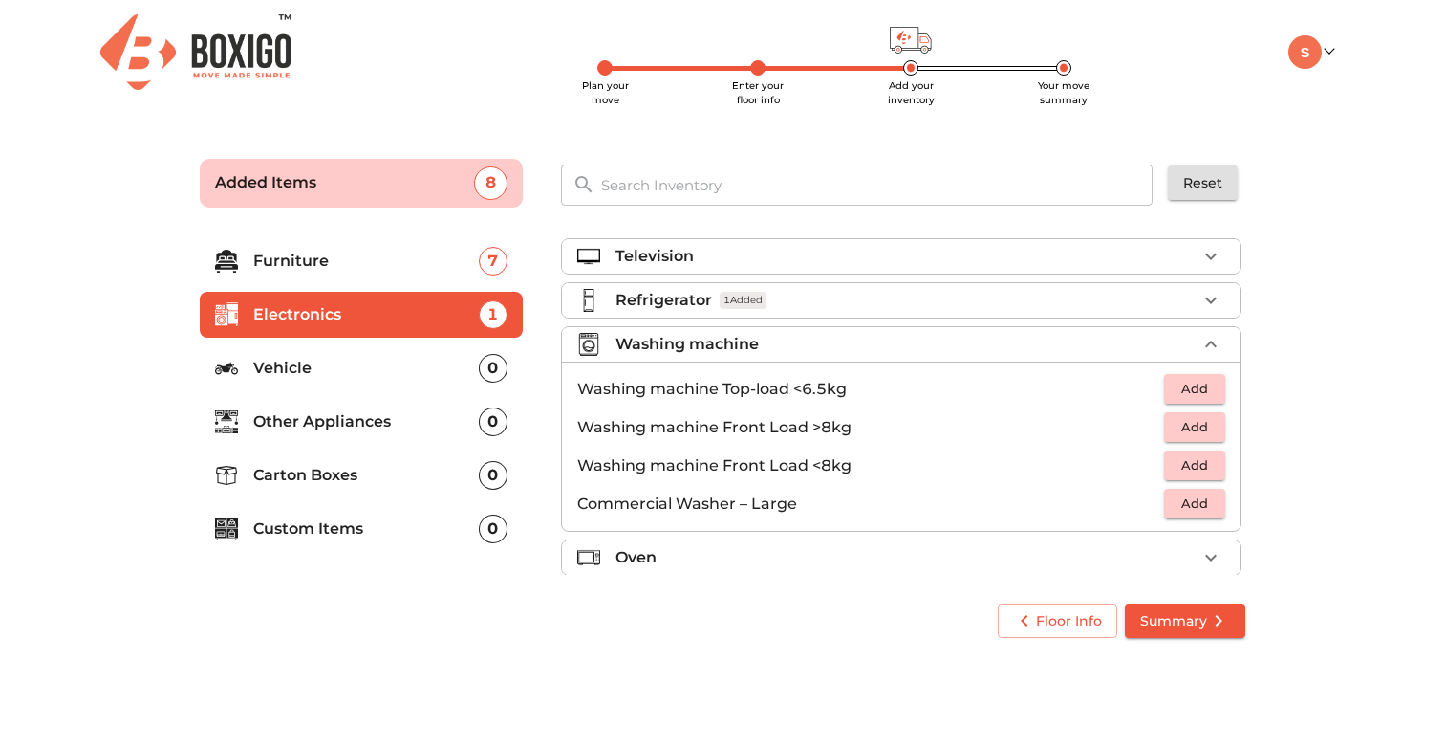
click at [1193, 464] on span "Add" at bounding box center [1195, 465] width 42 height 22
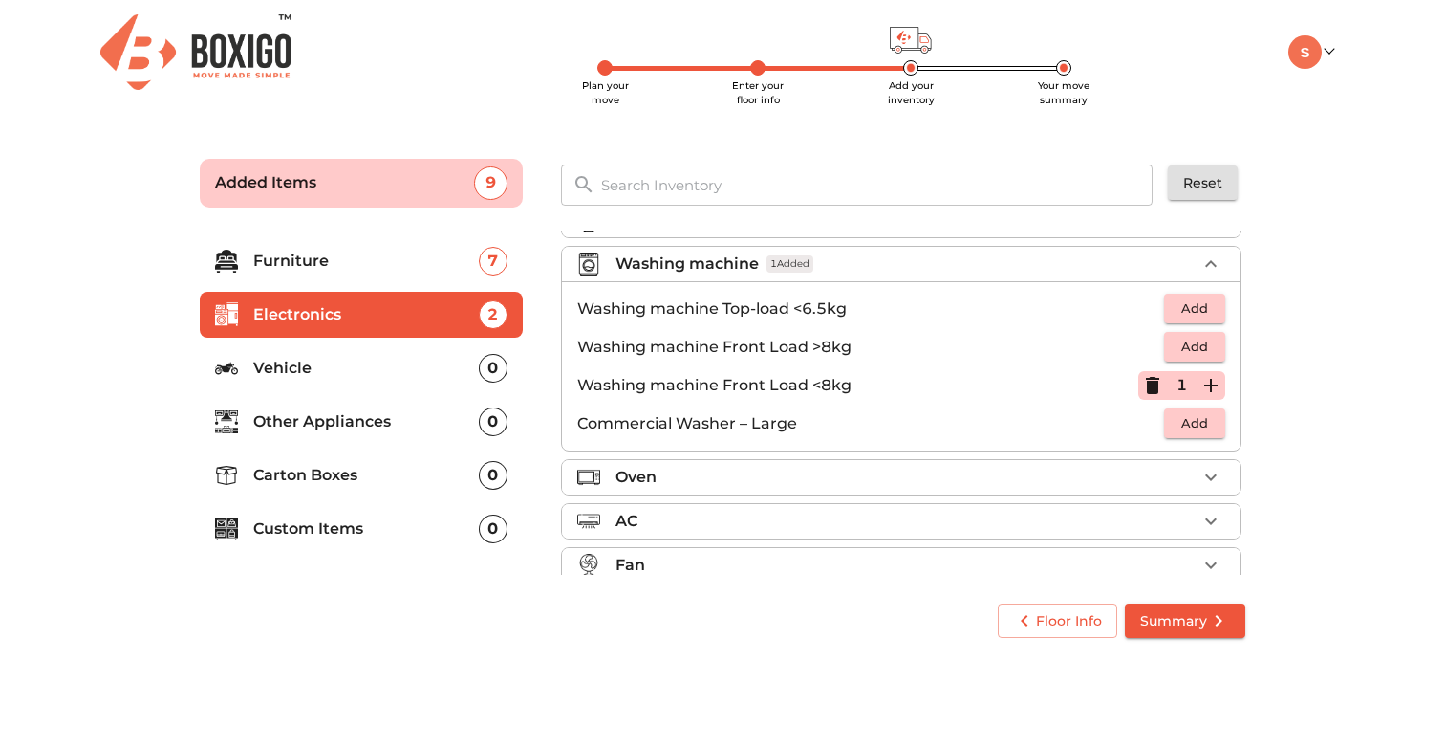
scroll to position [104, 0]
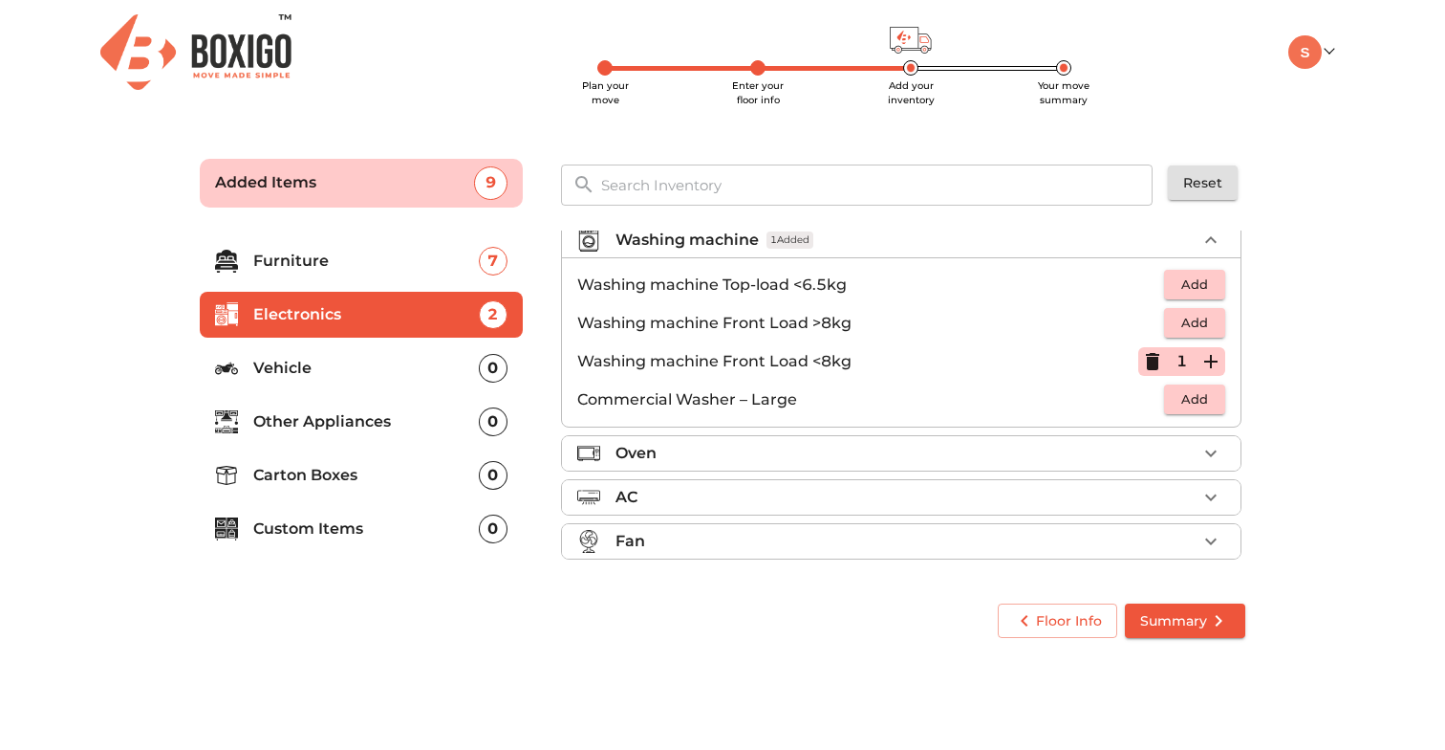
click at [368, 438] on li "Other Appliances 0" at bounding box center [361, 422] width 323 height 46
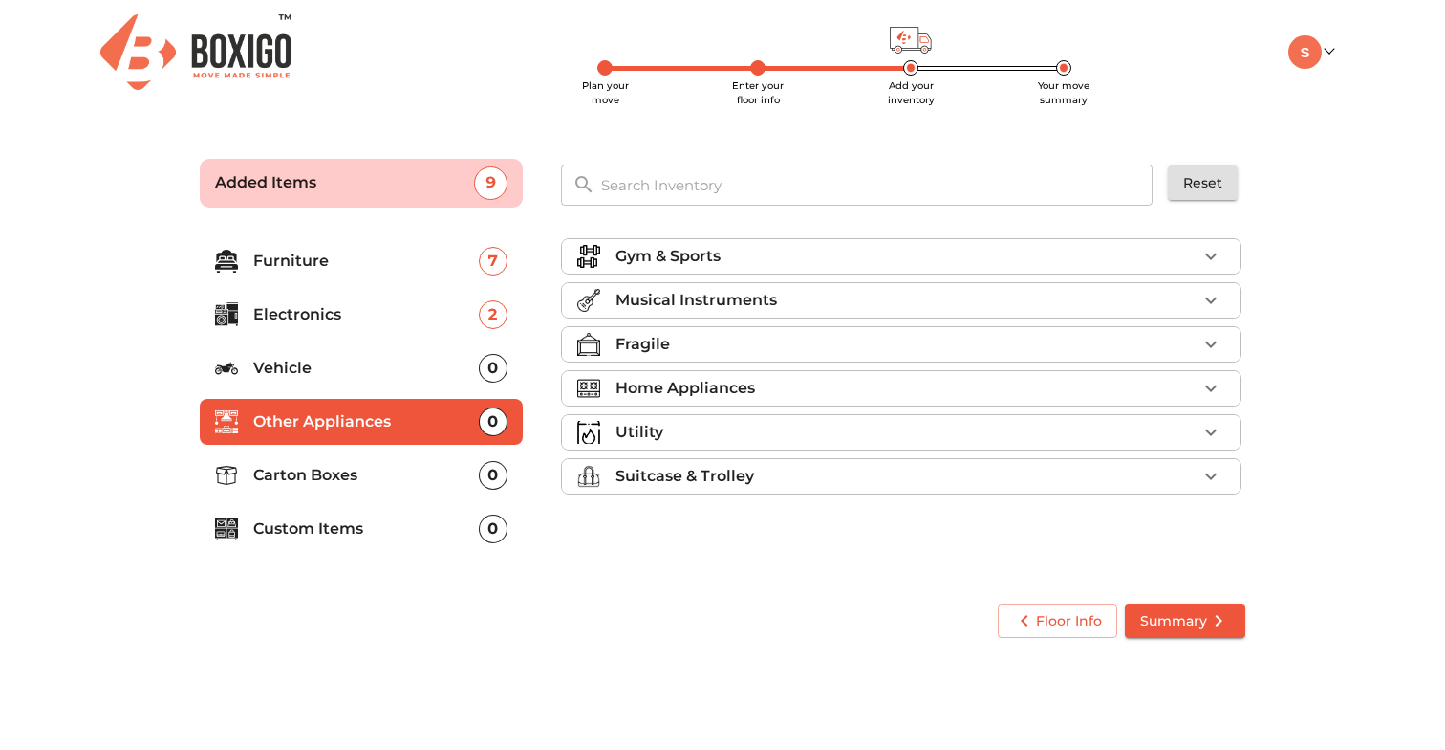
click at [796, 397] on div "Home Appliances" at bounding box center [906, 388] width 581 height 23
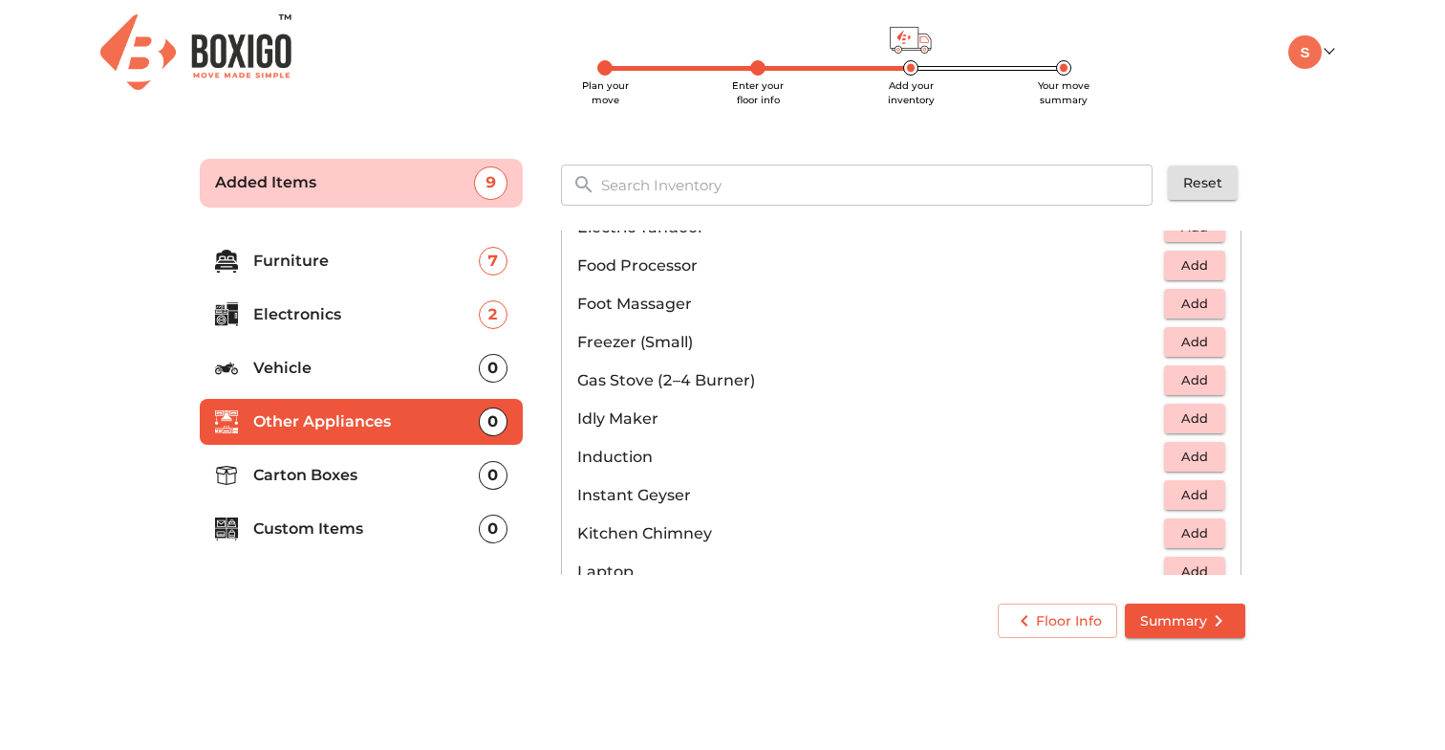
scroll to position [702, 0]
click at [1195, 381] on span "Add" at bounding box center [1195, 381] width 42 height 22
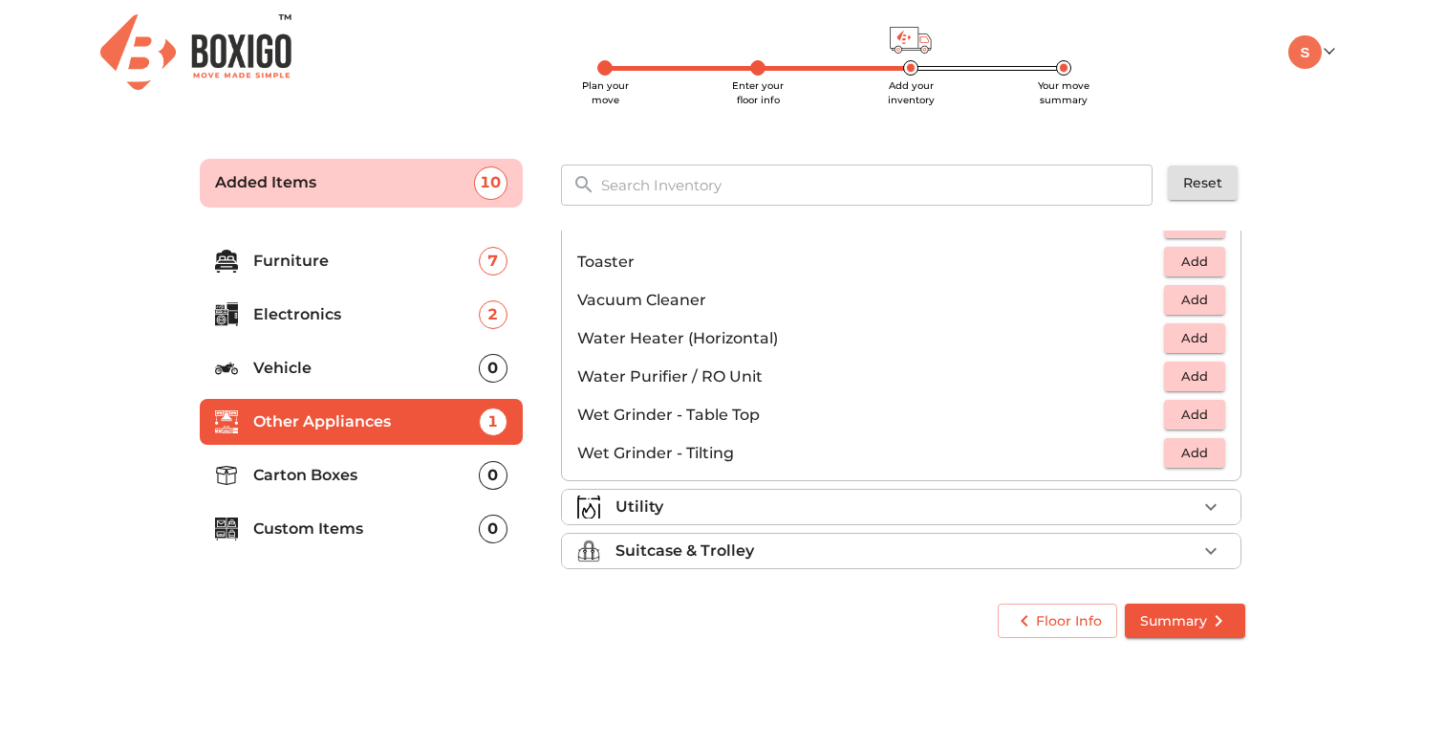
scroll to position [1316, 0]
click at [1186, 502] on div "Utility" at bounding box center [906, 508] width 581 height 23
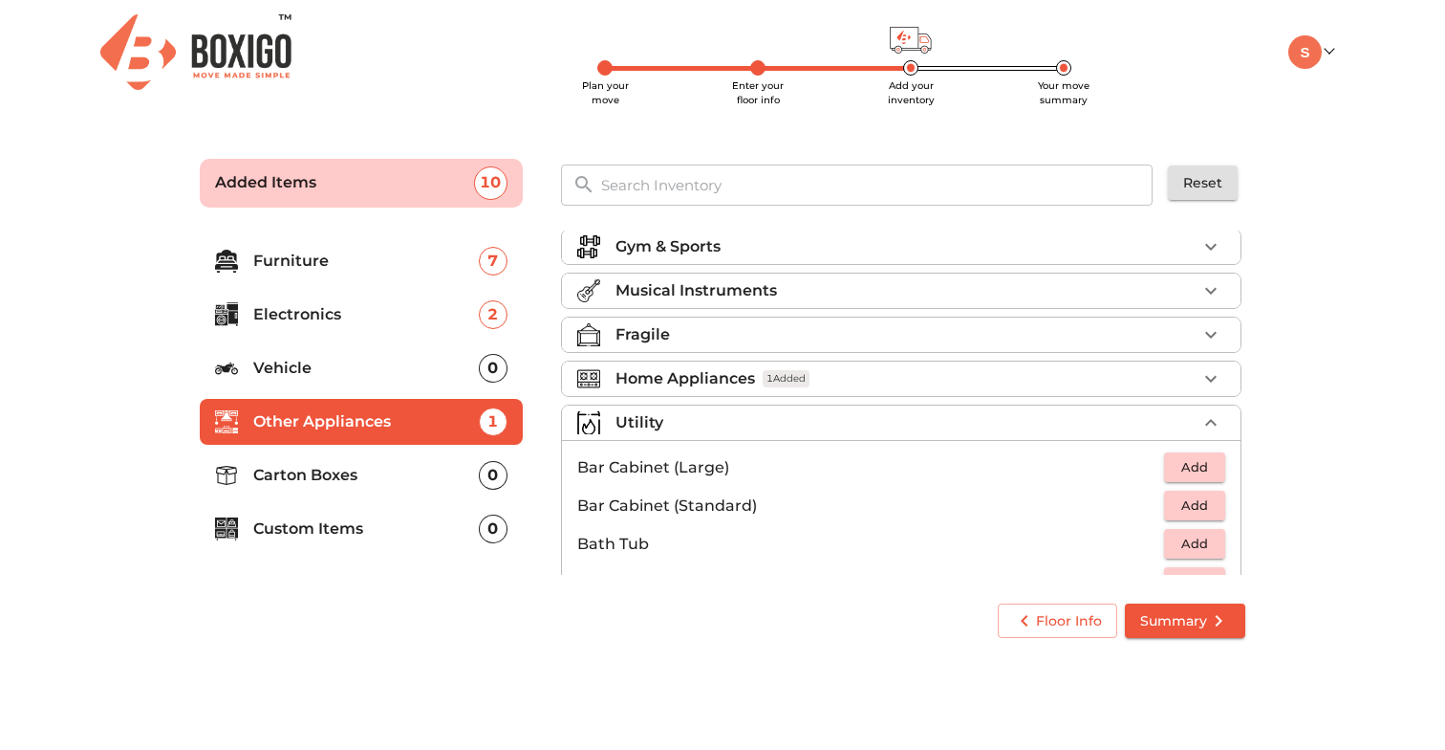
scroll to position [0, 0]
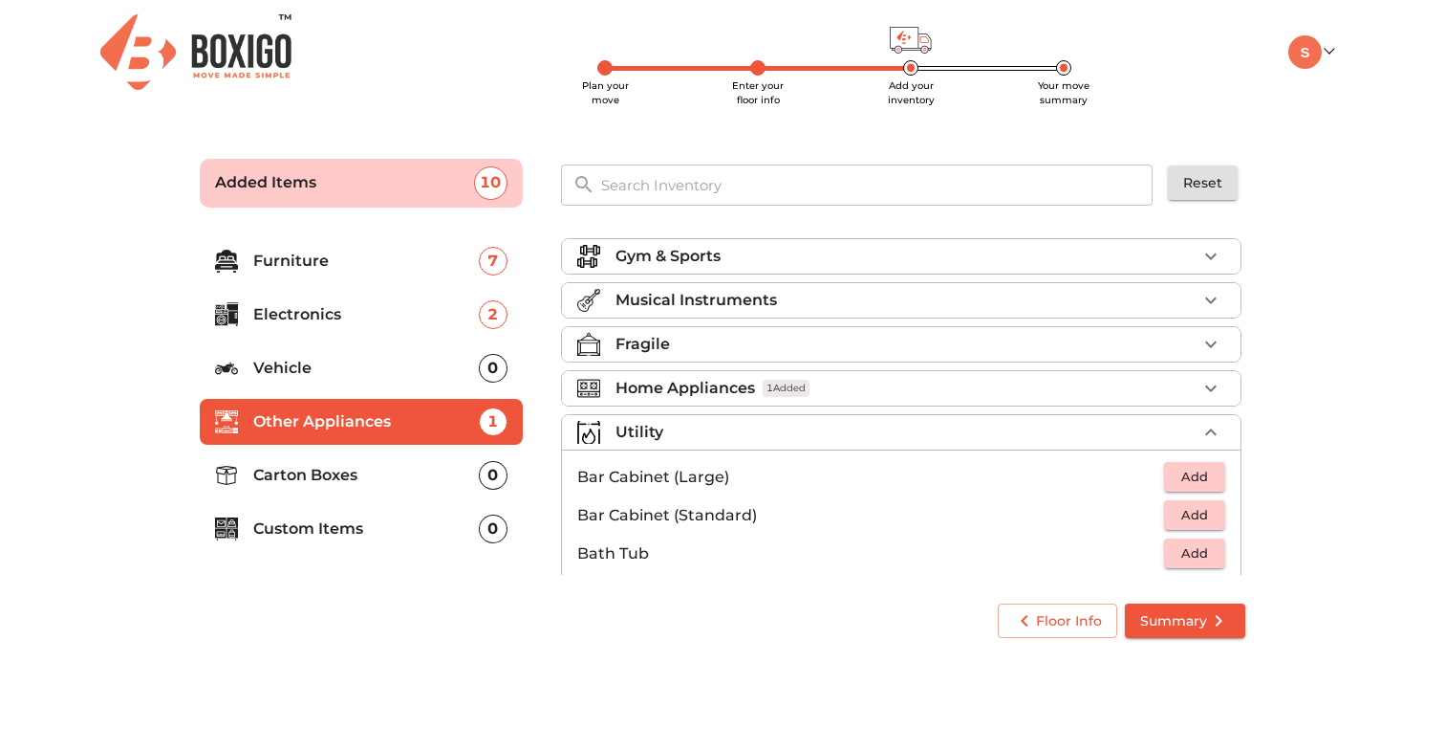
click at [1111, 388] on div "Home Appliances 1 Added" at bounding box center [906, 388] width 581 height 23
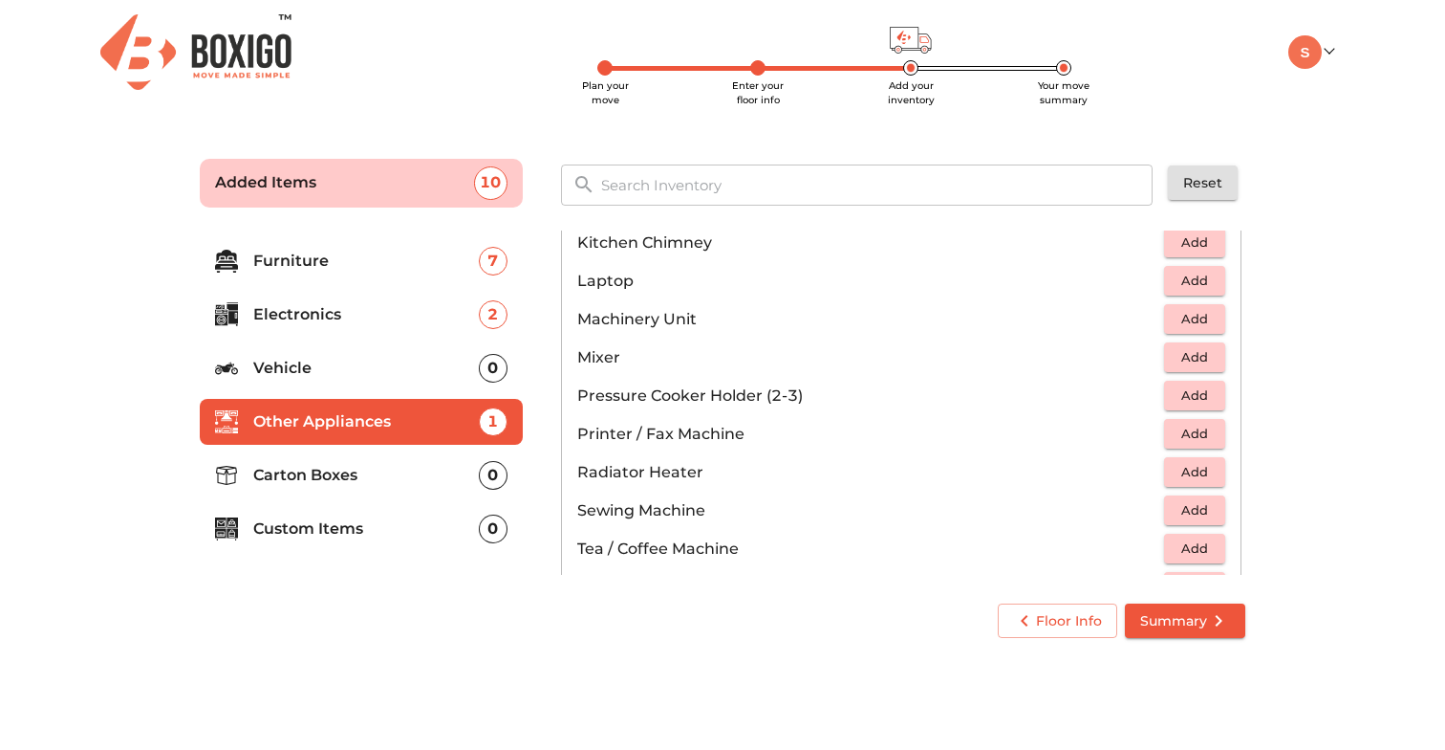
scroll to position [994, 0]
click at [1178, 361] on span "Add" at bounding box center [1195, 356] width 42 height 22
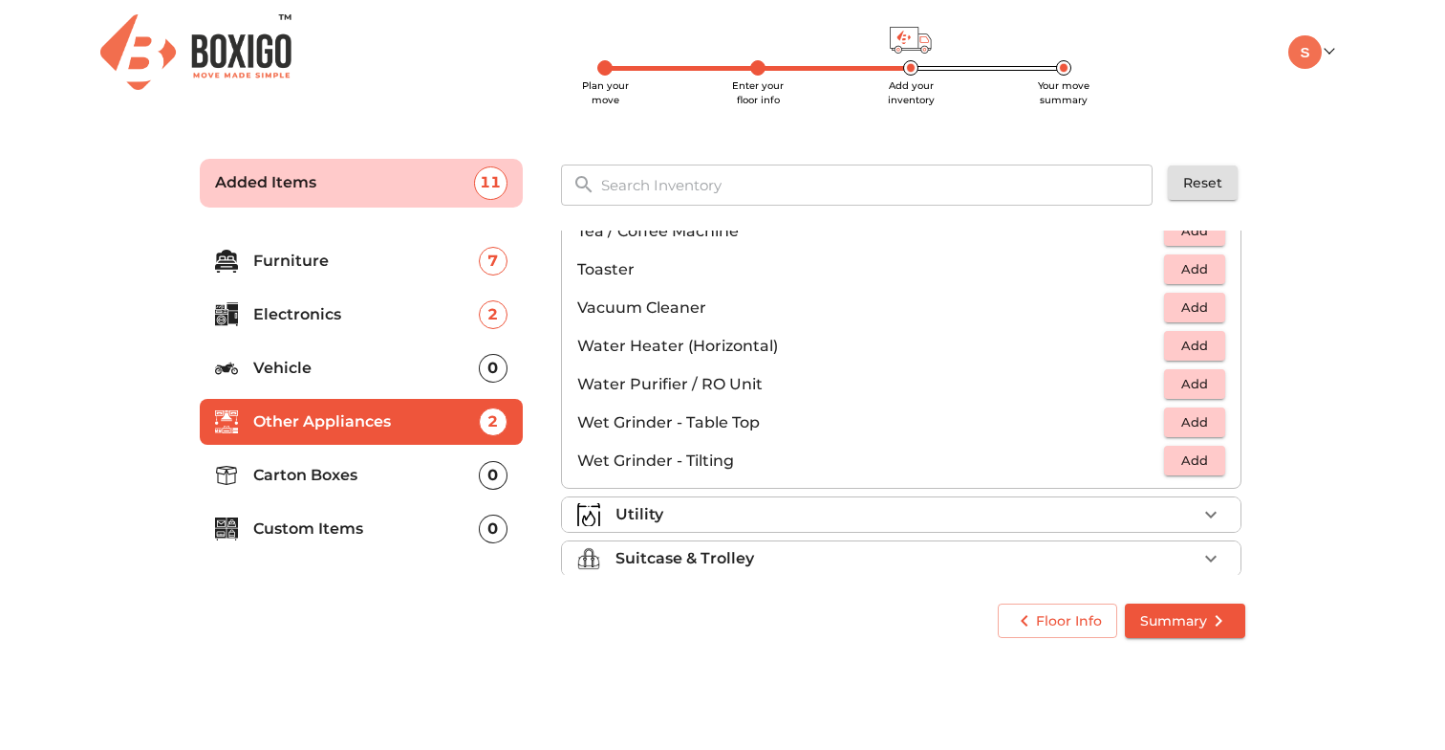
scroll to position [1328, 0]
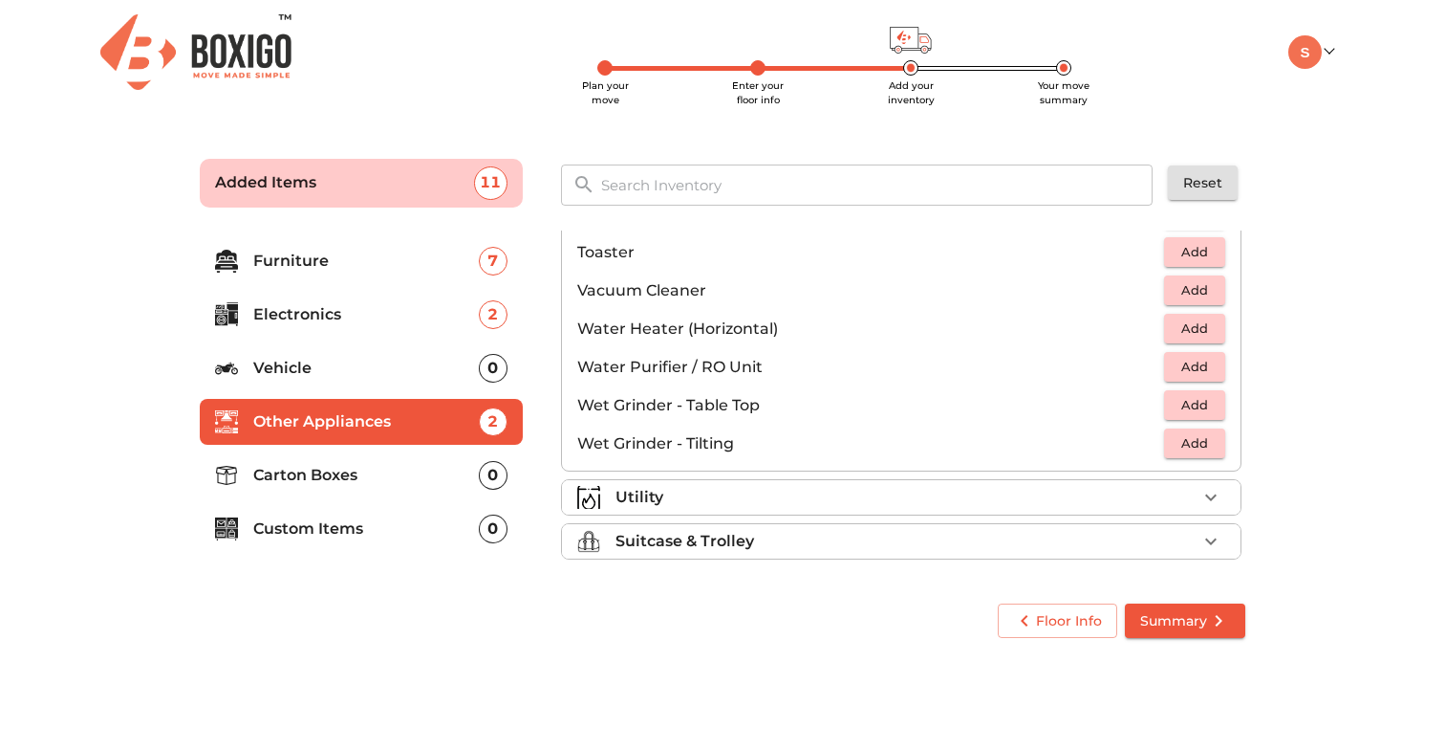
click at [1045, 504] on div "Utility" at bounding box center [906, 497] width 581 height 23
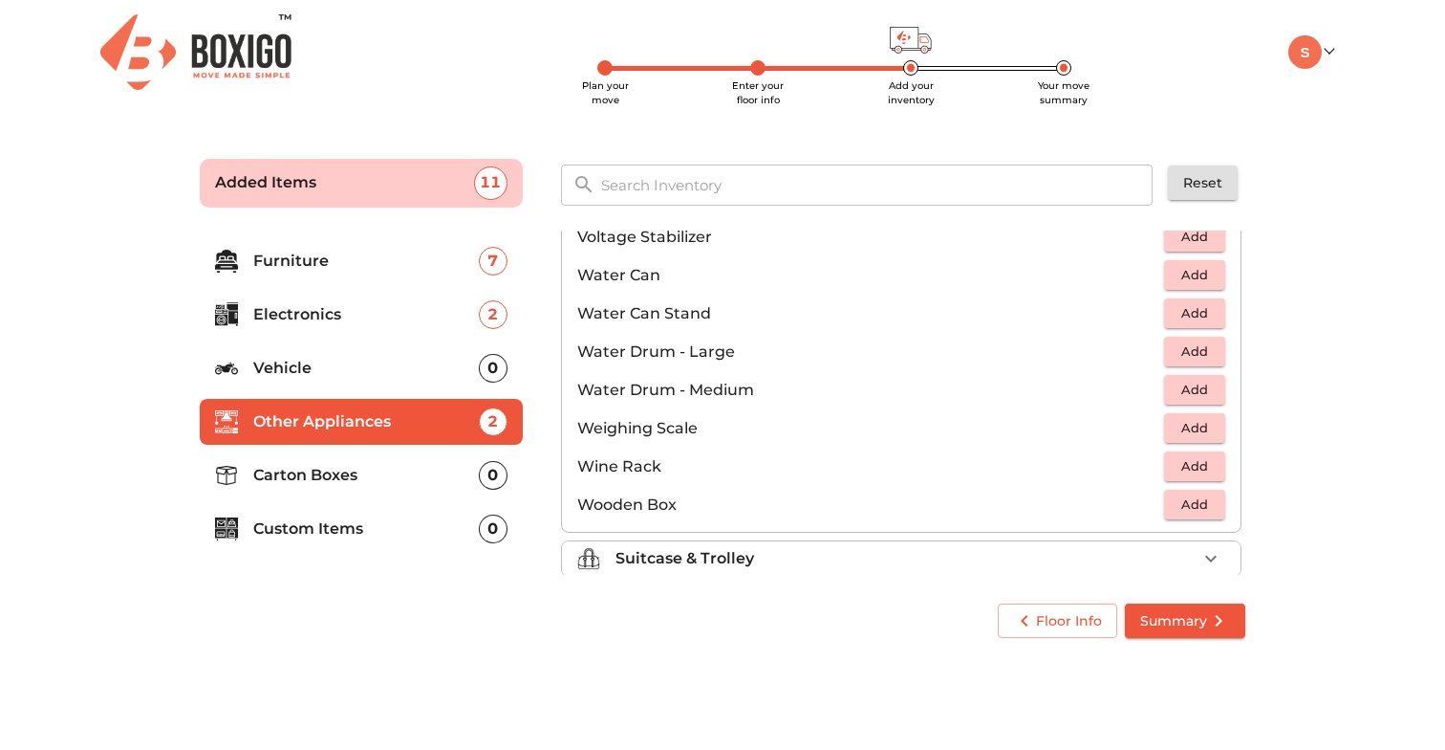
scroll to position [1443, 0]
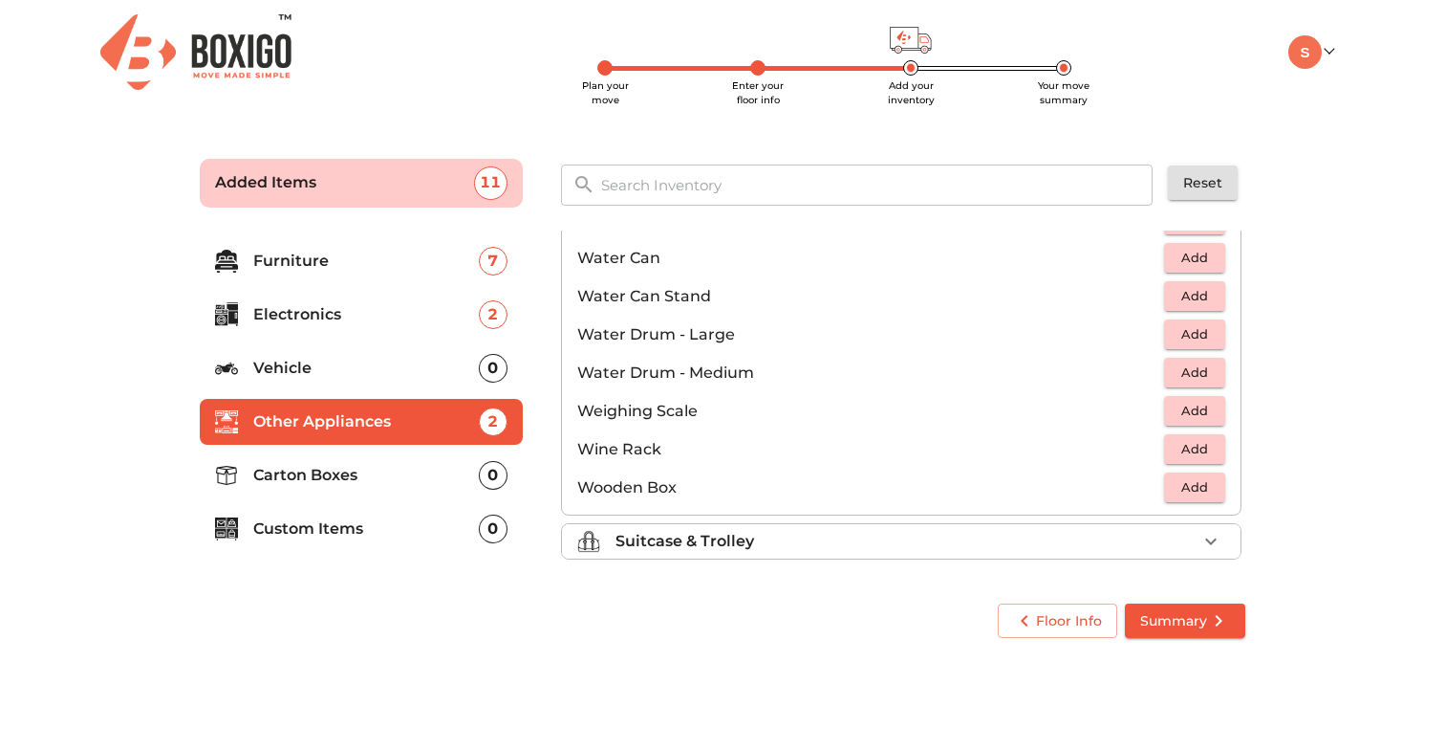
click at [953, 547] on div "Suitcase & Trolley" at bounding box center [906, 541] width 581 height 23
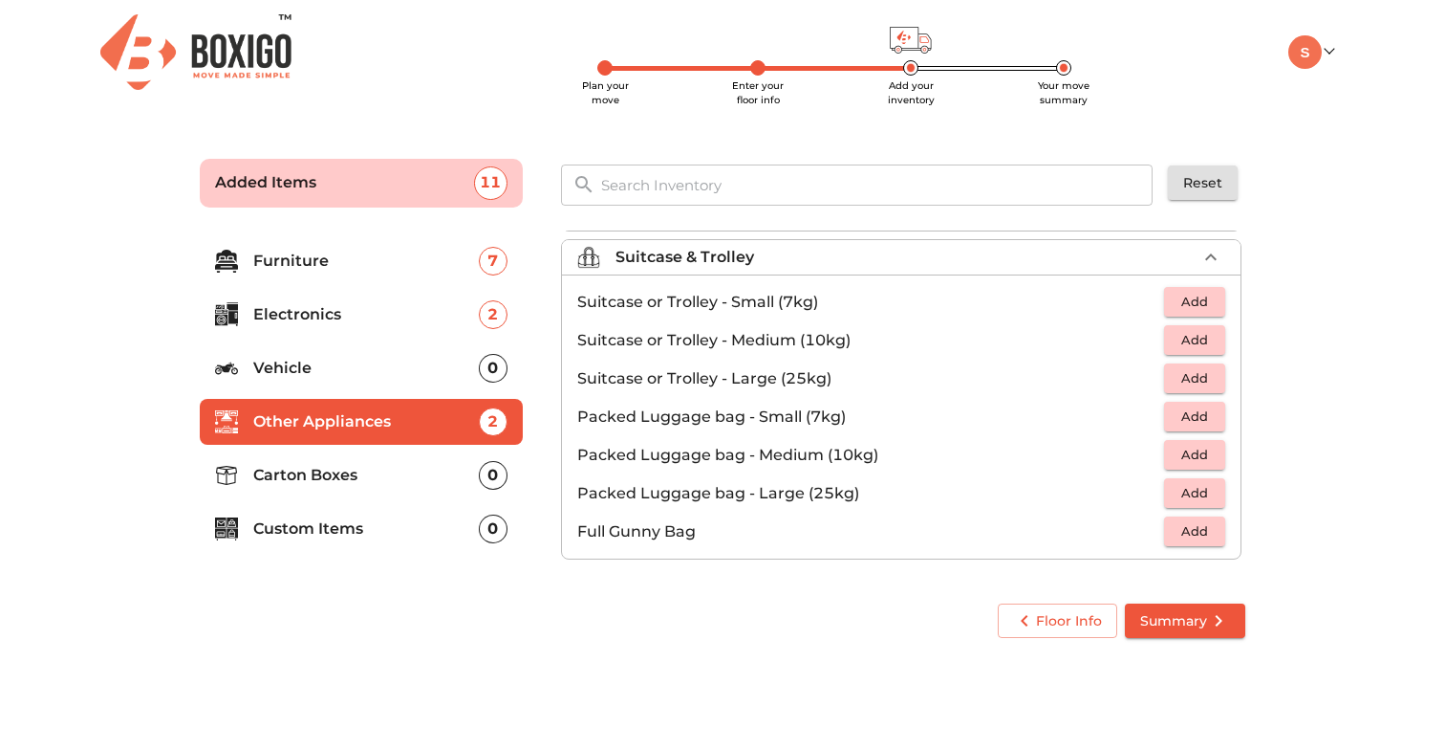
scroll to position [219, 0]
click at [1215, 250] on icon "button" at bounding box center [1211, 257] width 23 height 23
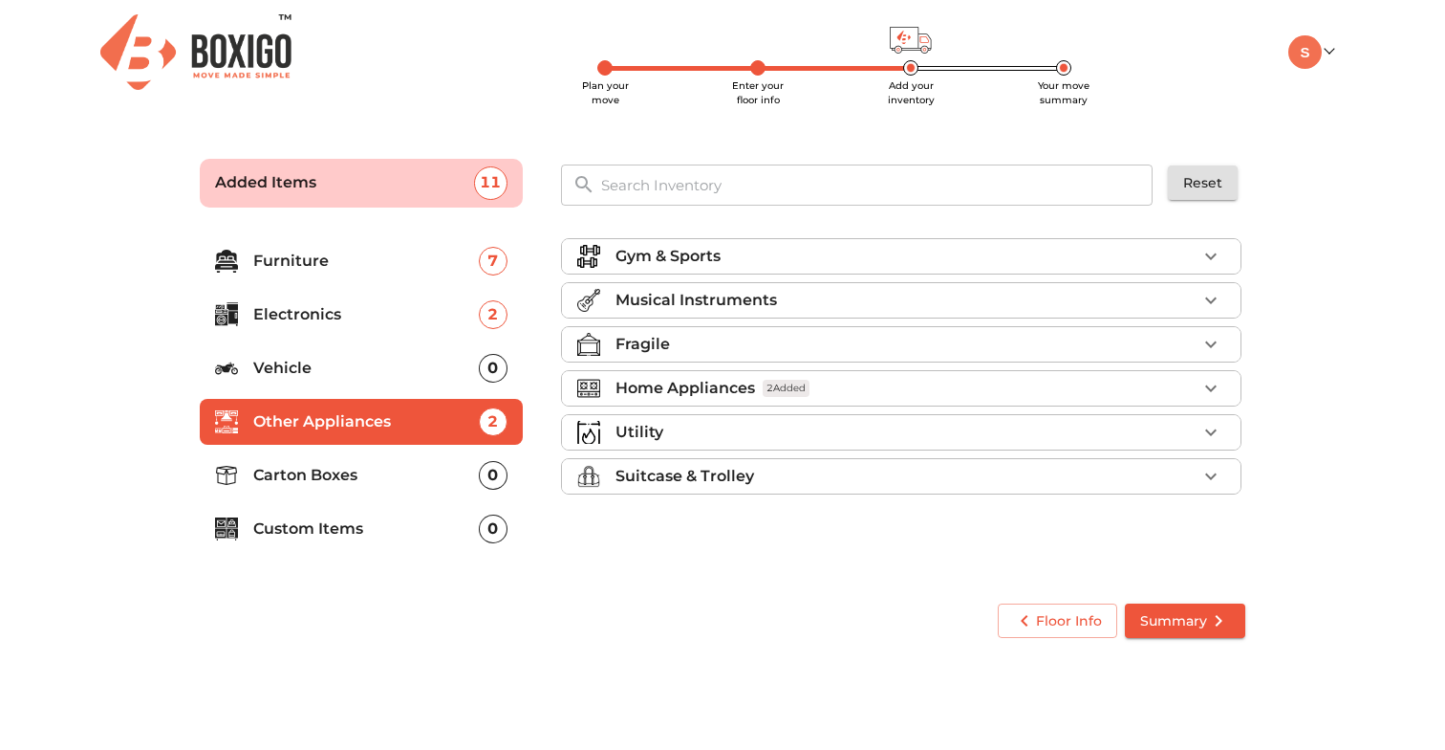
scroll to position [0, 0]
click at [1212, 481] on icon "button" at bounding box center [1211, 476] width 23 height 23
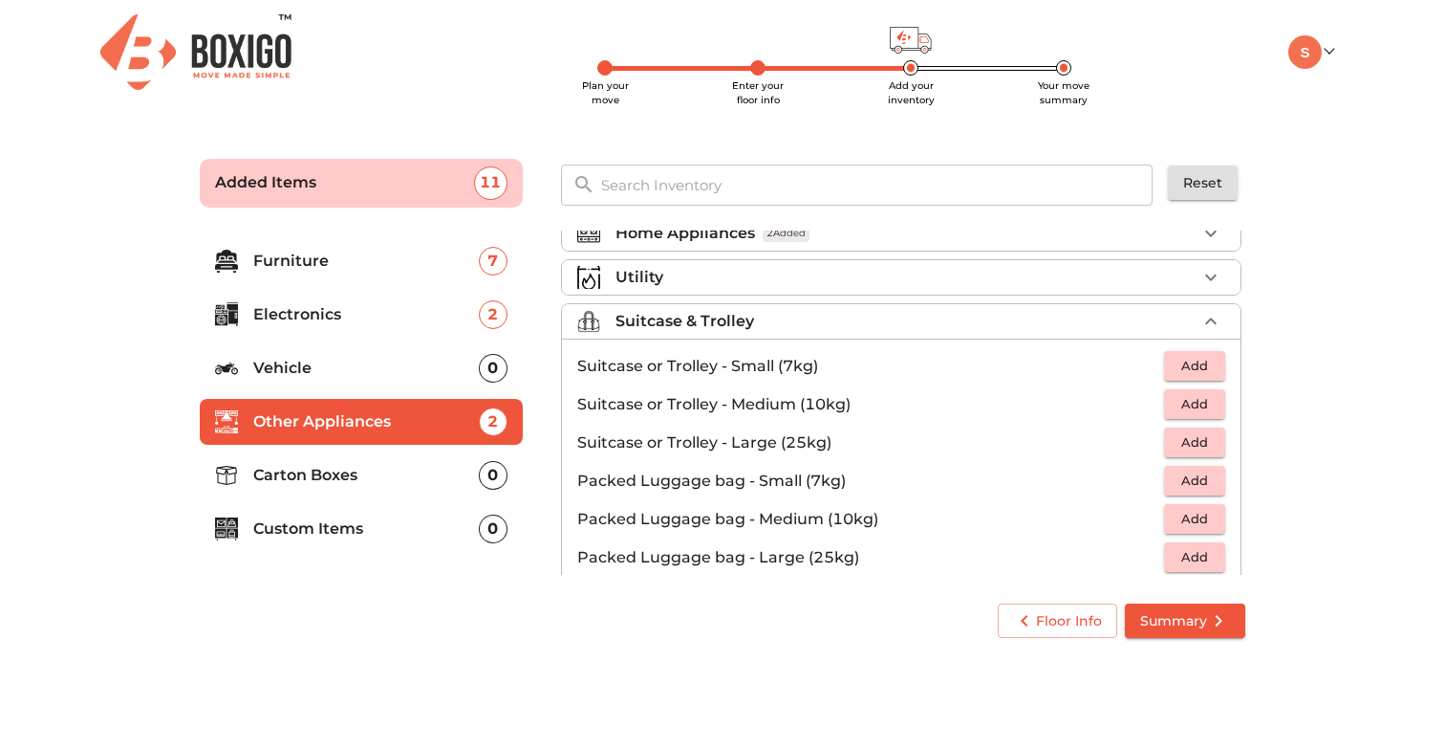
scroll to position [219, 0]
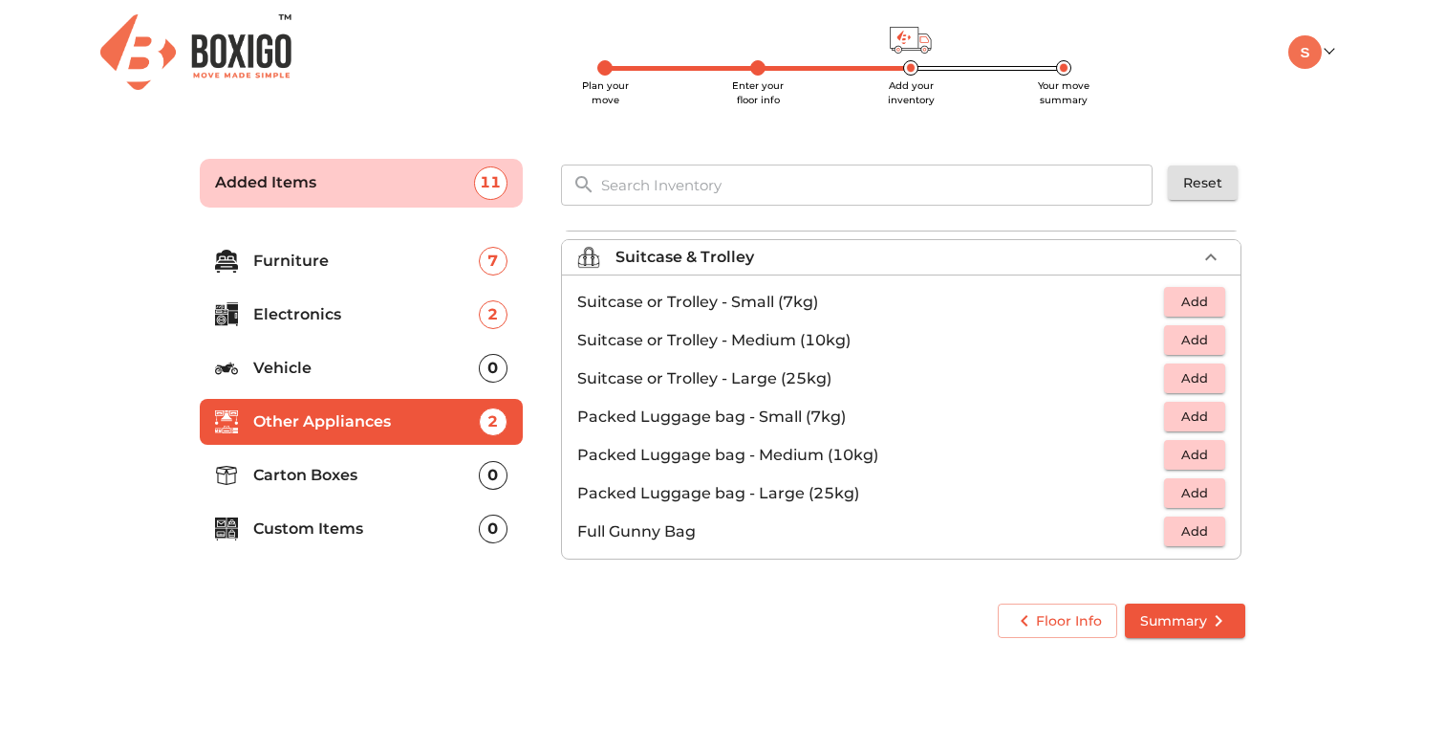
click at [1188, 464] on span "Add" at bounding box center [1195, 455] width 42 height 22
click at [410, 479] on p "Carton Boxes" at bounding box center [366, 475] width 226 height 23
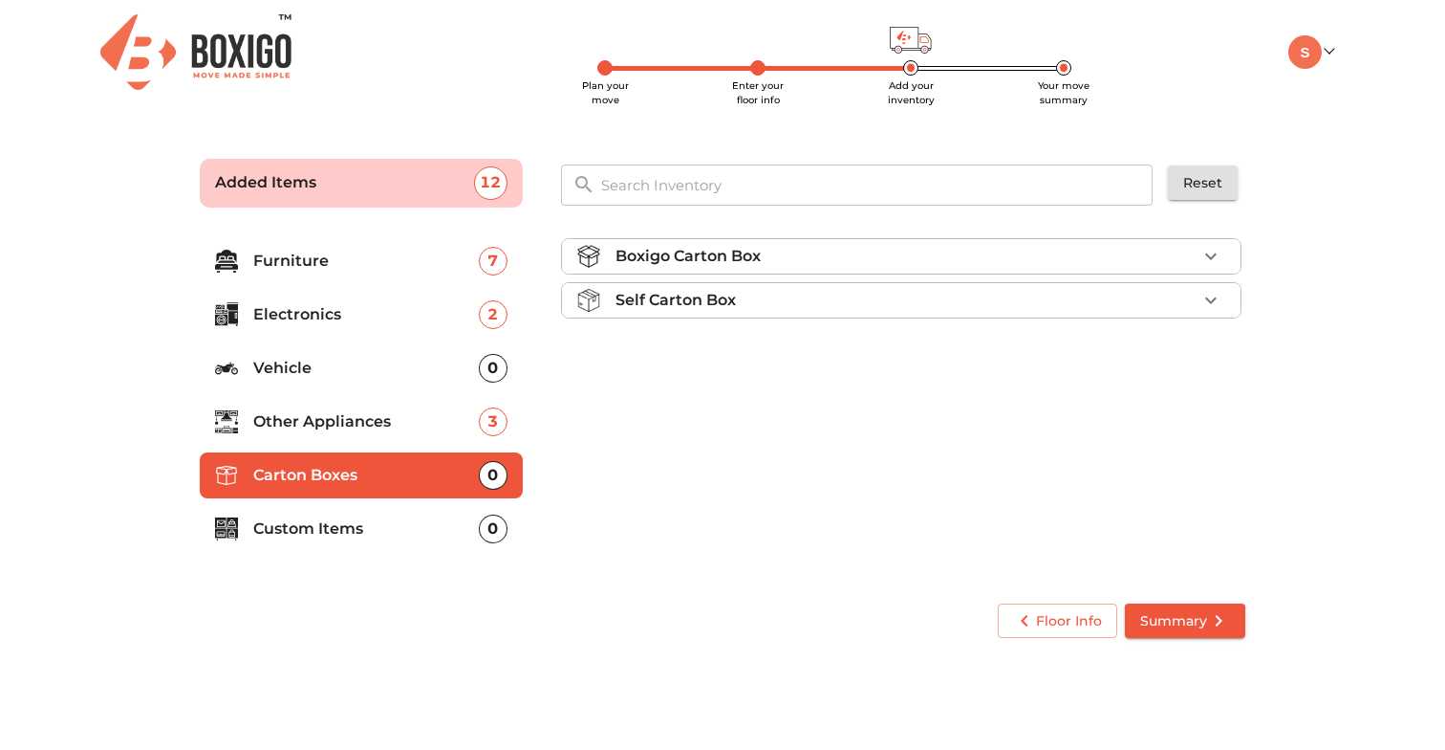
click at [924, 291] on div "Self Carton Box" at bounding box center [906, 300] width 581 height 23
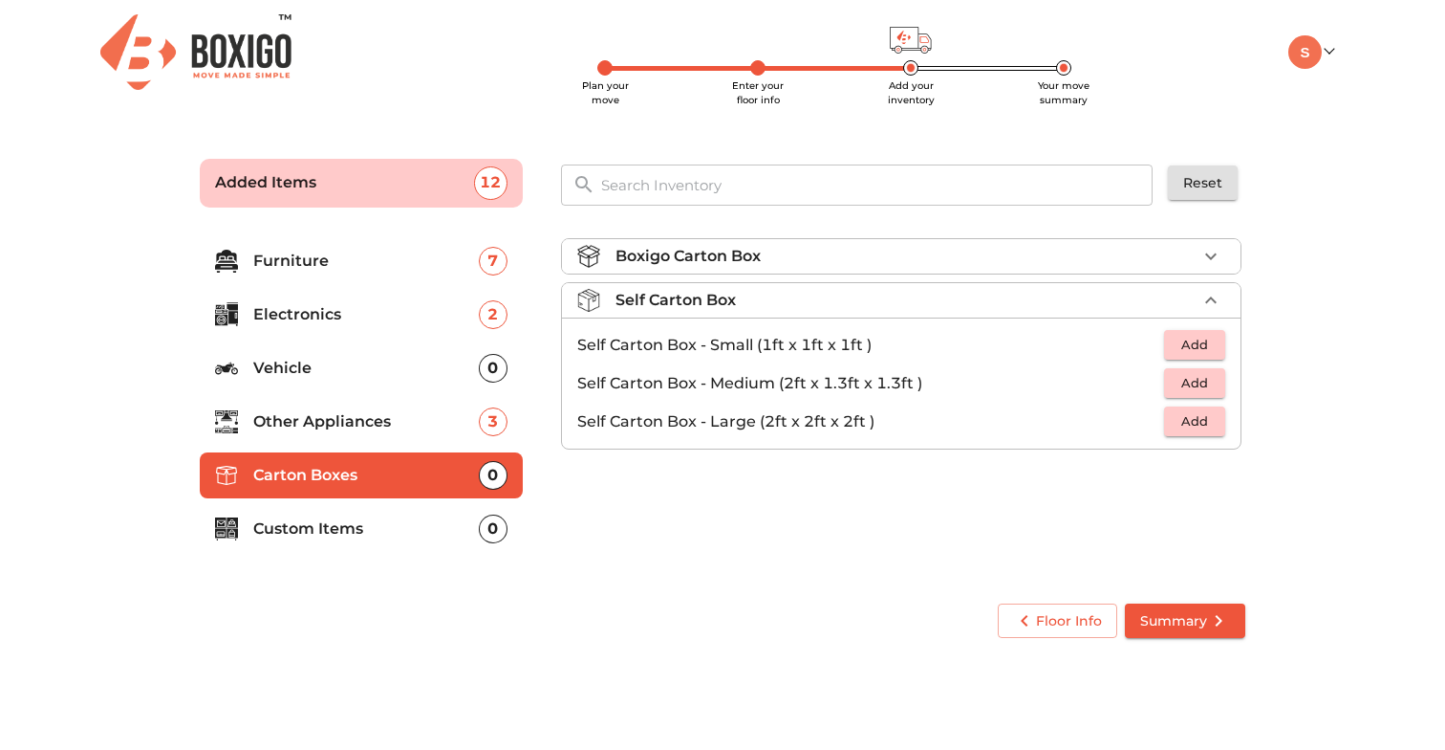
click at [1203, 380] on span "Add" at bounding box center [1195, 383] width 42 height 22
click at [1212, 384] on icon "button" at bounding box center [1211, 383] width 23 height 23
click at [1196, 353] on span "Add" at bounding box center [1195, 345] width 42 height 22
click at [389, 536] on p "Custom Items" at bounding box center [366, 528] width 226 height 23
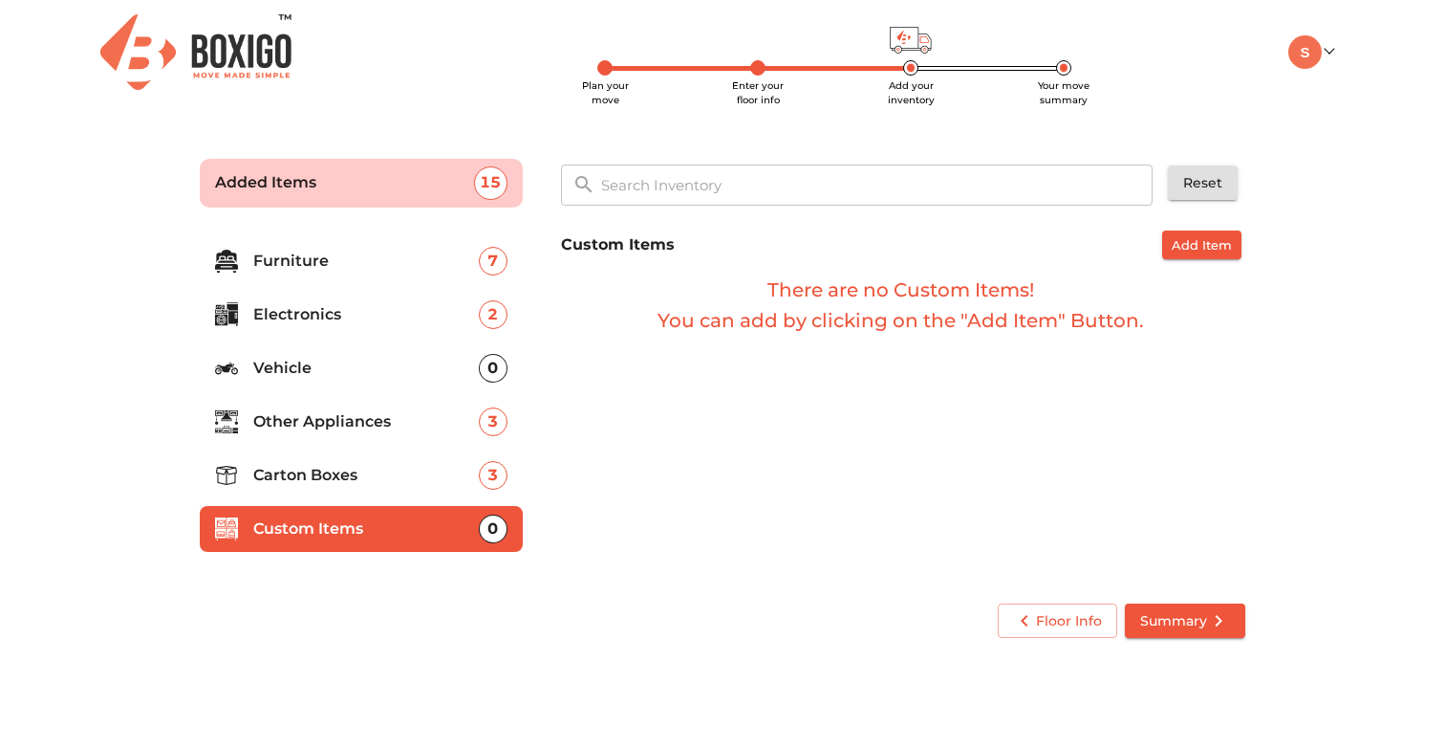
click at [386, 466] on p "Carton Boxes" at bounding box center [366, 475] width 226 height 23
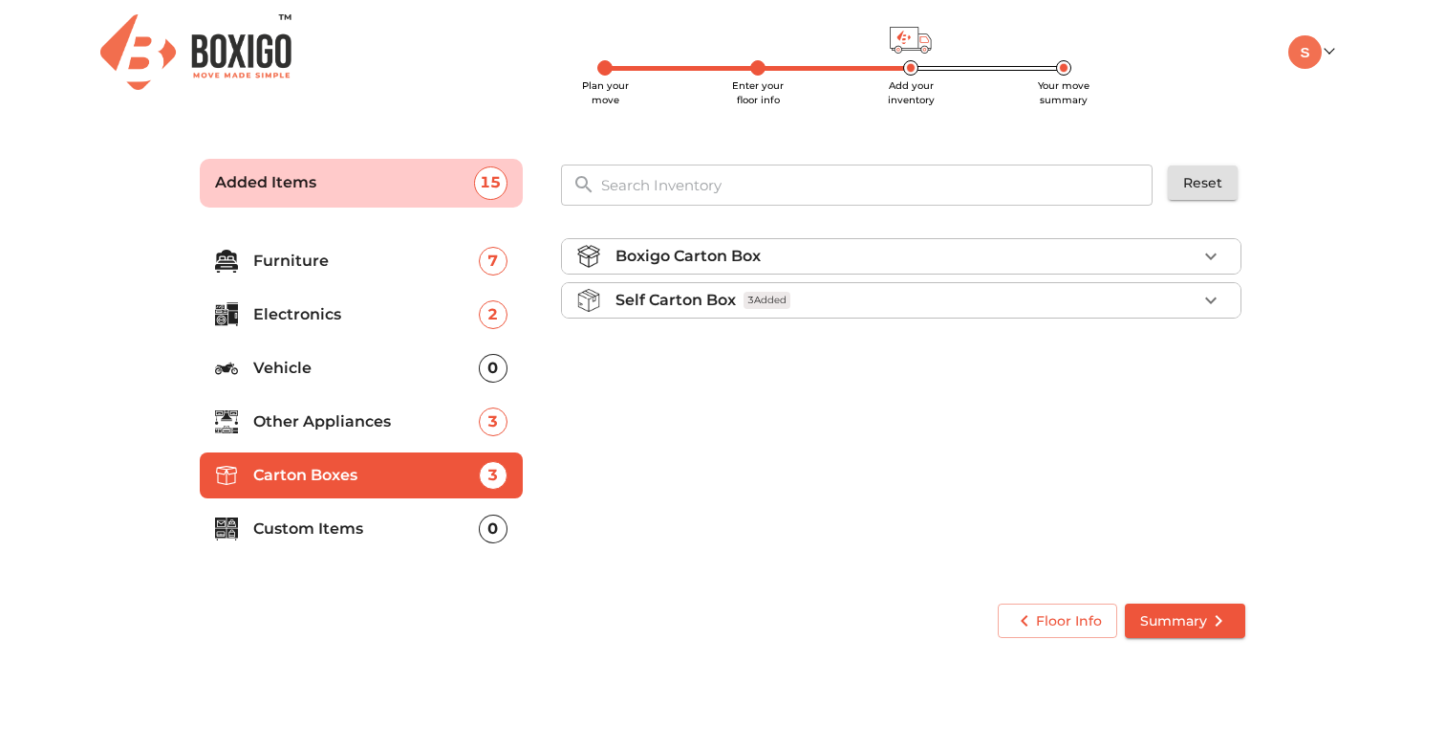
click at [383, 364] on p "Vehicle" at bounding box center [366, 368] width 226 height 23
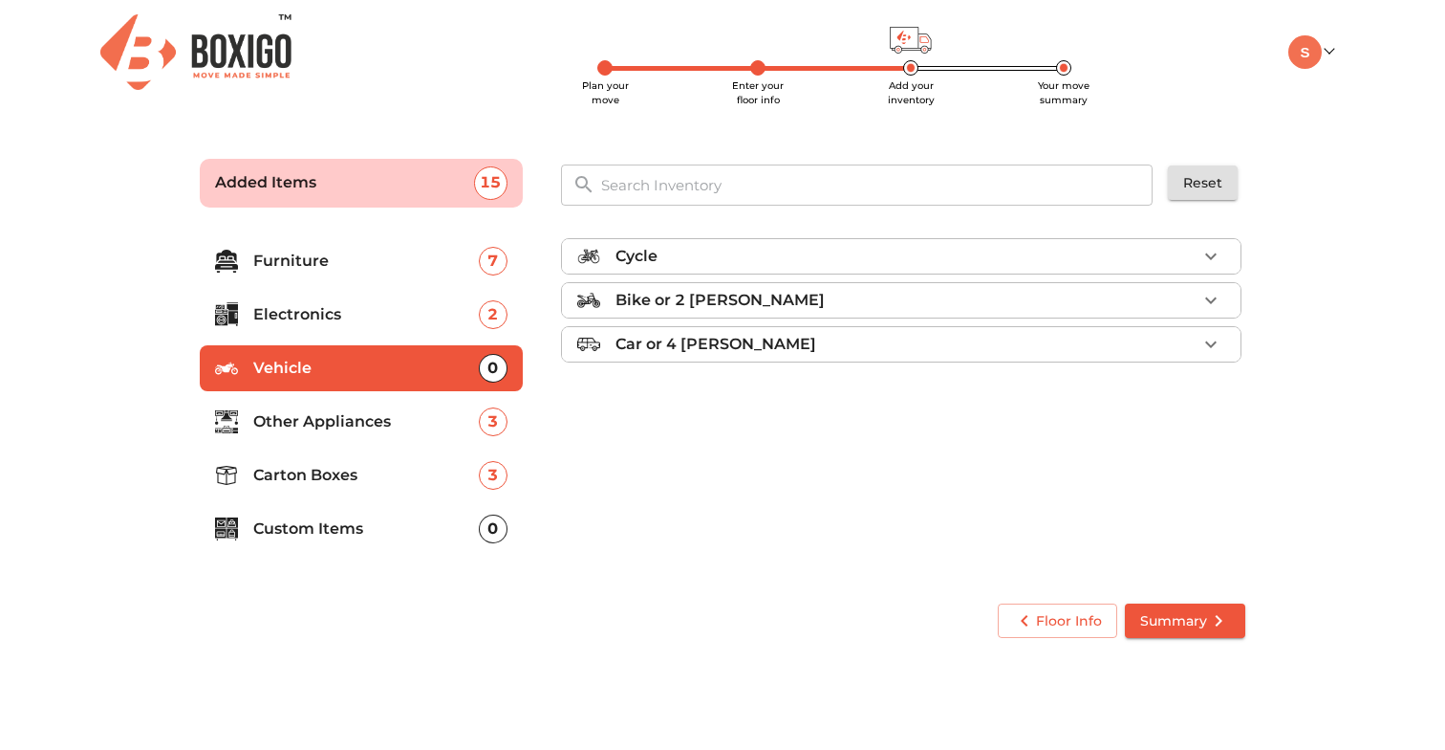
click at [348, 417] on p "Other Appliances" at bounding box center [366, 421] width 226 height 23
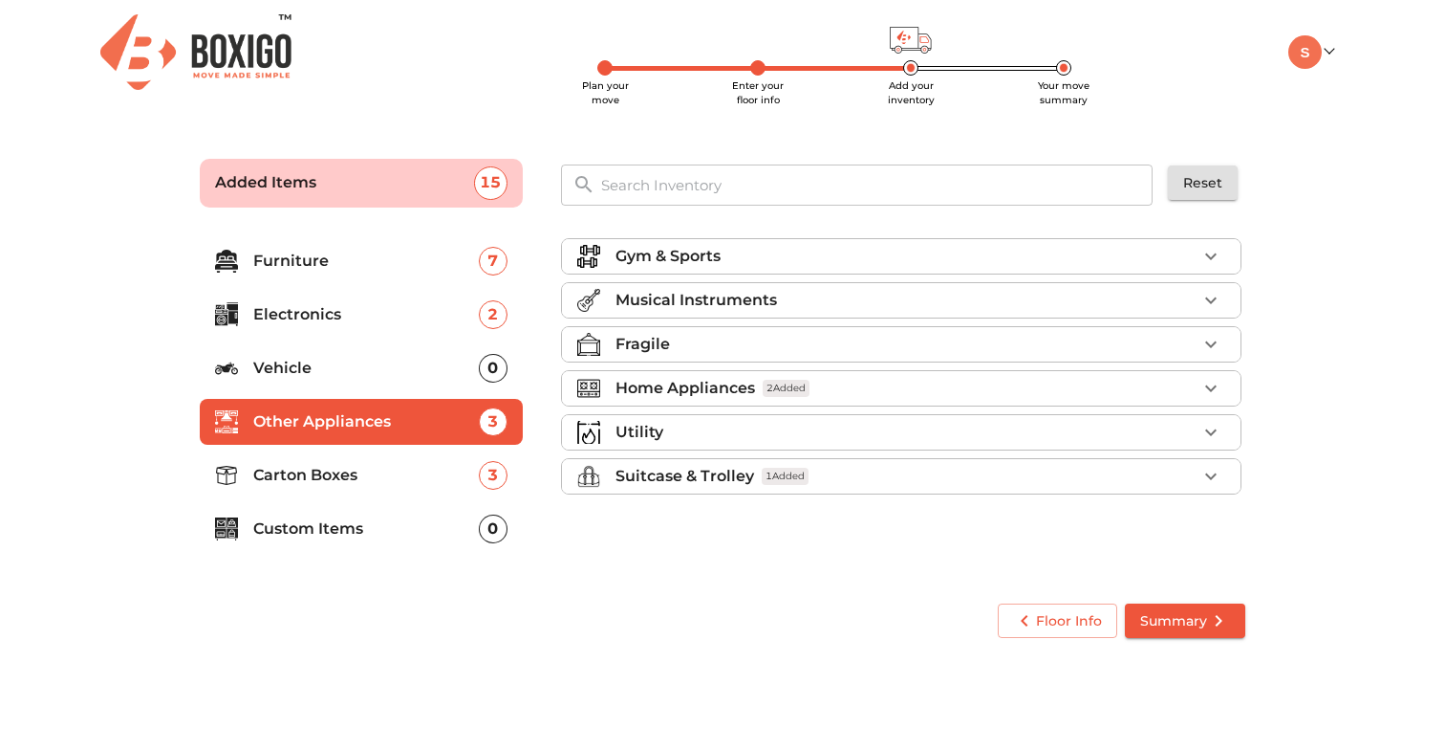
click at [905, 422] on div "Utility" at bounding box center [906, 432] width 581 height 23
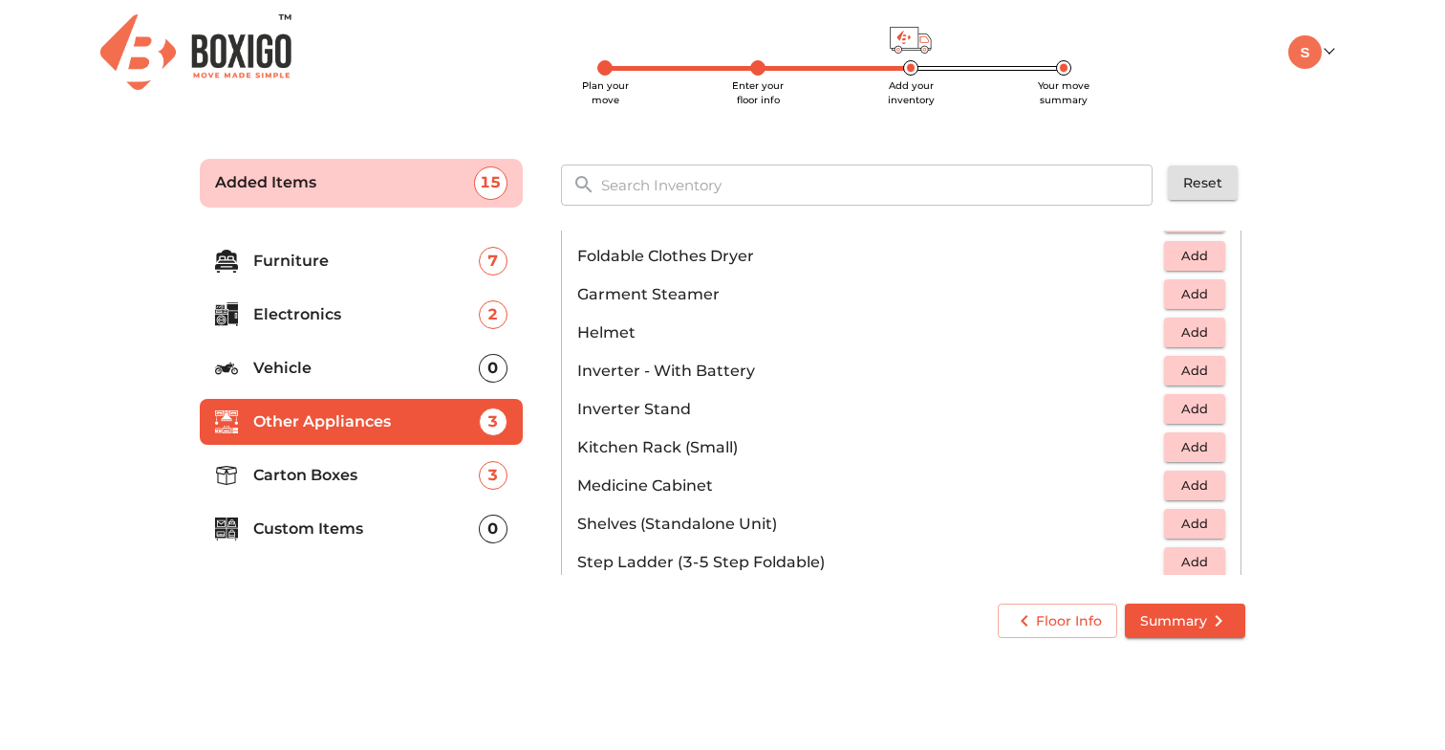
scroll to position [648, 0]
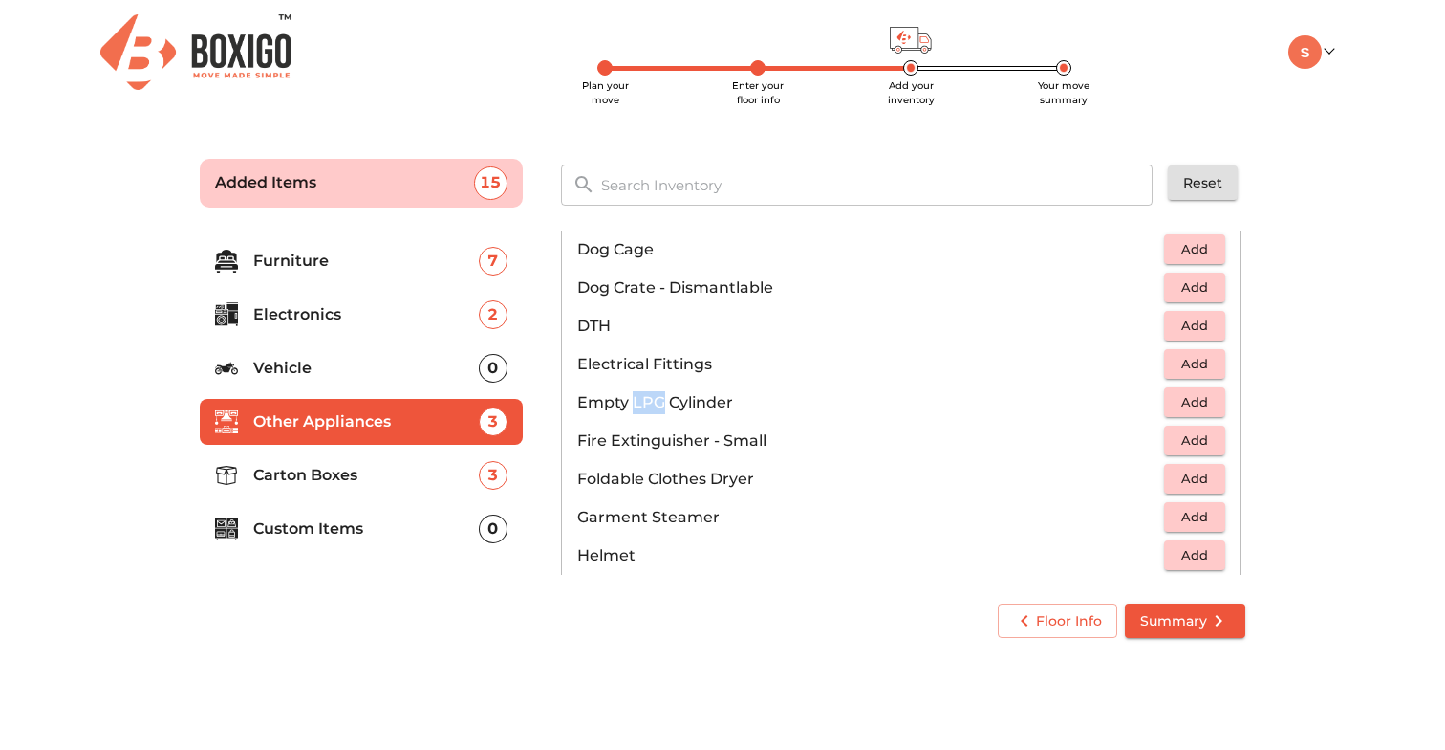
click at [1191, 404] on span "Add" at bounding box center [1195, 402] width 42 height 22
click at [1196, 615] on span "Summary" at bounding box center [1186, 621] width 90 height 24
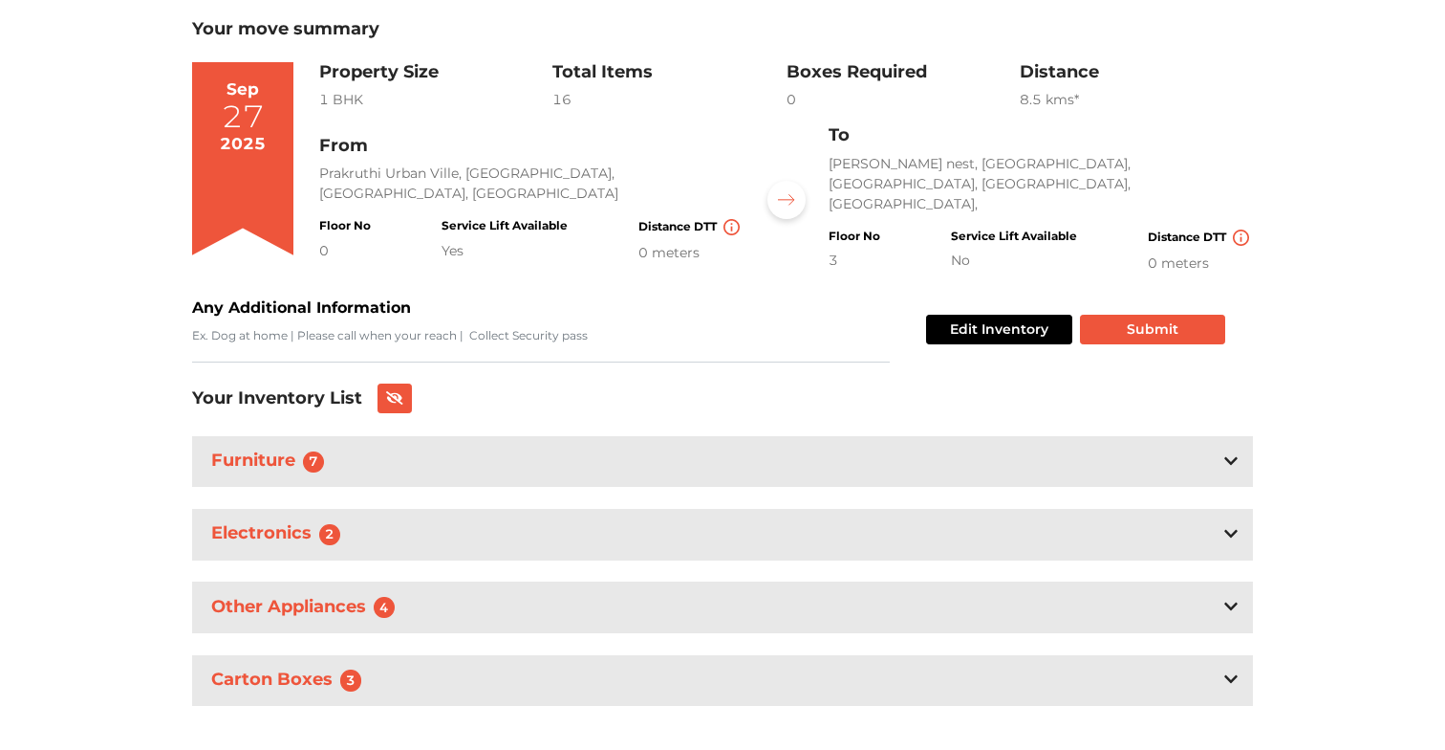
scroll to position [140, 0]
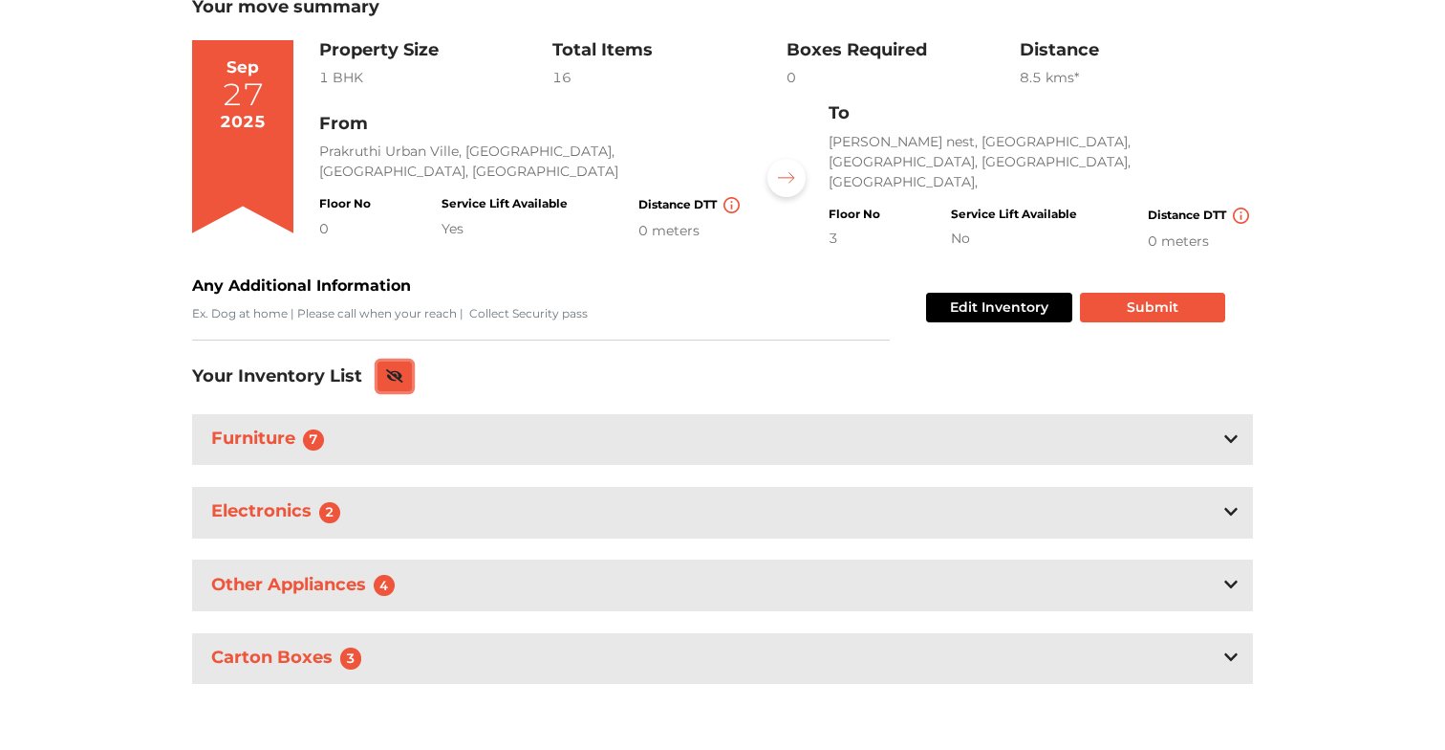
click at [399, 379] on button at bounding box center [395, 376] width 34 height 30
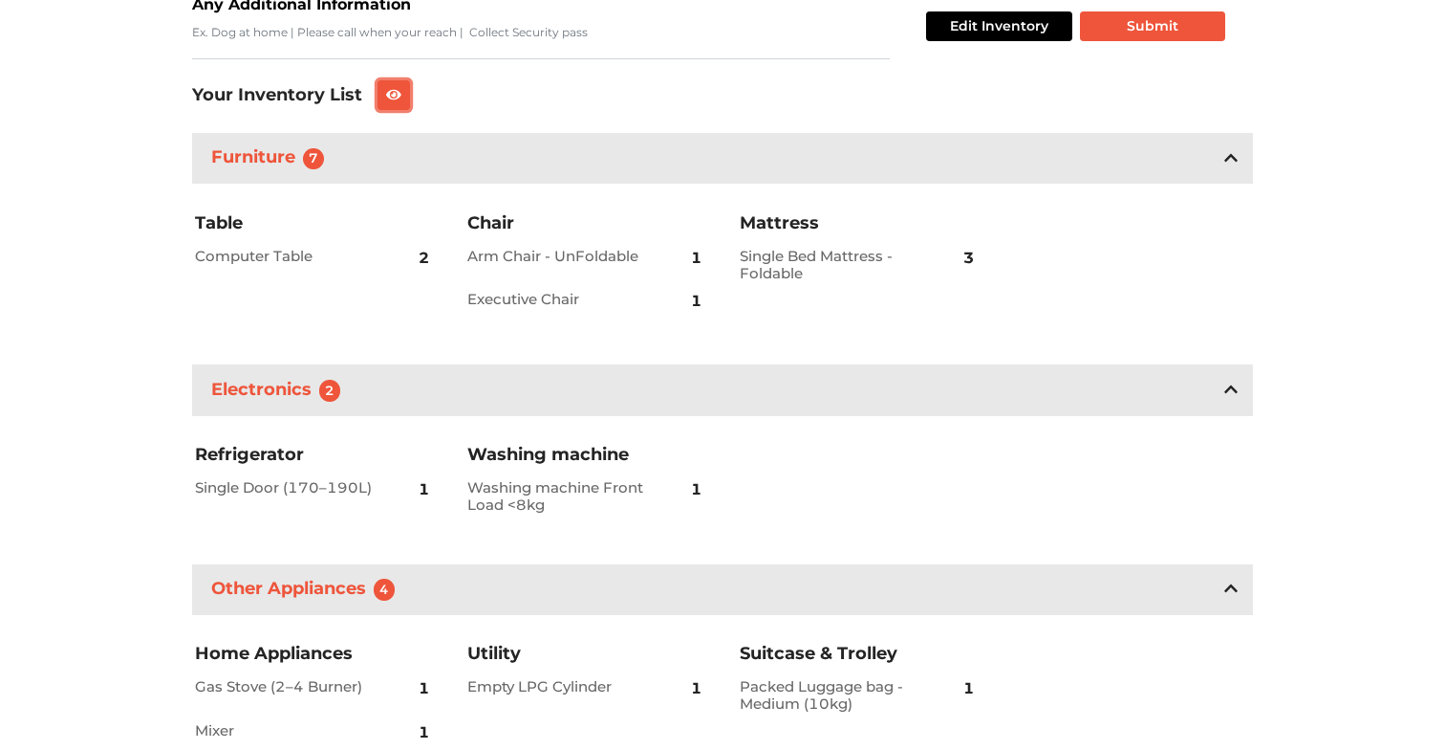
scroll to position [422, 0]
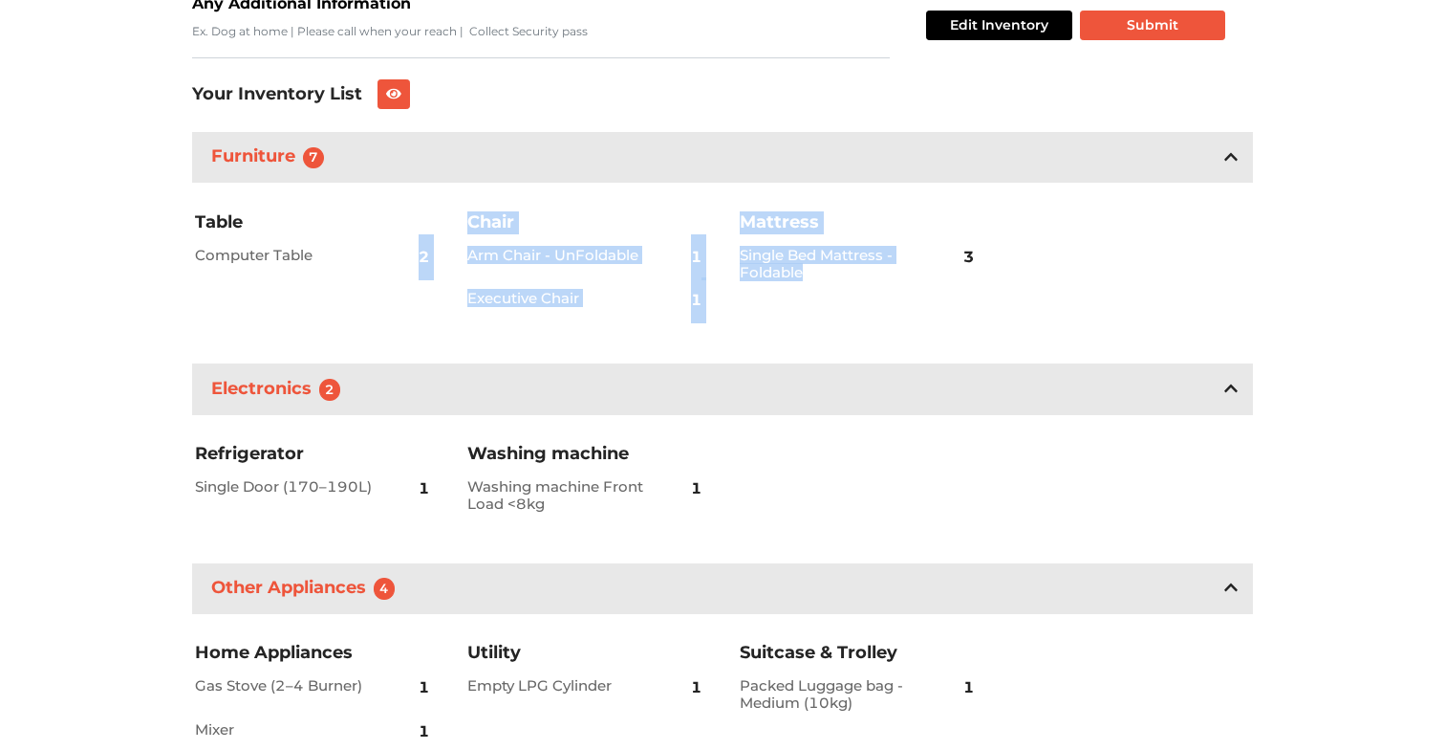
drag, startPoint x: 420, startPoint y: 257, endPoint x: 817, endPoint y: 307, distance: 400.8
click at [818, 307] on div "Table Computer Table 2 Chair Arm Chair - UnFoldable 1 Executive Chair 1 Mattres…" at bounding box center [723, 265] width 1090 height 159
click at [817, 307] on div "Mattress Single Bed Mattress - Foldable 3" at bounding box center [859, 265] width 272 height 159
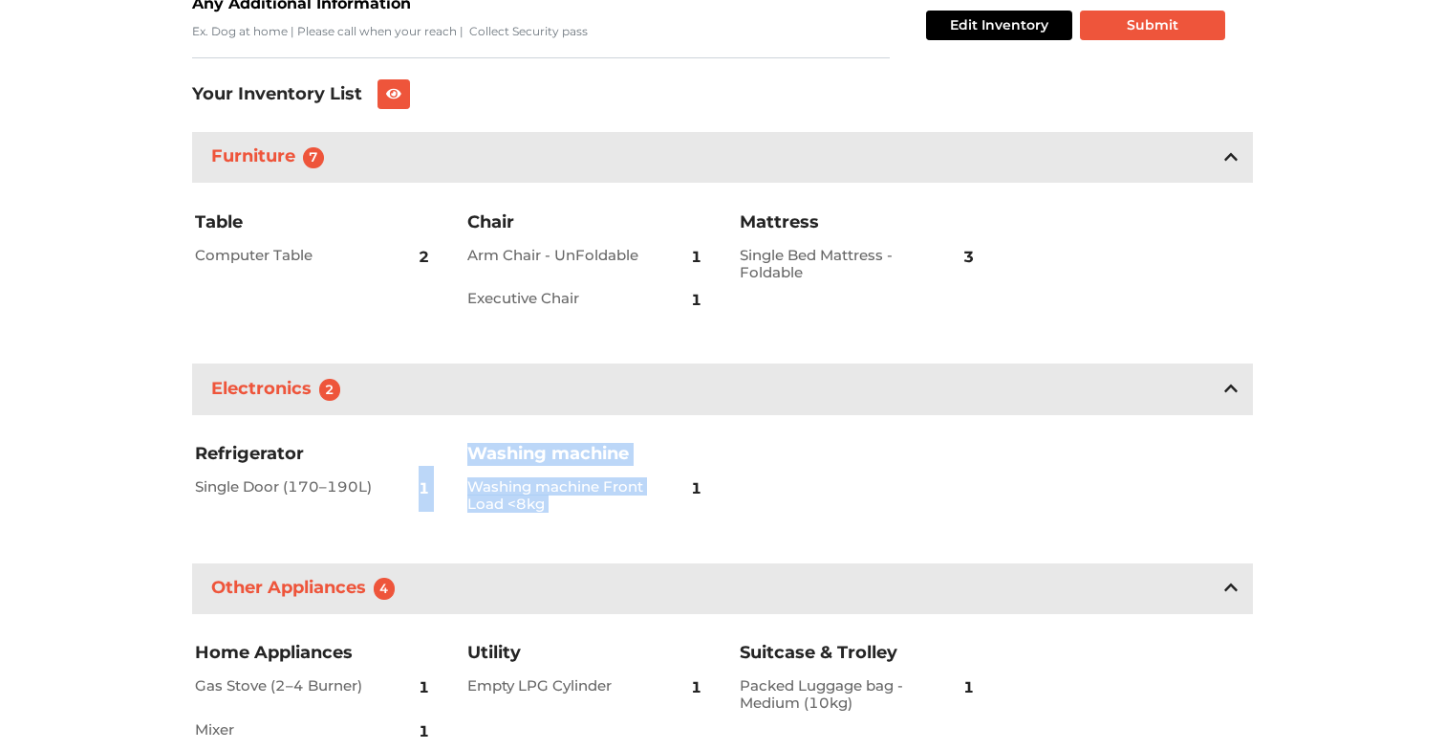
drag, startPoint x: 423, startPoint y: 466, endPoint x: 684, endPoint y: 474, distance: 261.1
click at [683, 474] on div "Refrigerator Single Door (170–190L) 1 Washing machine Washing machine Front Loa…" at bounding box center [723, 482] width 1090 height 126
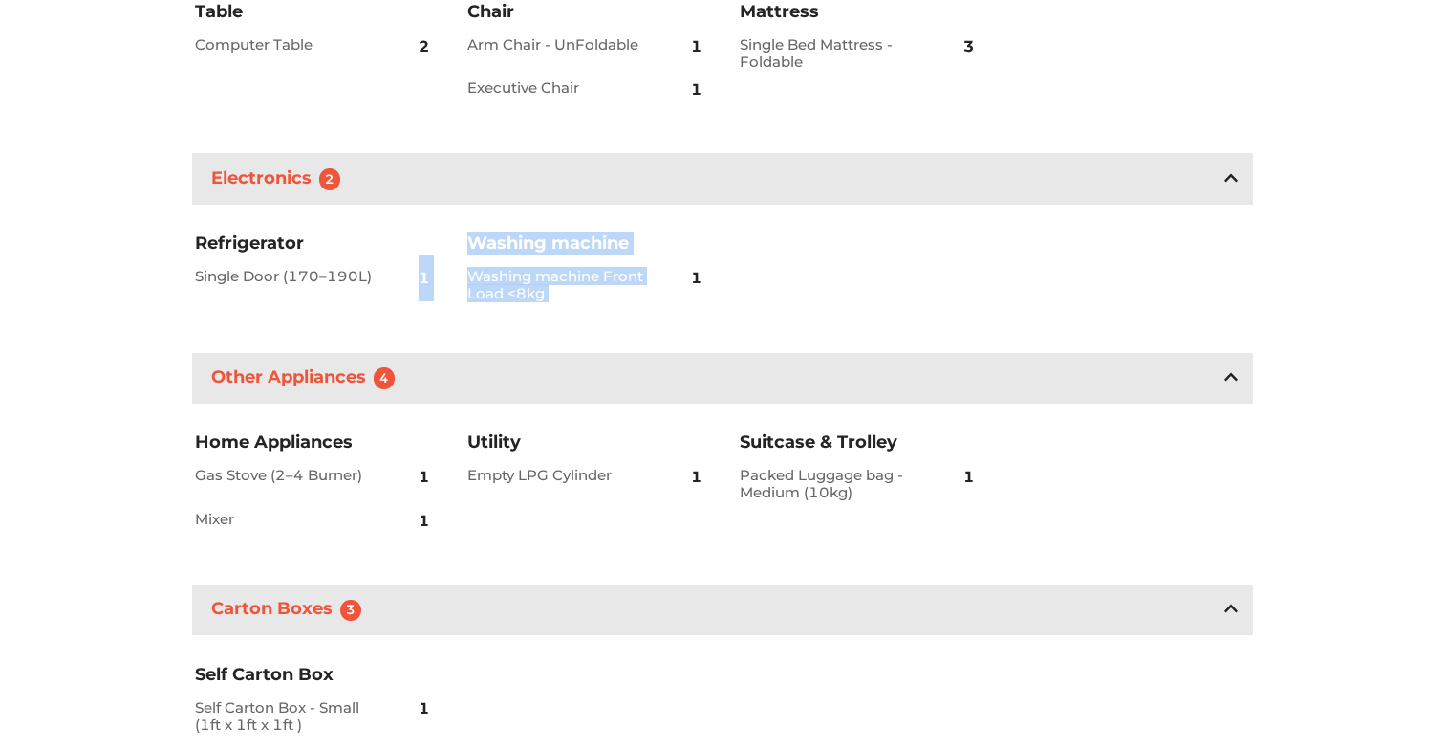
scroll to position [666, 0]
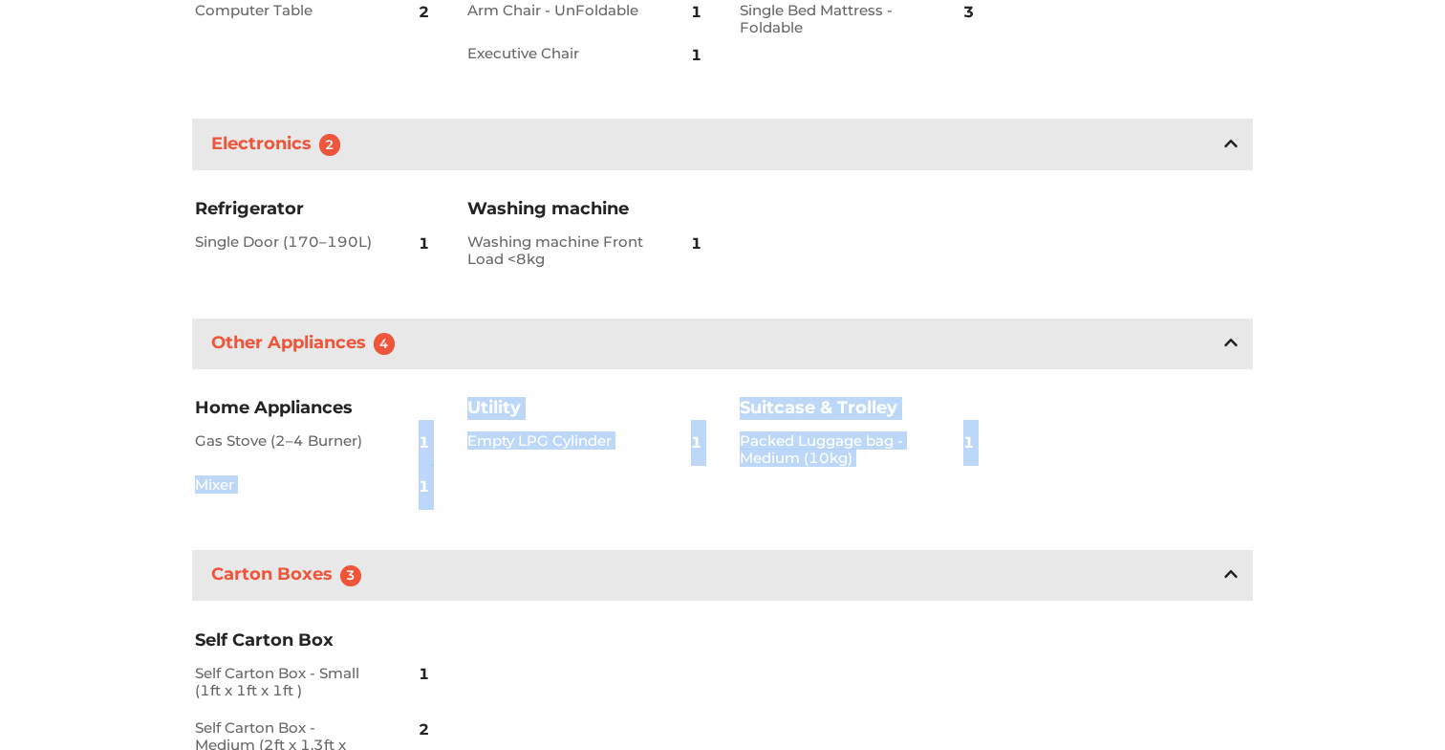
drag, startPoint x: 413, startPoint y: 436, endPoint x: 546, endPoint y: 522, distance: 158.3
click at [546, 528] on div "Home Appliances Gas Stove (2–4 Burner) 1 Mixer 1 Utility Empty LPG Cylinder 1 S…" at bounding box center [723, 452] width 1090 height 159
click at [546, 522] on div "Utility Empty LPG Cylinder 1" at bounding box center [586, 452] width 272 height 159
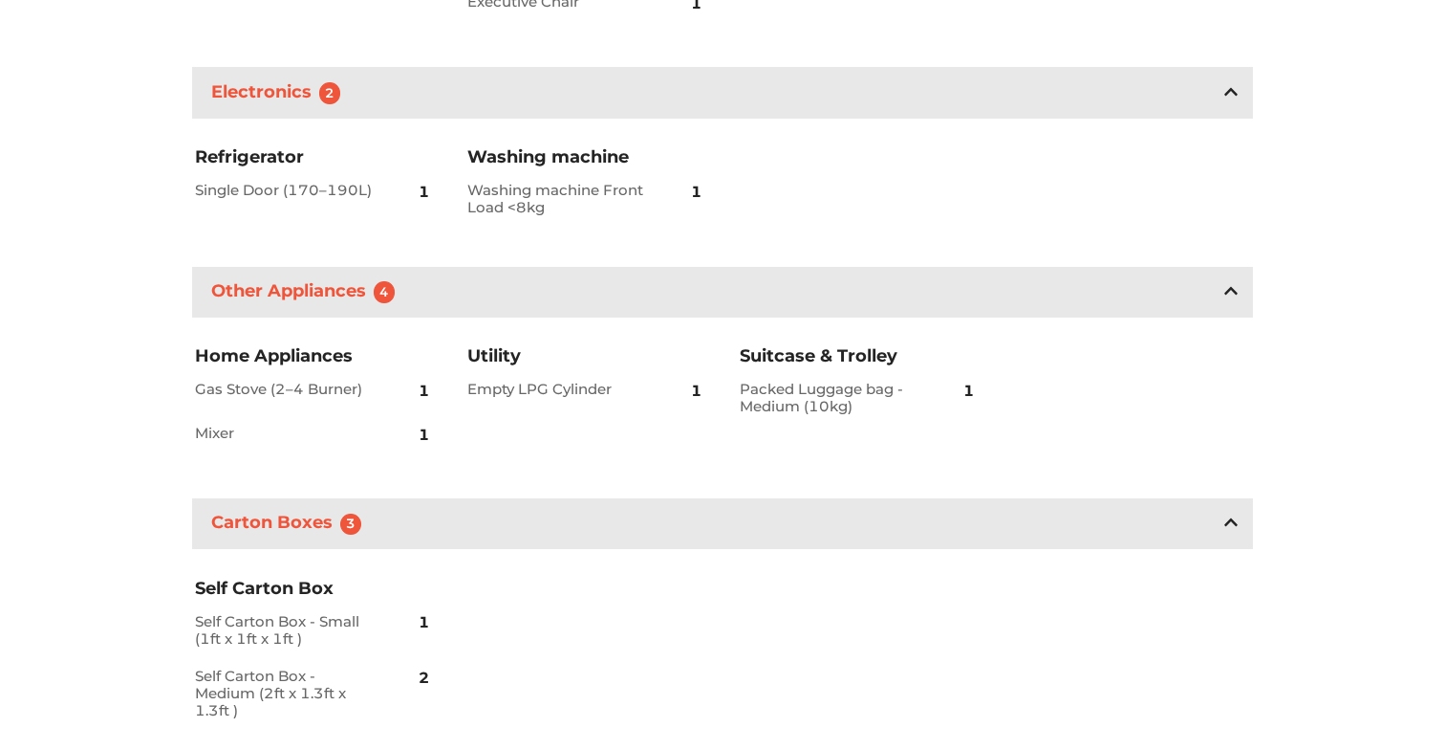
scroll to position [782, 0]
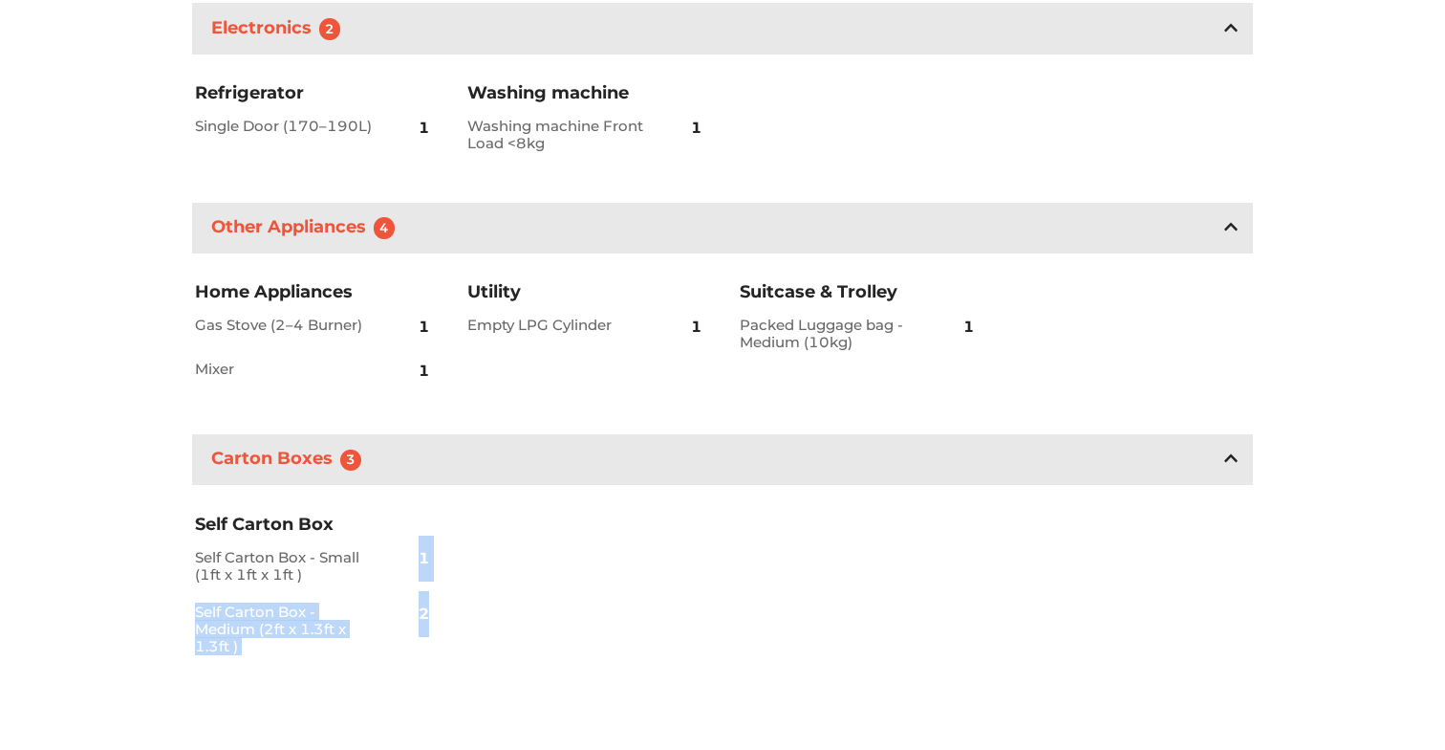
drag, startPoint x: 404, startPoint y: 553, endPoint x: 480, endPoint y: 637, distance: 113.1
click at [480, 638] on div "Self Carton Box Self Carton Box - Small (1ft x 1ft x 1ft ) 1 Self Carton Box - …" at bounding box center [723, 588] width 1090 height 198
click at [480, 637] on div "Self Carton Box Self Carton Box - Small (1ft x 1ft x 1ft ) 1 Self Carton Box - …" at bounding box center [723, 588] width 1090 height 198
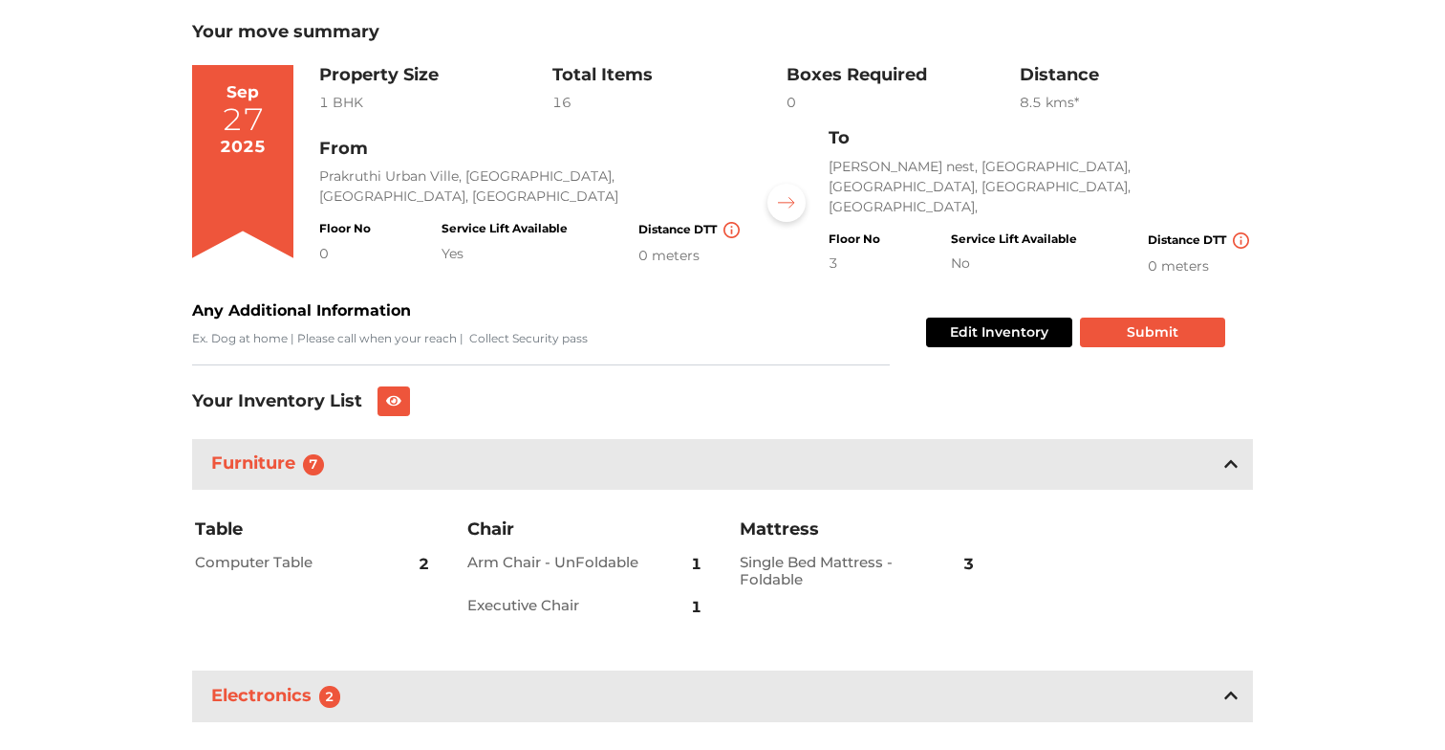
scroll to position [0, 0]
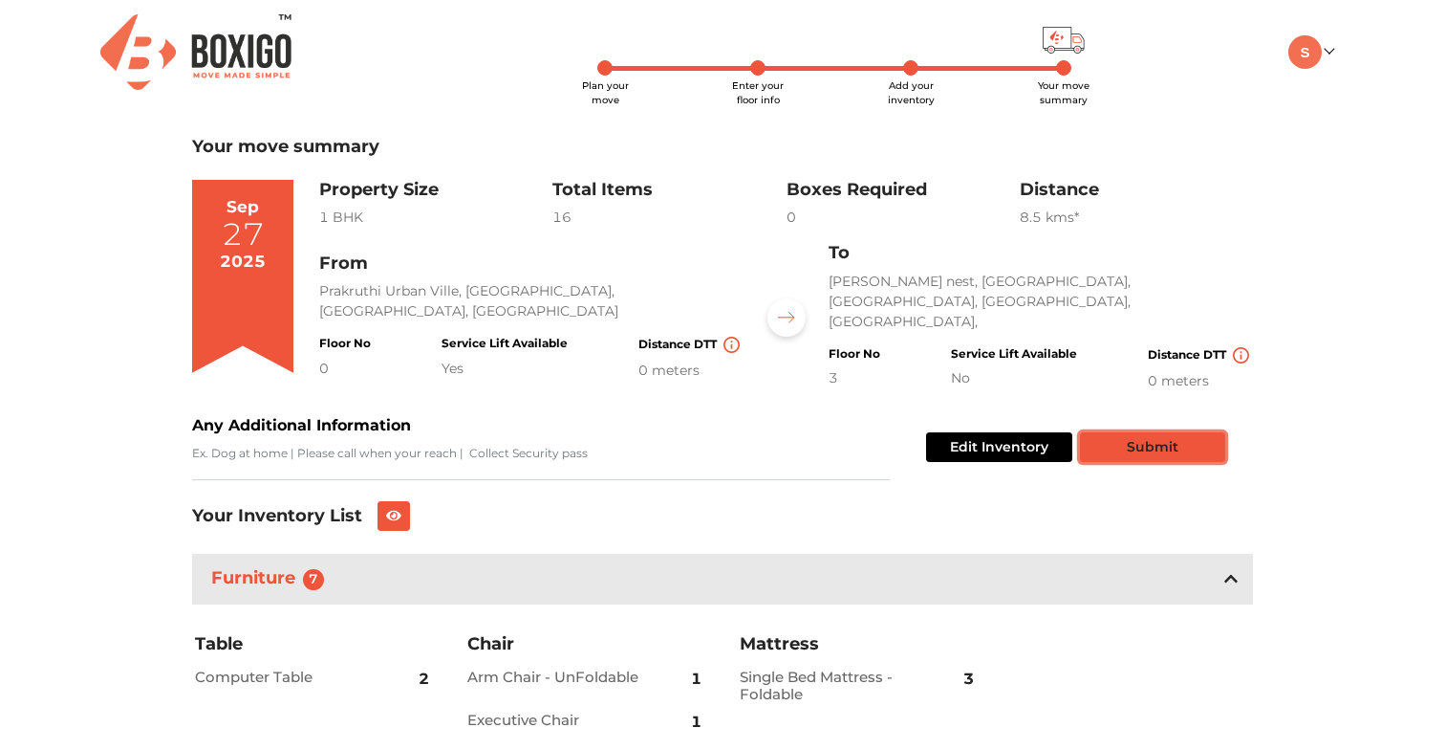
click at [1150, 446] on button "Submit" at bounding box center [1152, 447] width 145 height 30
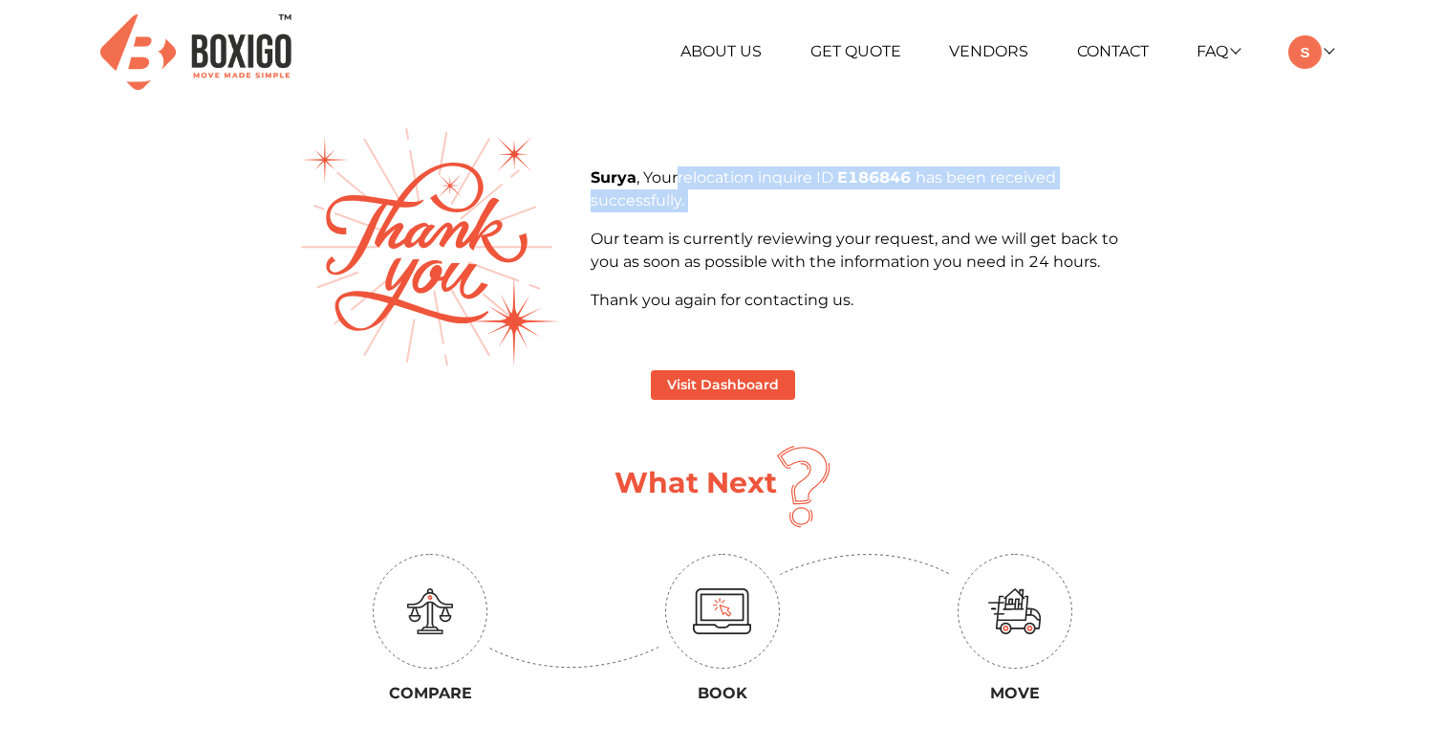
drag, startPoint x: 681, startPoint y: 186, endPoint x: 715, endPoint y: 215, distance: 44.8
click at [715, 215] on div "Surya , Your relocation inquire ID E186846 has been received successfully. Our …" at bounding box center [869, 238] width 556 height 145
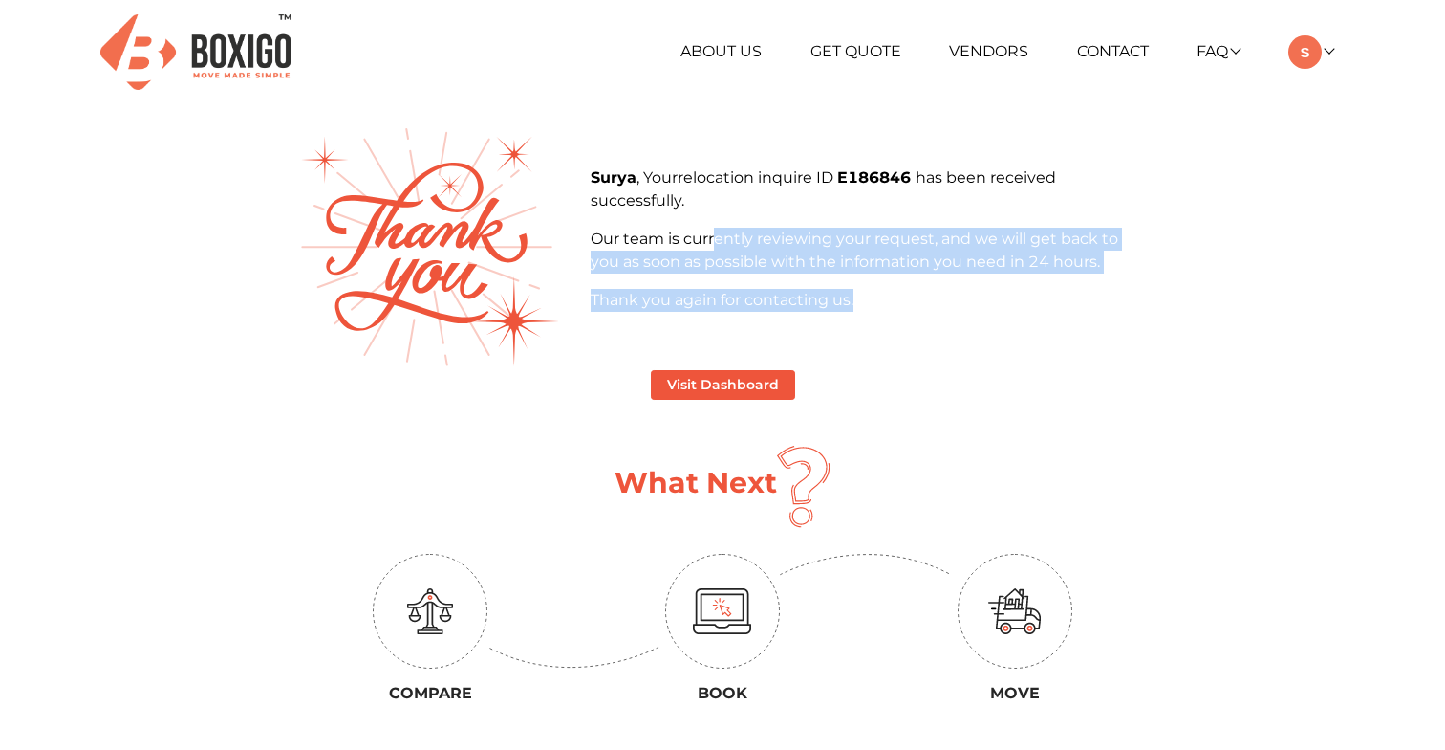
drag, startPoint x: 711, startPoint y: 241, endPoint x: 861, endPoint y: 293, distance: 158.7
click at [861, 293] on div "Surya , Your relocation inquire ID E186846 has been received successfully. Our …" at bounding box center [869, 238] width 556 height 145
click at [861, 293] on p "Thank you again for contacting us." at bounding box center [869, 300] width 556 height 23
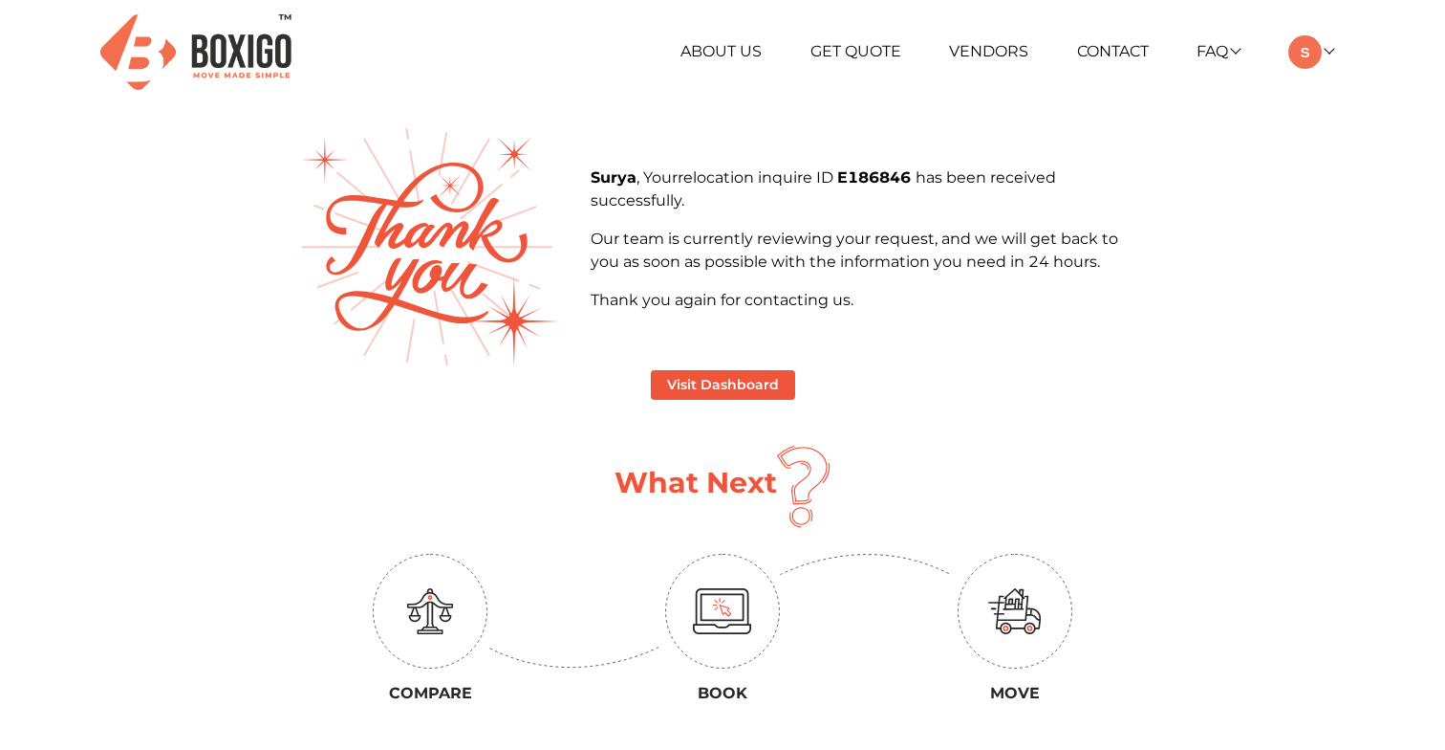
scroll to position [30, 0]
